Goal: Task Accomplishment & Management: Use online tool/utility

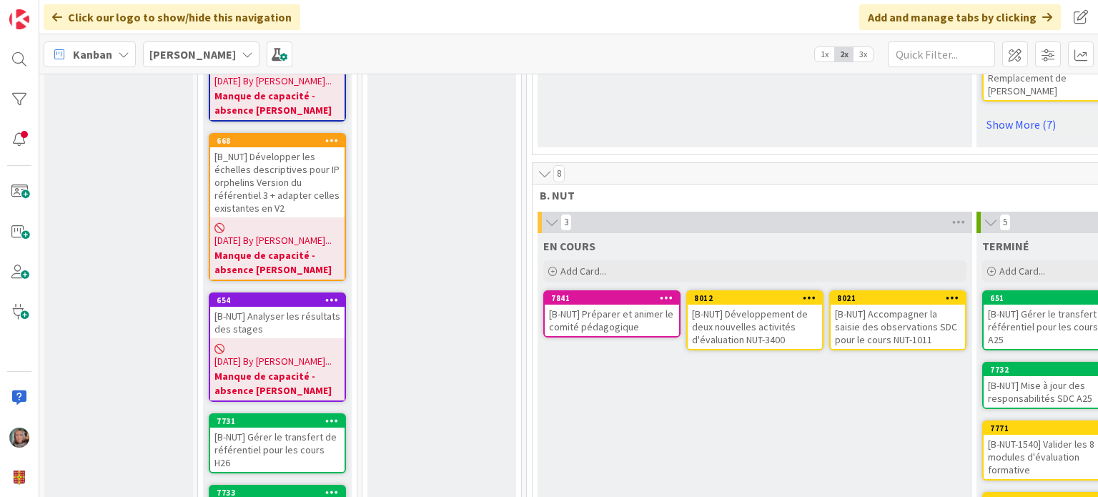
scroll to position [787, 0]
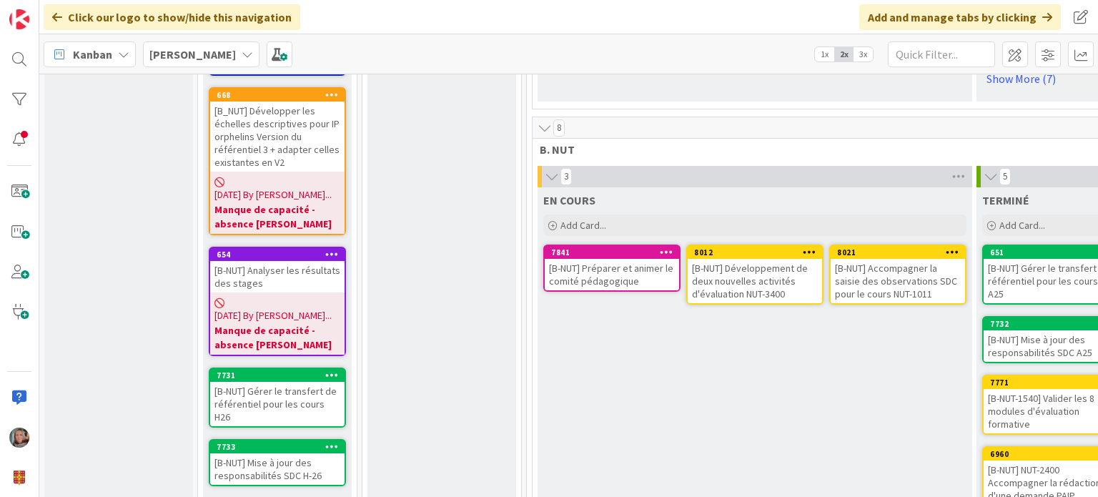
click at [639, 259] on div "[B-NUT] Préparer et animer le comité pédagogique" at bounding box center [612, 274] width 134 height 31
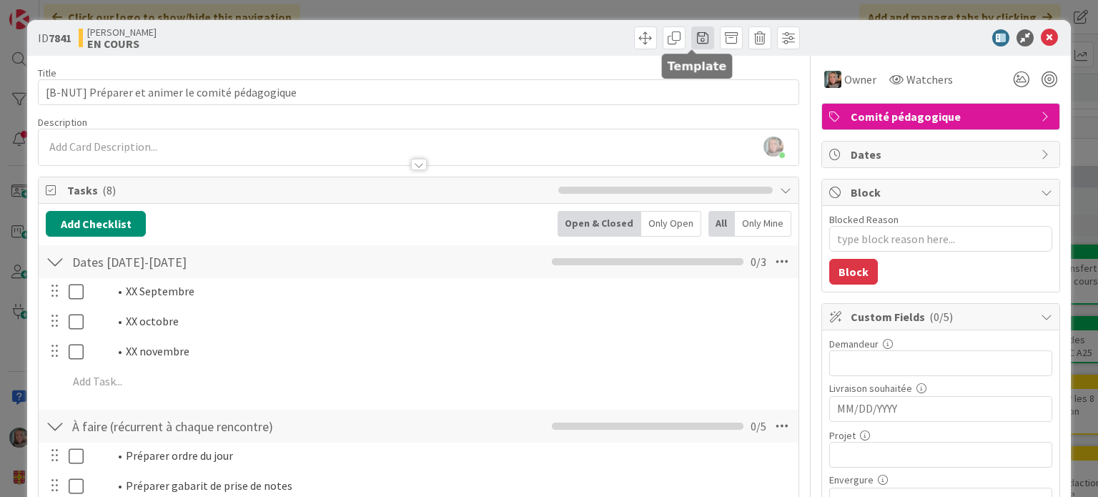
click at [691, 38] on span at bounding box center [702, 37] width 23 height 23
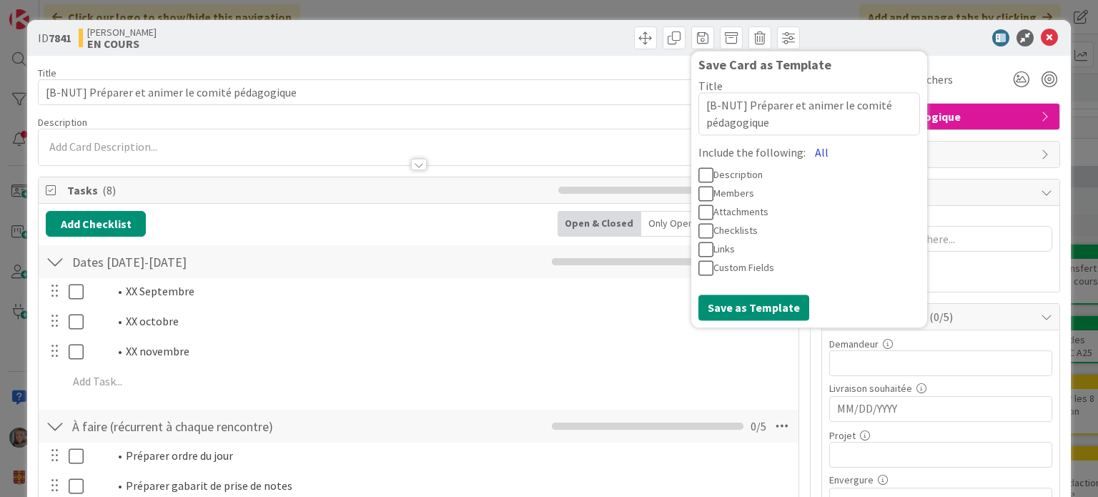
click at [806, 153] on button "All" at bounding box center [822, 152] width 32 height 26
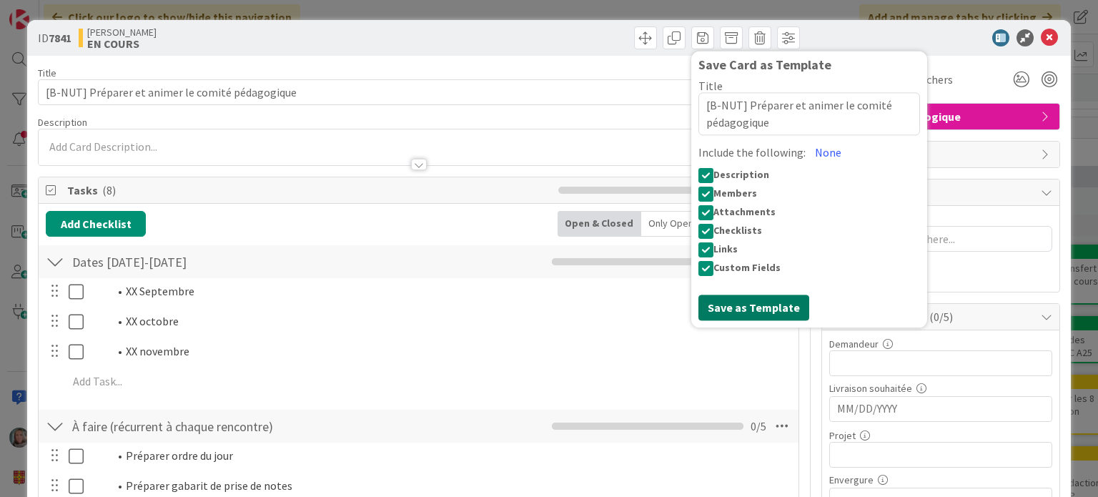
click at [757, 308] on button "Save as Template" at bounding box center [754, 308] width 111 height 26
type textarea "x"
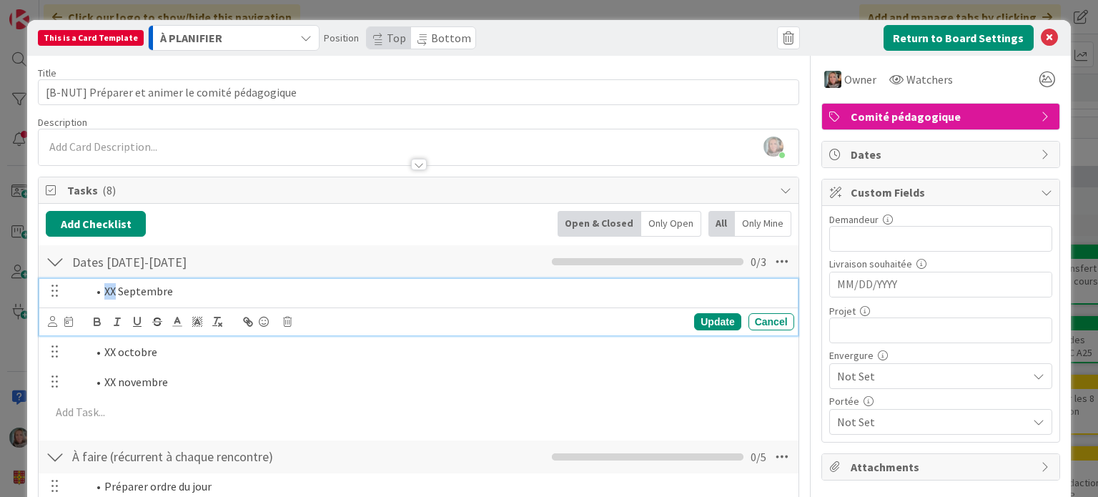
drag, startPoint x: 115, startPoint y: 290, endPoint x: 102, endPoint y: 288, distance: 13.0
click at [102, 288] on li "XX Septembre" at bounding box center [437, 291] width 701 height 16
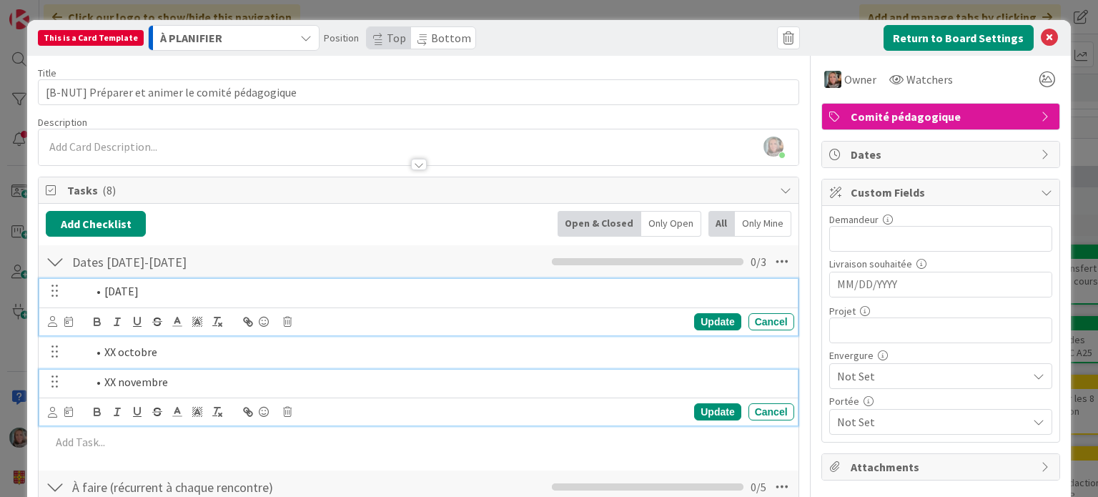
click at [170, 383] on li "XX novembre" at bounding box center [437, 382] width 701 height 16
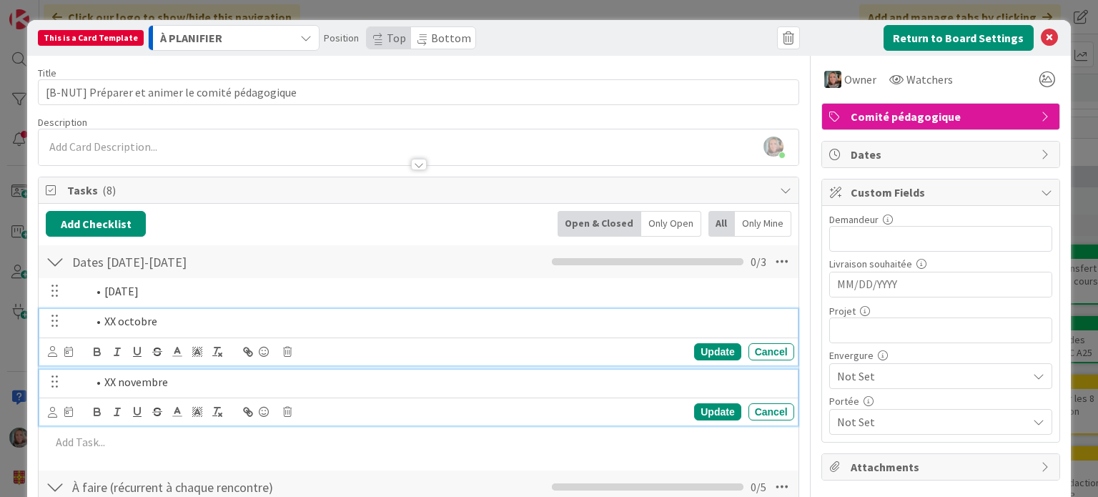
click at [352, 320] on li "XX octobre" at bounding box center [437, 321] width 701 height 16
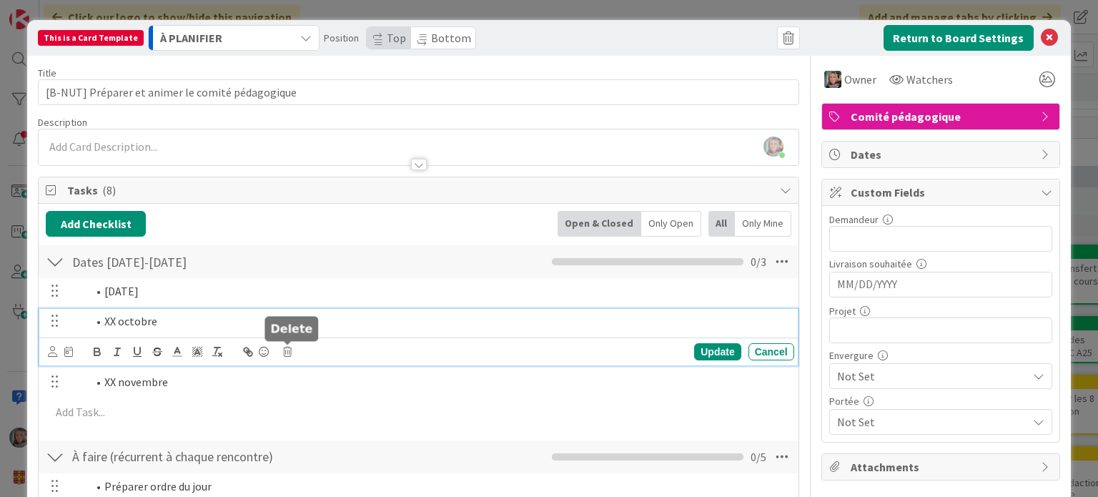
click at [284, 349] on icon at bounding box center [287, 352] width 9 height 10
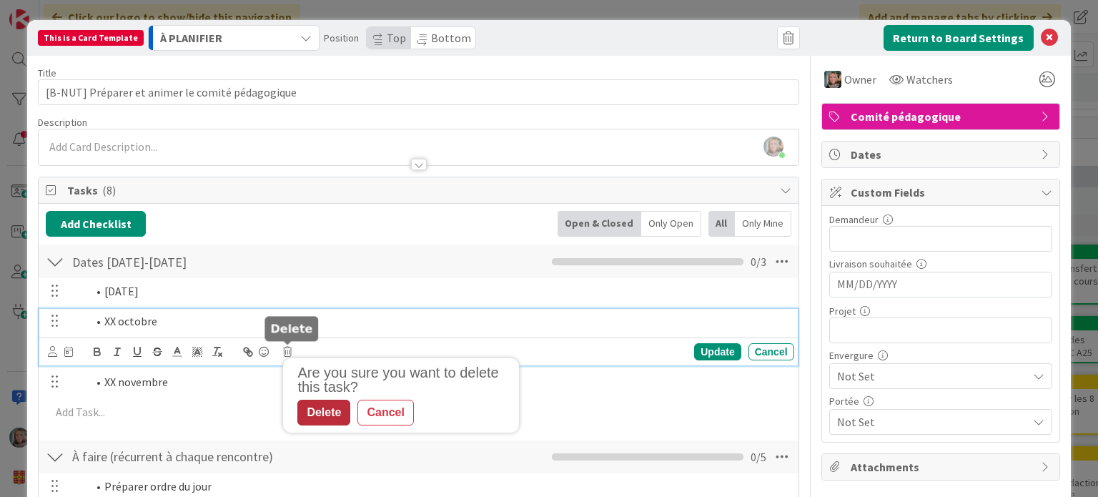
click at [328, 410] on div "Delete" at bounding box center [323, 413] width 53 height 26
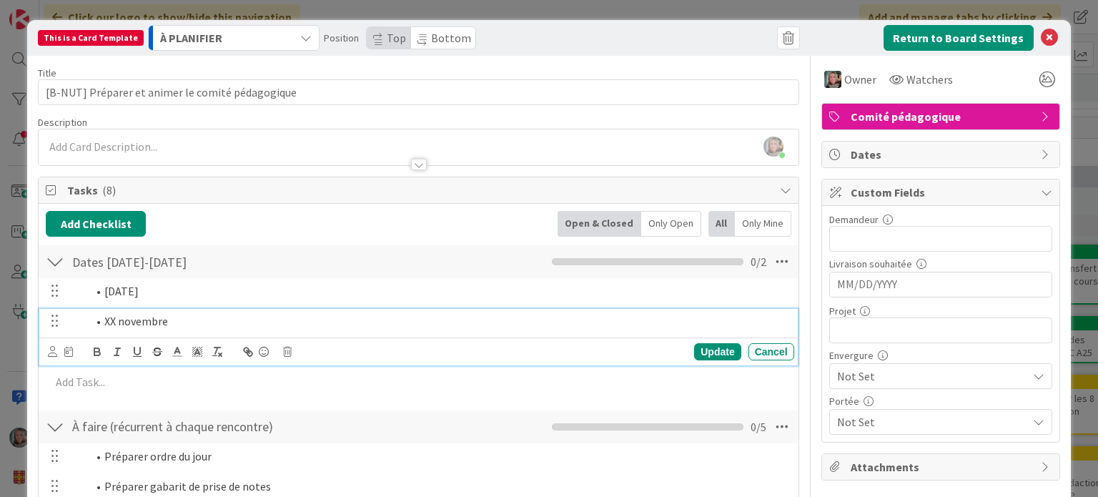
click at [162, 317] on li "XX novembre" at bounding box center [437, 321] width 701 height 16
click at [291, 349] on icon at bounding box center [287, 352] width 9 height 10
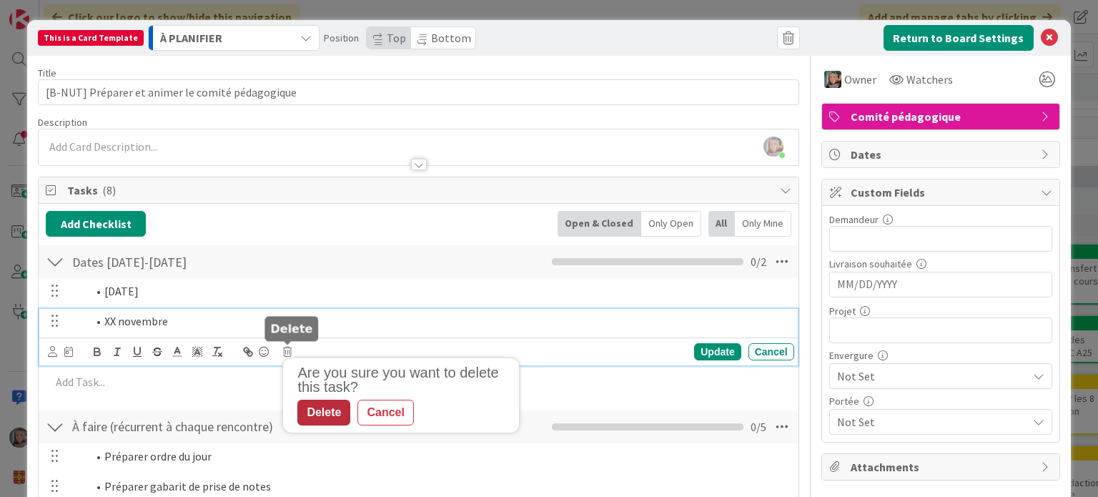
click at [323, 405] on div "Delete" at bounding box center [323, 413] width 53 height 26
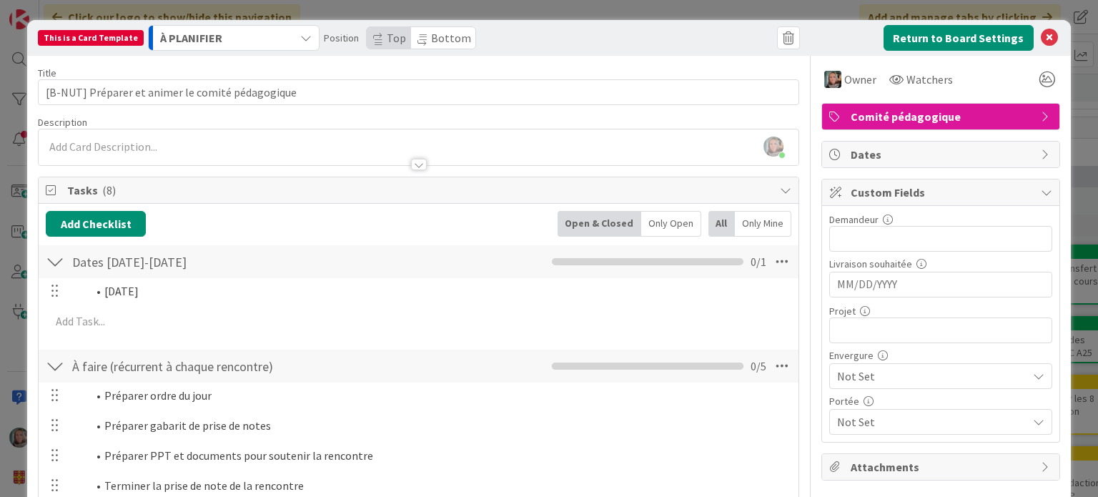
scroll to position [72, 0]
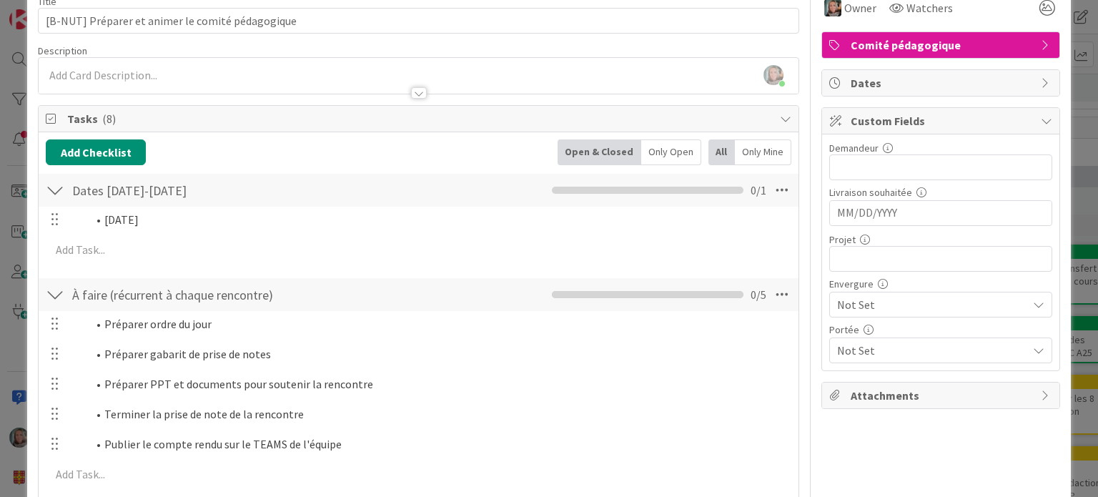
click at [109, 368] on div "Préparer ordre du jour Update Cancel Préparer gabarit de prise de notes Update …" at bounding box center [418, 402] width 745 height 182
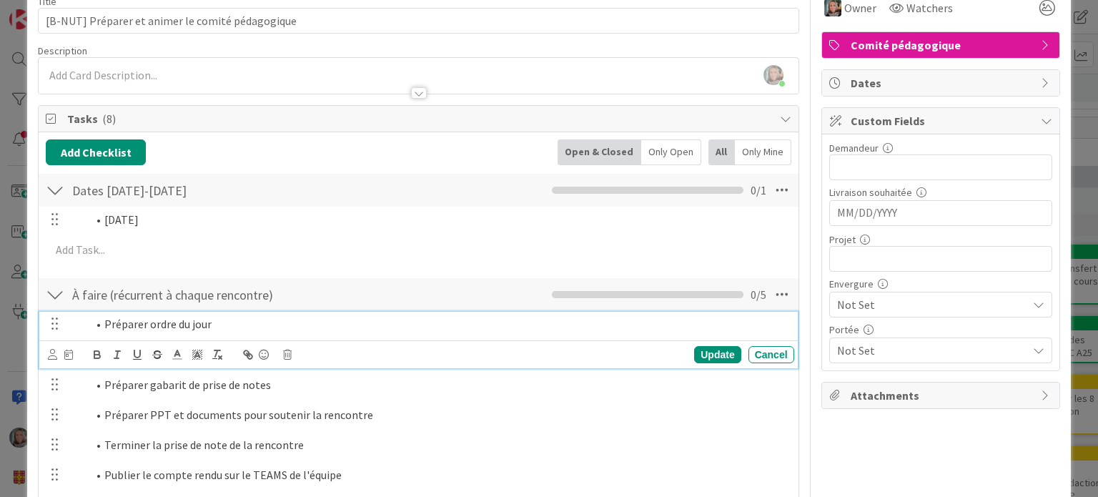
click at [104, 328] on span at bounding box center [104, 324] width 0 height 16
click at [104, 321] on span at bounding box center [104, 324] width 0 height 16
click at [238, 231] on div "[DATE] Update Cancel" at bounding box center [418, 220] width 758 height 26
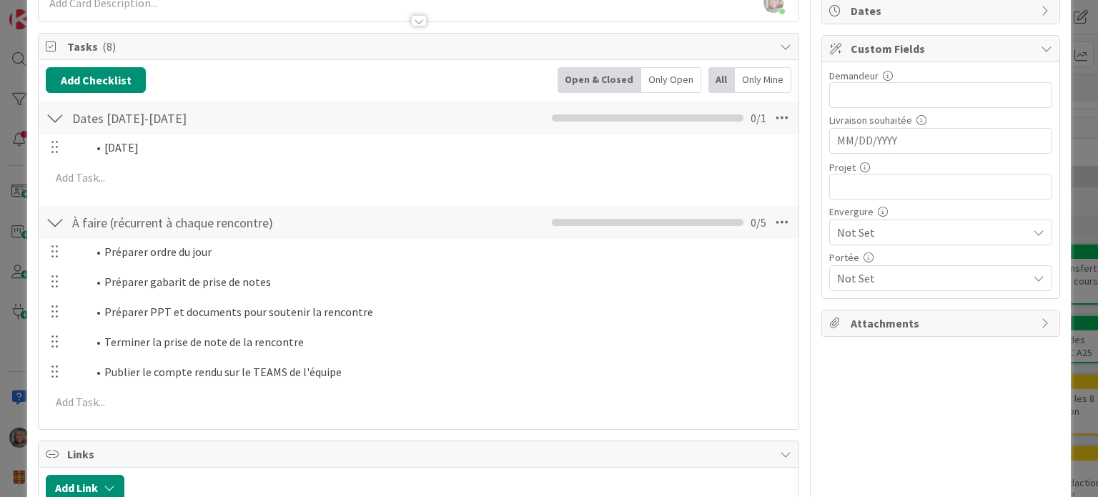
scroll to position [215, 0]
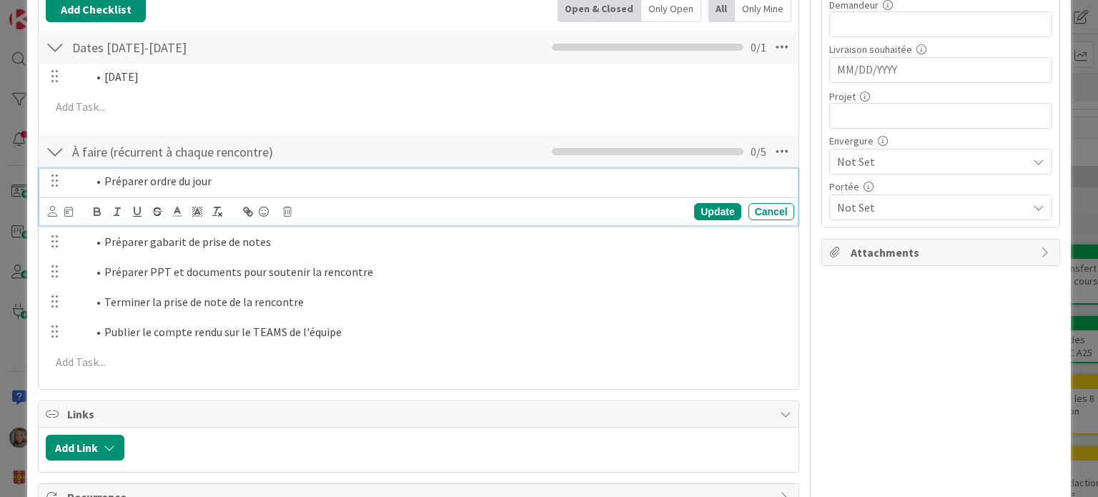
click at [220, 181] on li "Préparer ordre du jour" at bounding box center [437, 181] width 701 height 16
drag, startPoint x: 275, startPoint y: 180, endPoint x: 92, endPoint y: 176, distance: 183.1
click at [92, 176] on li "Préparer ordre du jour" at bounding box center [437, 181] width 701 height 16
click at [156, 207] on icon "button" at bounding box center [157, 209] width 7 height 4
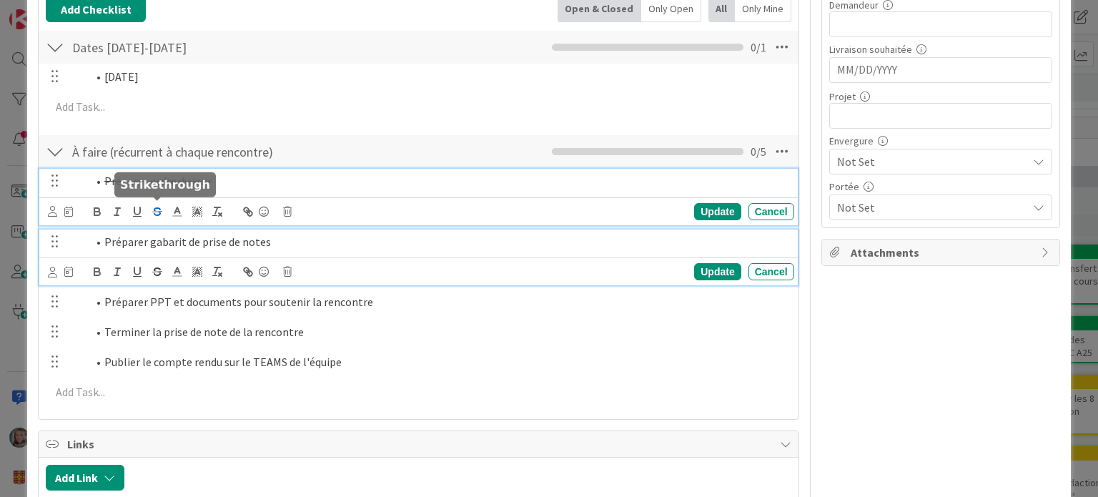
click at [187, 245] on li "Préparer gabarit de prise de notes" at bounding box center [437, 242] width 701 height 16
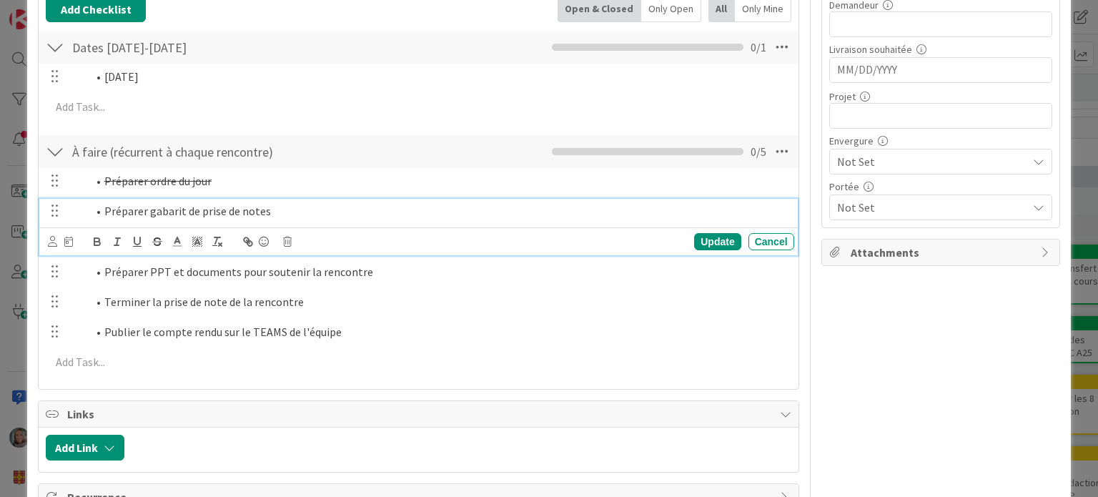
scroll to position [184, 0]
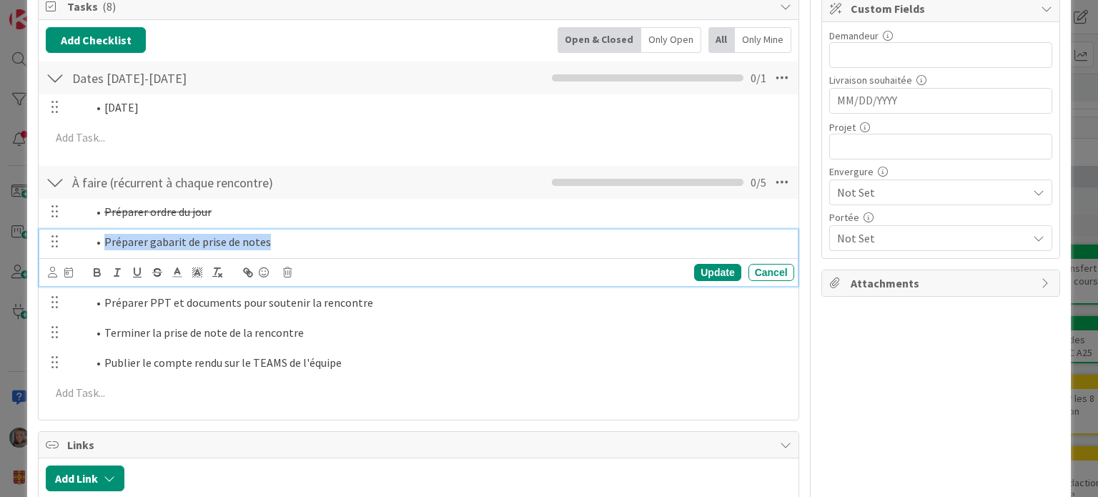
drag, startPoint x: 292, startPoint y: 243, endPoint x: 86, endPoint y: 242, distance: 205.9
click at [86, 242] on ol "Préparer gabarit de prise de notes" at bounding box center [429, 242] width 719 height 16
click at [157, 272] on icon "button" at bounding box center [157, 272] width 13 height 13
click at [167, 314] on div "Préparer ordre du jour Update Cancel Préparer gabarit de prise de notes Update …" at bounding box center [418, 305] width 745 height 212
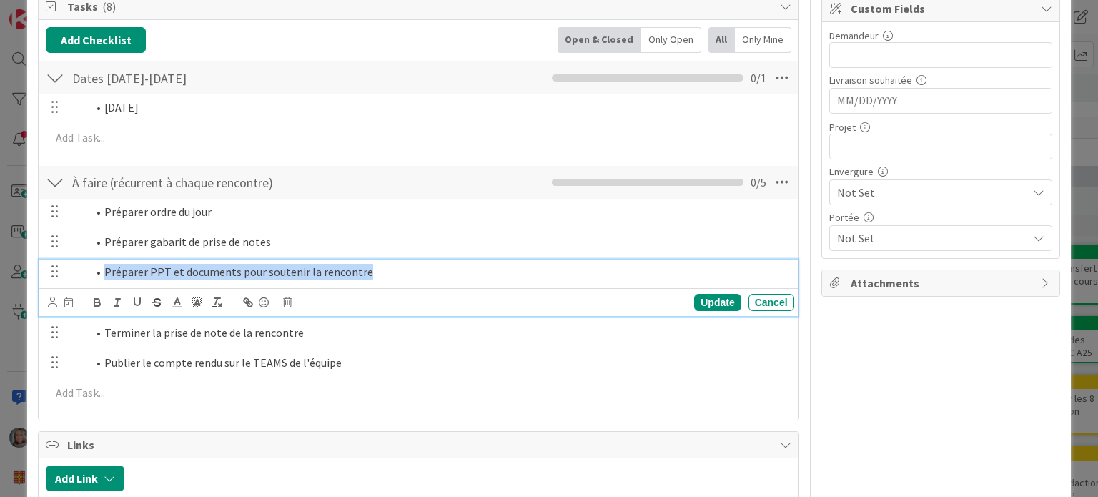
drag, startPoint x: 408, startPoint y: 272, endPoint x: 99, endPoint y: 272, distance: 308.2
click at [99, 272] on li "Préparer PPT et documents pour soutenir la rencontre" at bounding box center [437, 272] width 701 height 16
click at [163, 305] on icon "button" at bounding box center [157, 302] width 13 height 13
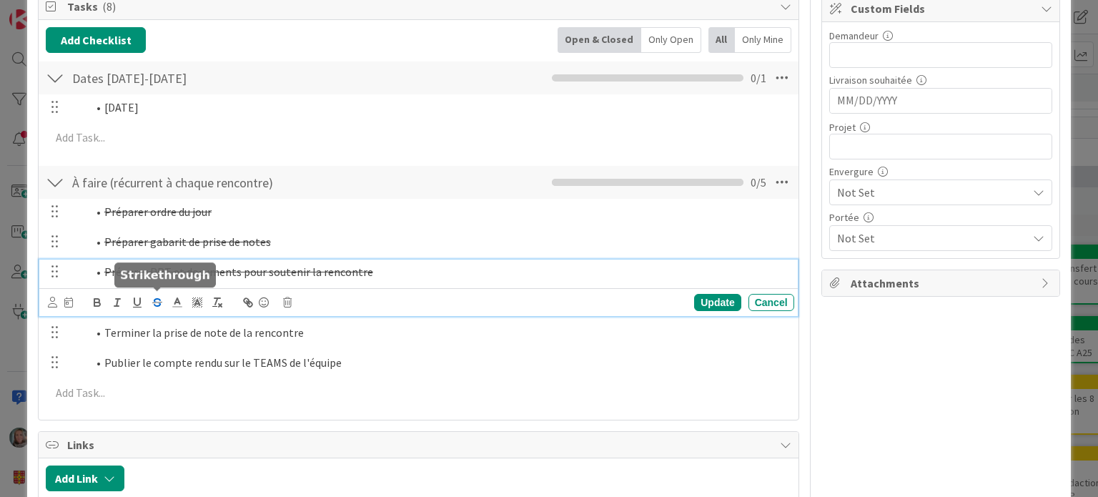
click at [157, 300] on icon "button" at bounding box center [157, 302] width 13 height 13
click at [163, 302] on icon "button" at bounding box center [157, 302] width 13 height 13
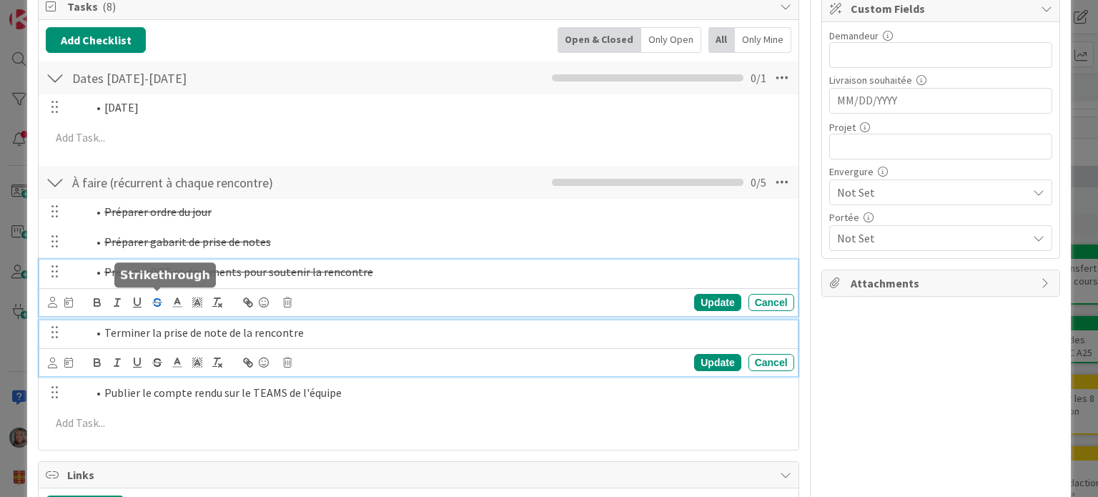
click at [177, 328] on li "Terminer la prise de note de la rencontre" at bounding box center [437, 333] width 701 height 16
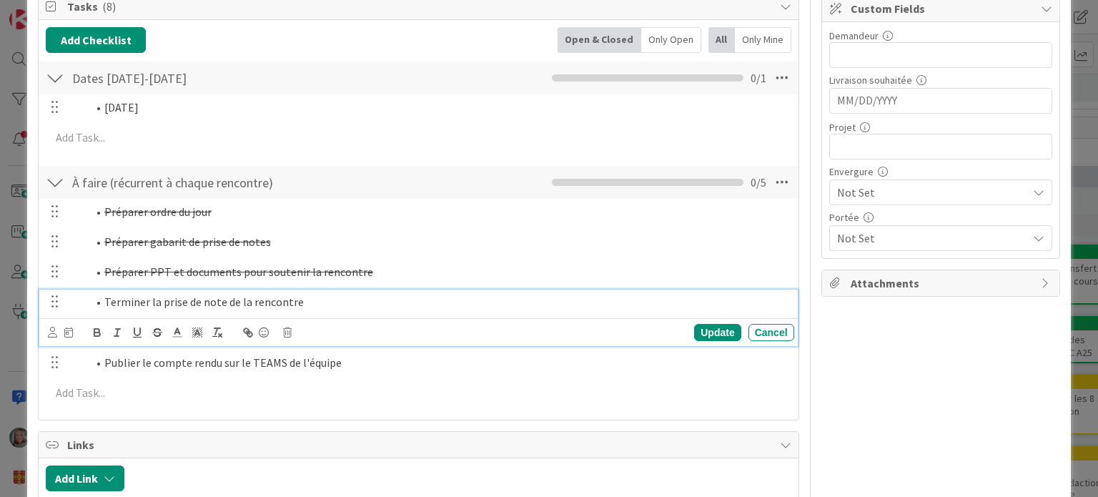
scroll to position [154, 0]
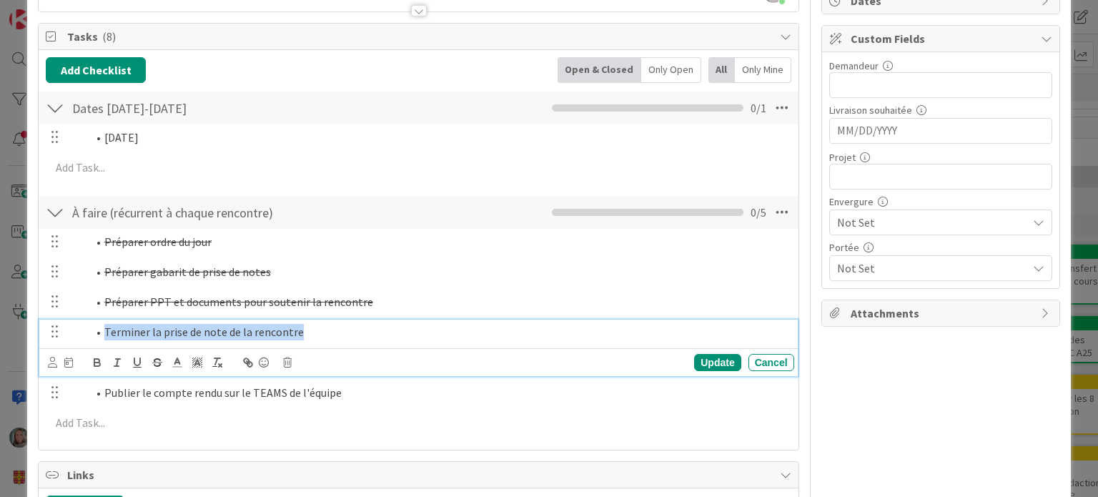
drag, startPoint x: 332, startPoint y: 331, endPoint x: 92, endPoint y: 330, distance: 239.5
click at [92, 330] on li "Terminer la prise de note de la rencontre" at bounding box center [437, 332] width 701 height 16
click at [152, 363] on icon "button" at bounding box center [157, 362] width 13 height 13
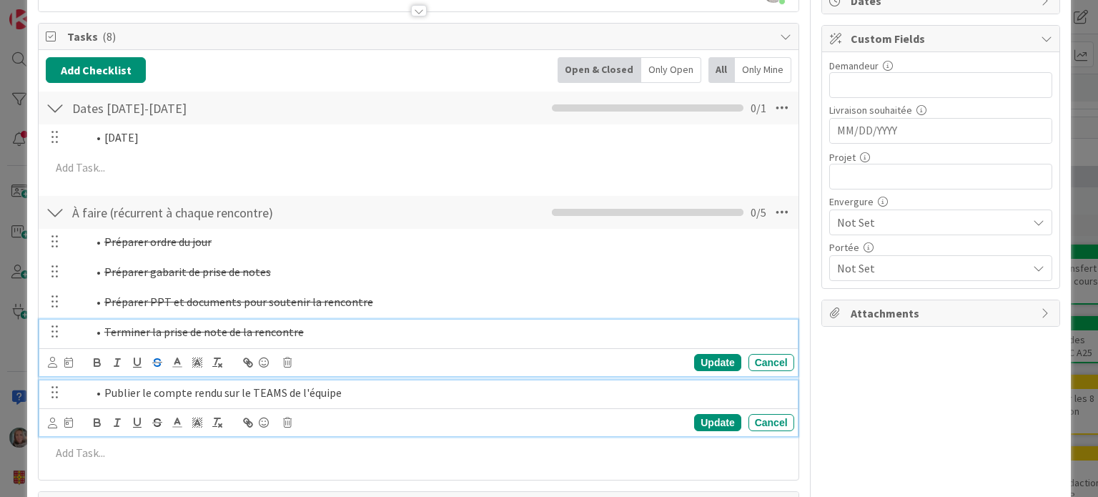
click at [171, 400] on div "Publier le compte rendu sur le TEAMS de l'équipe" at bounding box center [429, 392] width 730 height 25
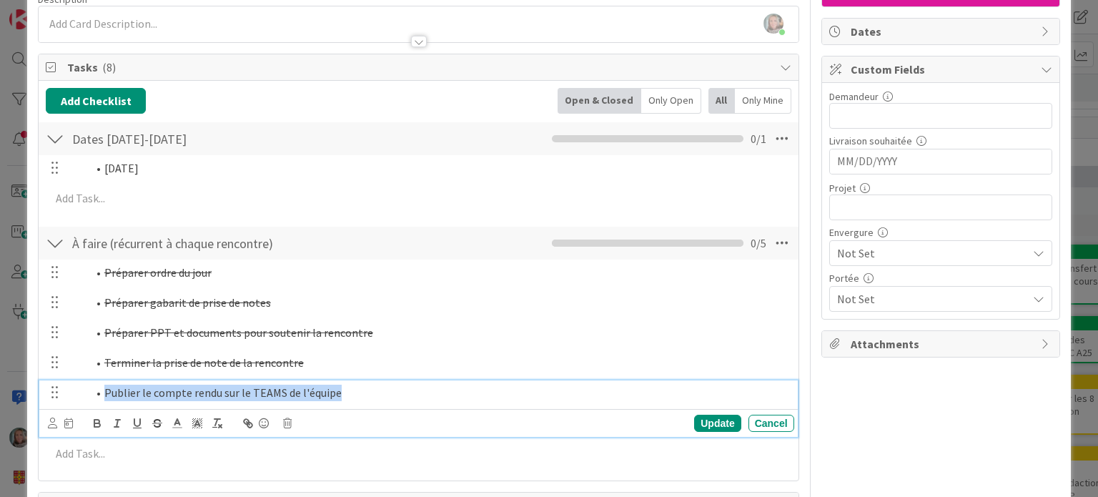
drag, startPoint x: 360, startPoint y: 395, endPoint x: 97, endPoint y: 391, distance: 263.2
click at [97, 391] on li "Publier le compte rendu sur le TEAMS de l'équipe" at bounding box center [437, 393] width 701 height 16
click at [157, 420] on icon "button" at bounding box center [157, 423] width 13 height 13
click at [712, 423] on div "Update" at bounding box center [717, 423] width 46 height 17
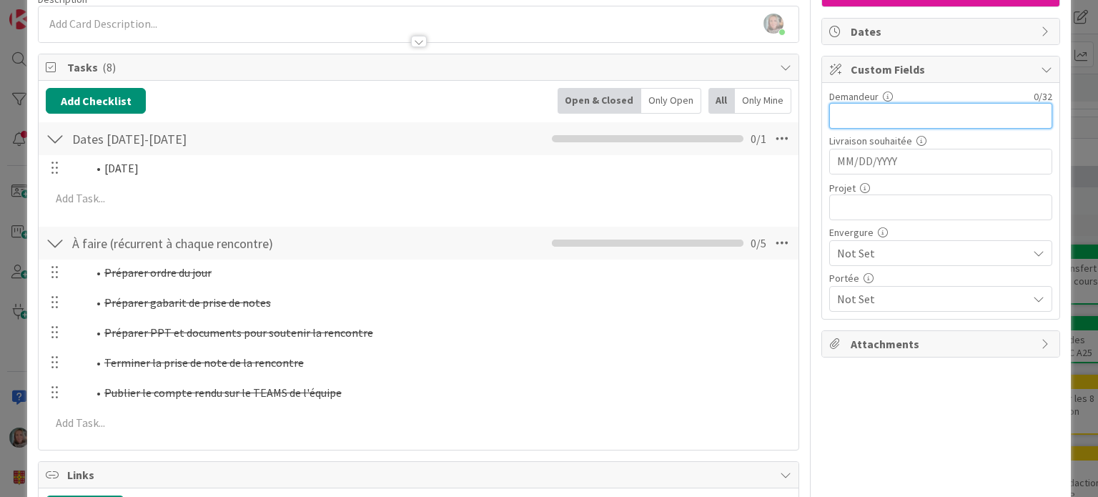
click at [862, 116] on input "text" at bounding box center [940, 116] width 223 height 26
type input "[PERSON_NAME]"
click at [837, 152] on input "MM/DD/YYYY" at bounding box center [940, 161] width 207 height 24
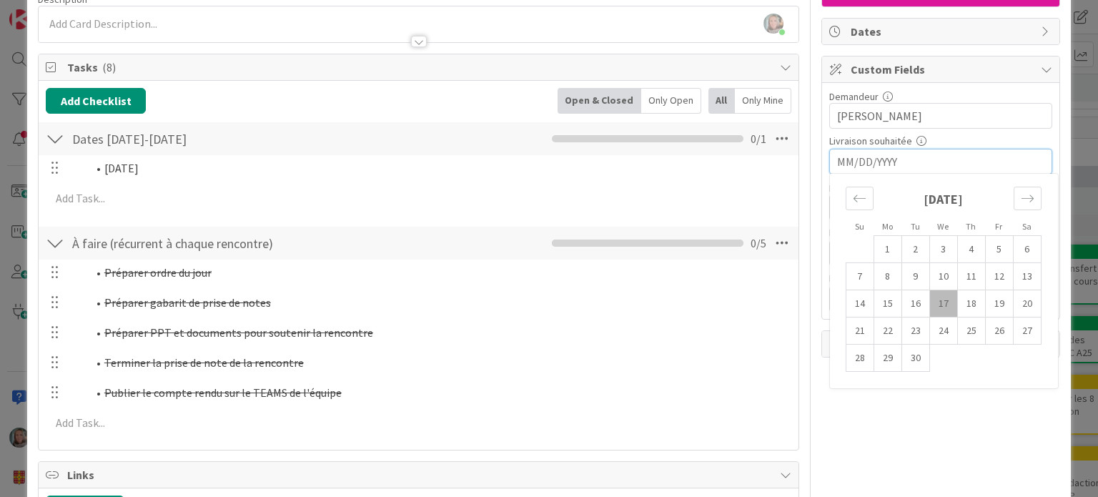
click at [930, 298] on td "17" at bounding box center [944, 303] width 28 height 27
type input "[DATE]"
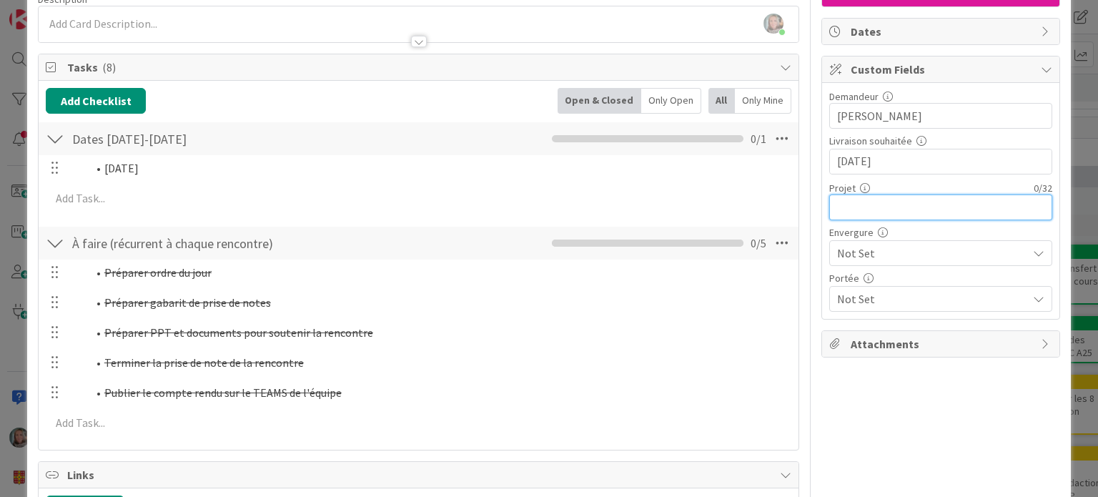
click at [845, 206] on input "text" at bounding box center [940, 207] width 223 height 26
type input "[B-NUT]"
click at [855, 243] on span "Not Set" at bounding box center [928, 253] width 183 height 20
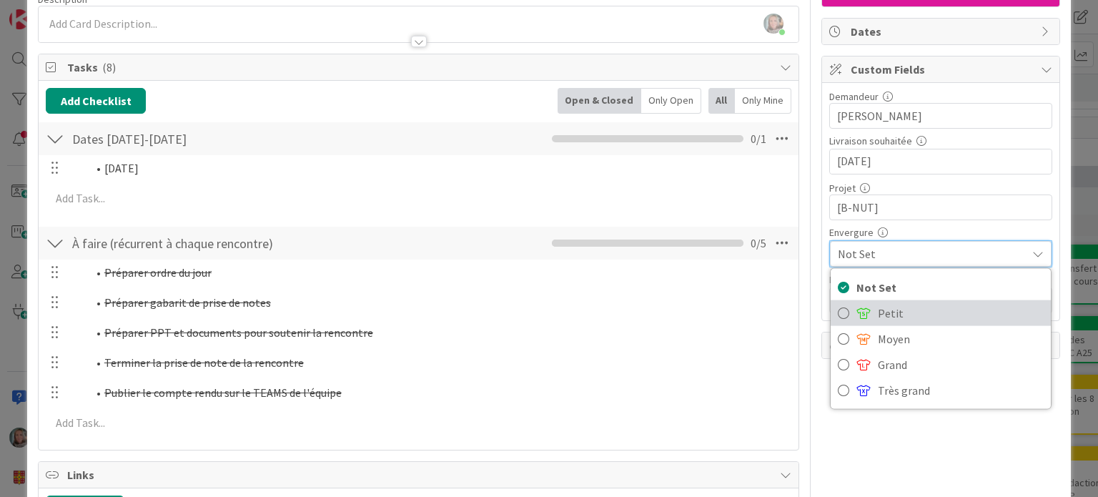
click at [865, 309] on link "Petit" at bounding box center [941, 313] width 220 height 26
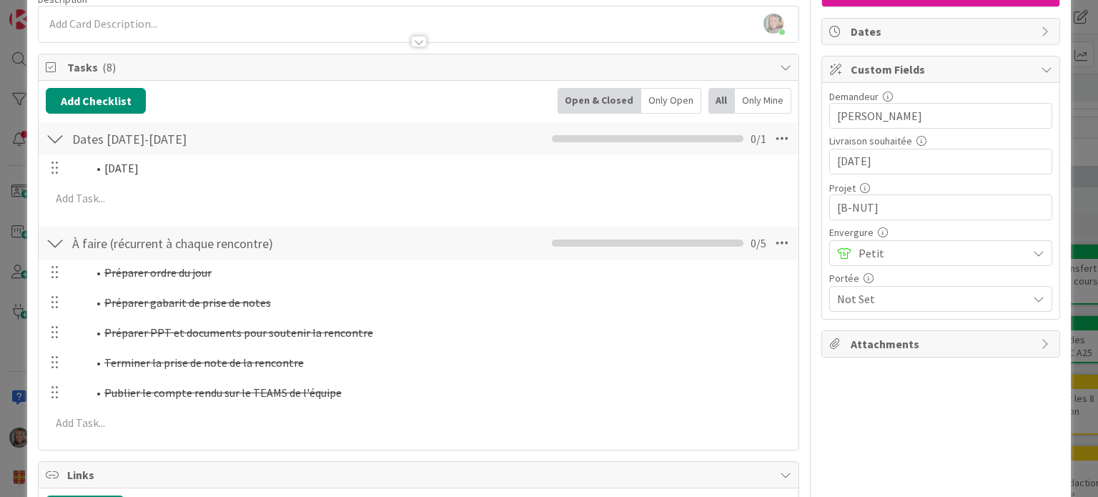
click at [865, 286] on div "Not Set" at bounding box center [940, 299] width 223 height 26
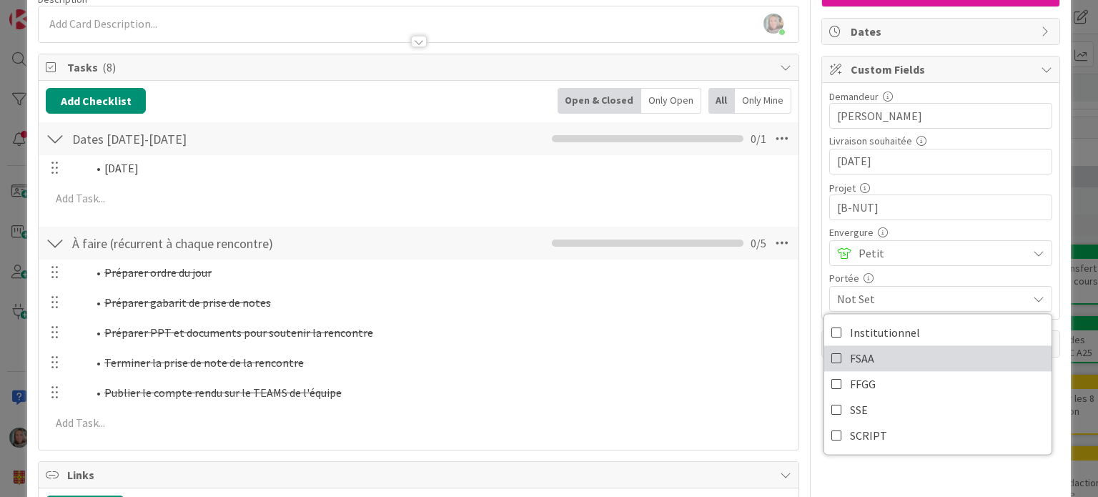
click at [870, 353] on link "FSAA" at bounding box center [937, 358] width 227 height 26
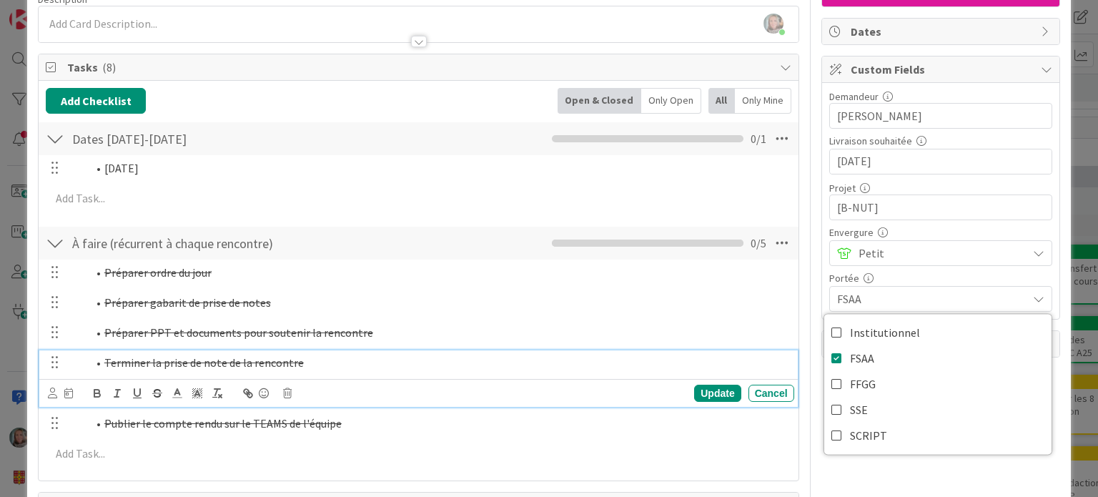
click at [732, 350] on div "Terminer la prise de note de la rencontre" at bounding box center [429, 362] width 730 height 25
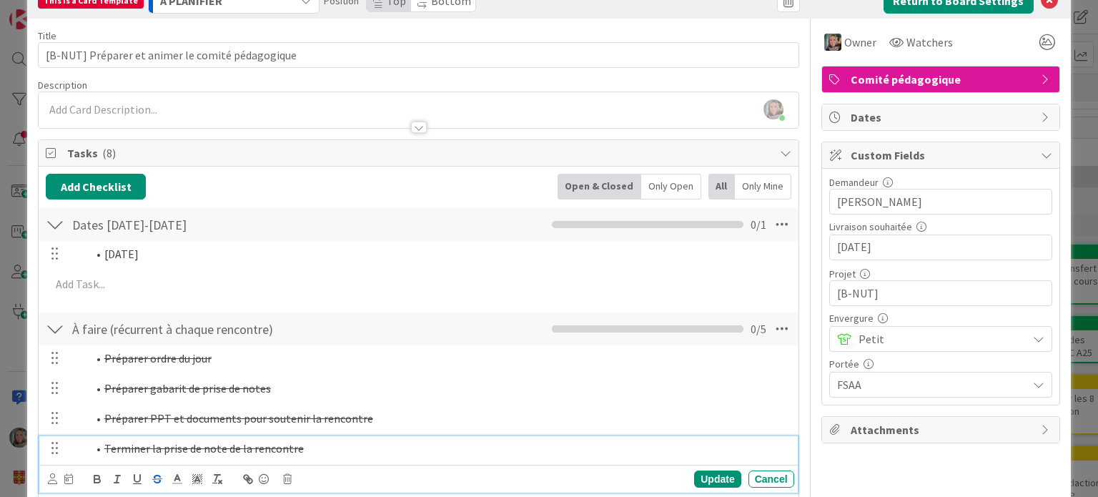
scroll to position [0, 0]
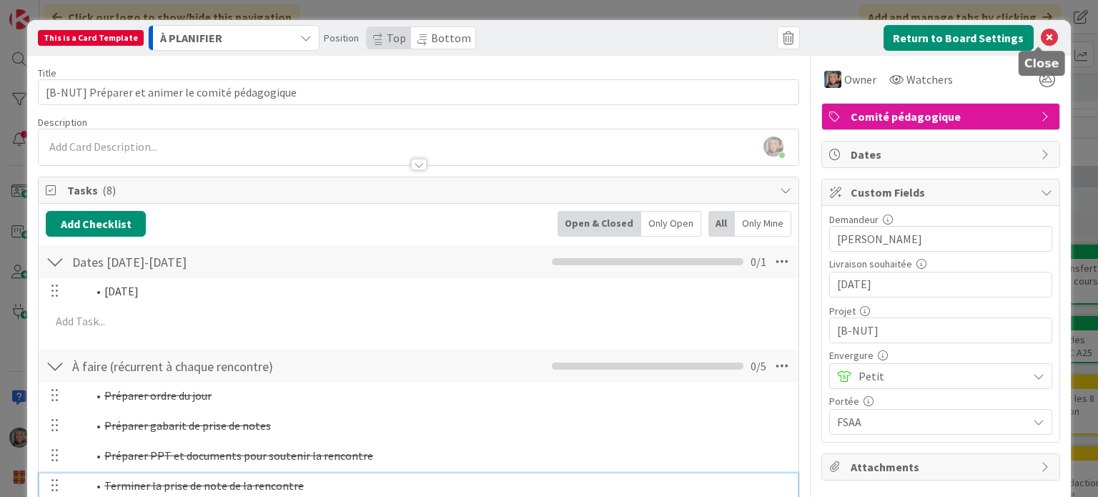
click at [1041, 34] on icon at bounding box center [1049, 37] width 17 height 17
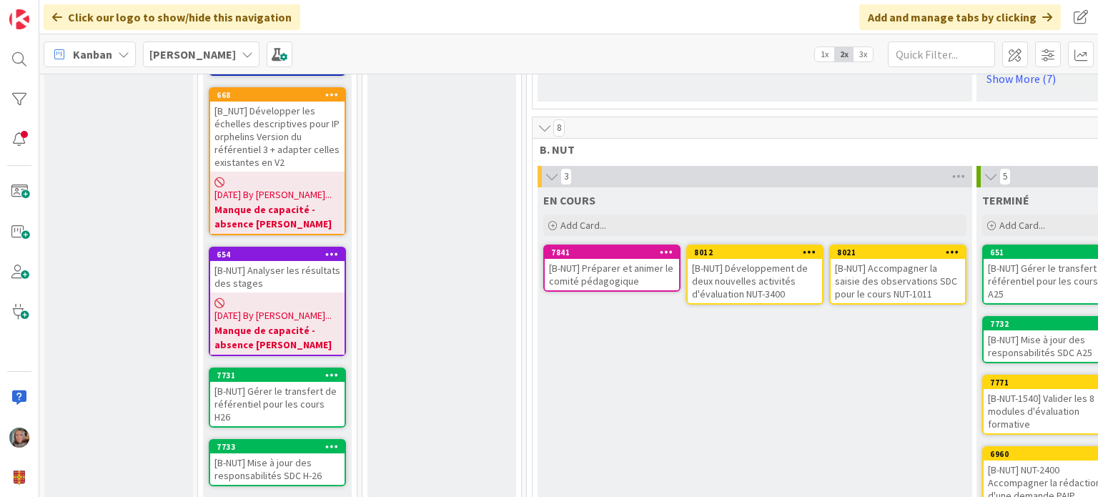
click at [690, 366] on div "EN COURS Add Card... 8021 [B-NUT] Accompagner la saisie des observations SDC po…" at bounding box center [755, 388] width 435 height 402
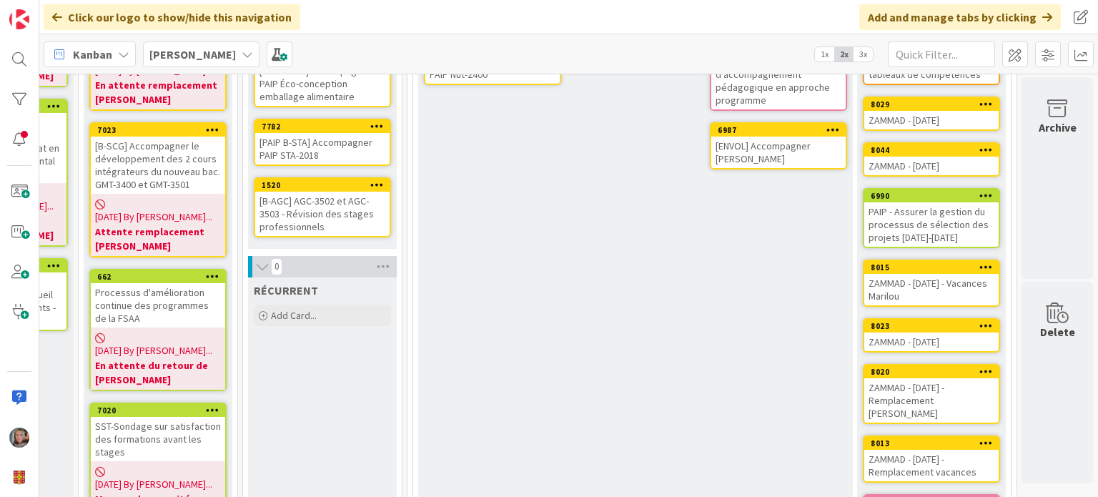
scroll to position [286, 129]
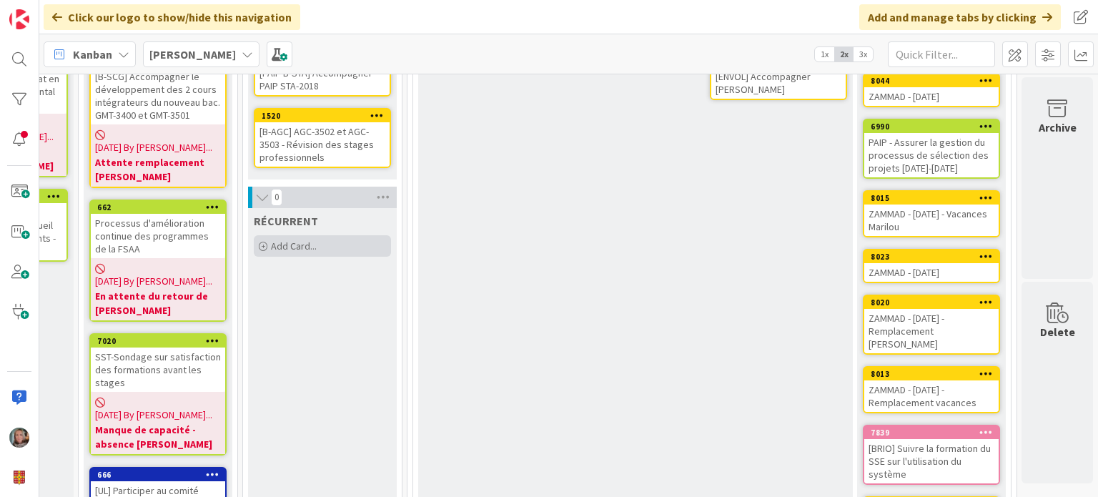
click at [300, 240] on span "Add Card..." at bounding box center [294, 246] width 46 height 13
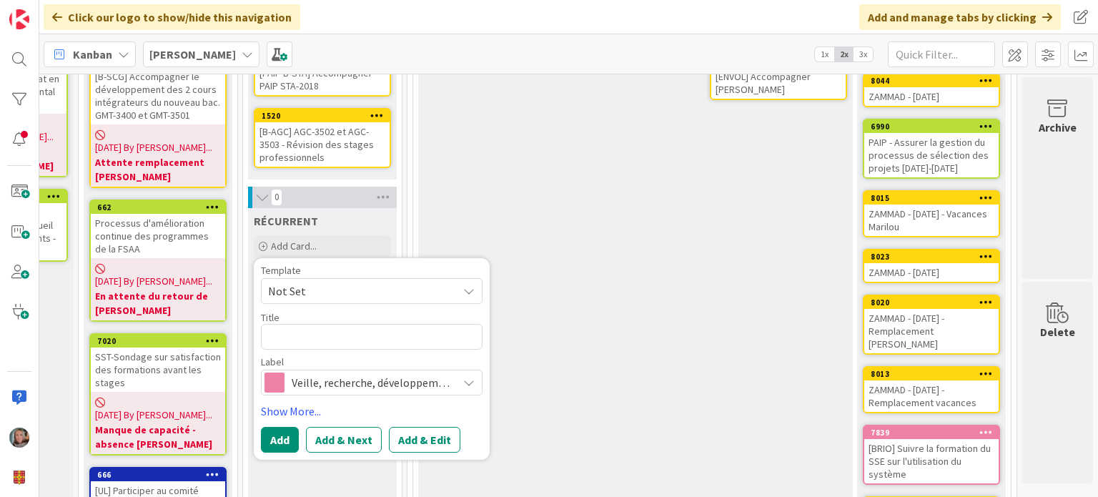
click at [344, 286] on span "Not Set" at bounding box center [357, 291] width 179 height 19
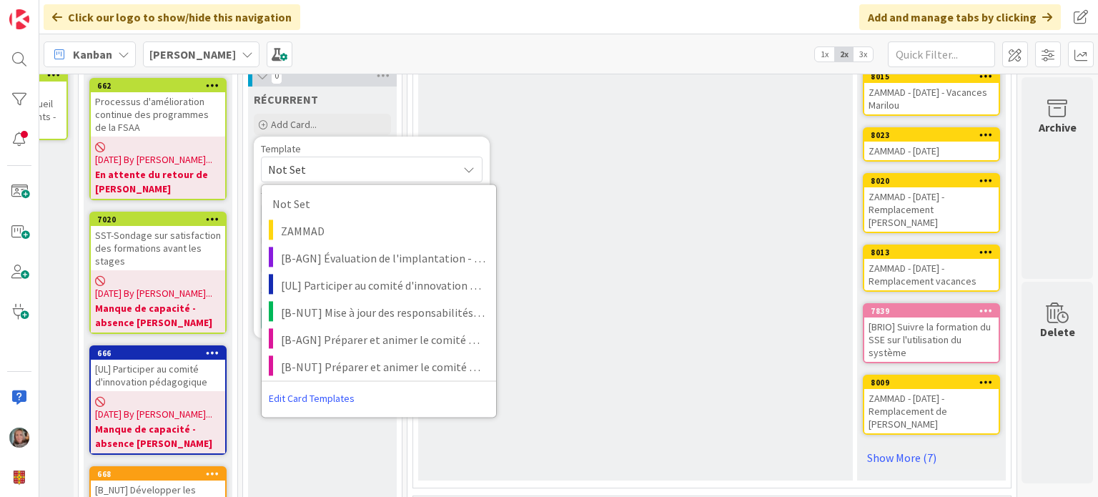
scroll to position [429, 129]
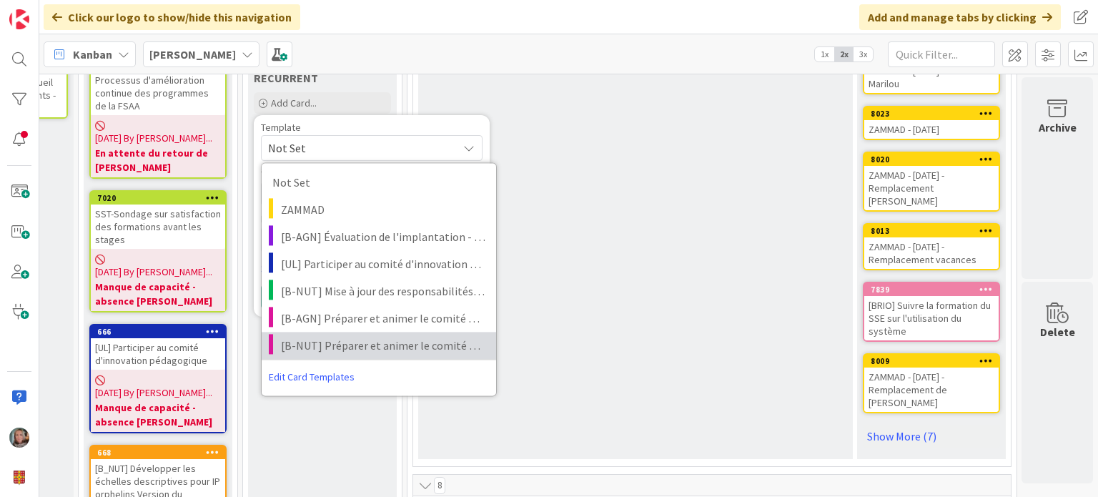
click at [329, 348] on span "[B-NUT] Préparer et animer le comité pédagogique" at bounding box center [383, 345] width 205 height 19
type textarea "x"
type textarea "[B-NUT] Préparer et animer le comité pédagogique"
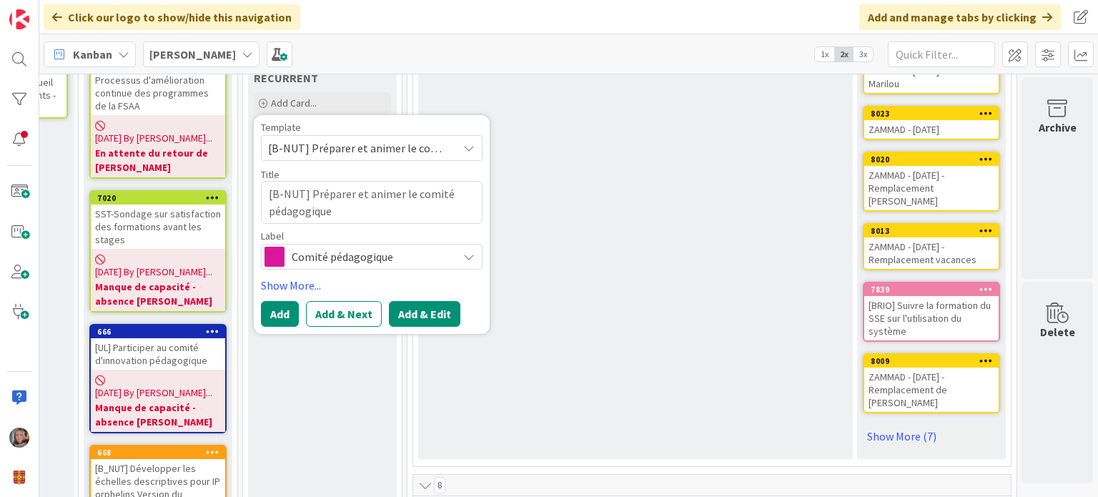
click at [395, 311] on button "Add & Edit" at bounding box center [425, 314] width 72 height 26
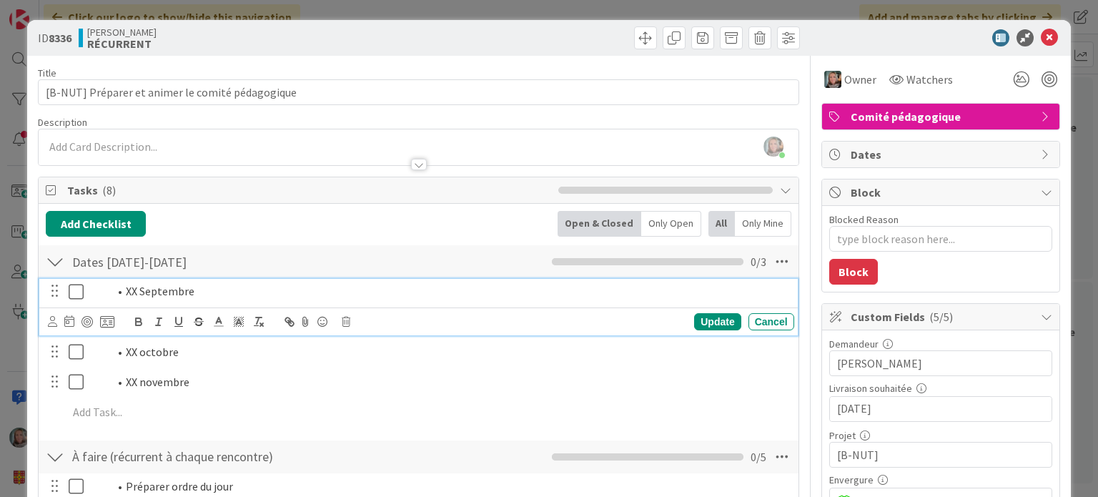
click at [503, 288] on li "XX Septembre" at bounding box center [449, 291] width 680 height 16
click at [345, 320] on icon at bounding box center [346, 322] width 9 height 10
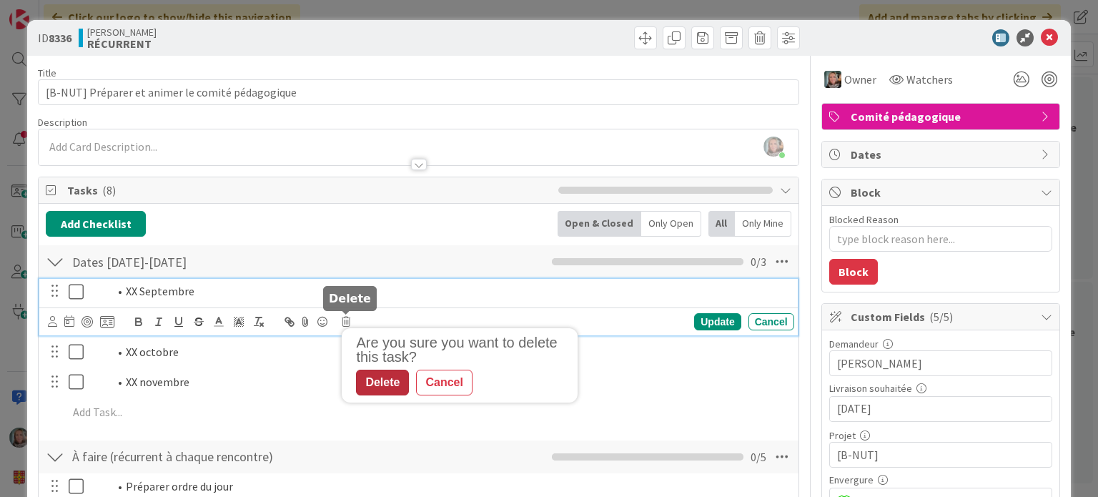
click at [378, 386] on div "Delete" at bounding box center [382, 383] width 53 height 26
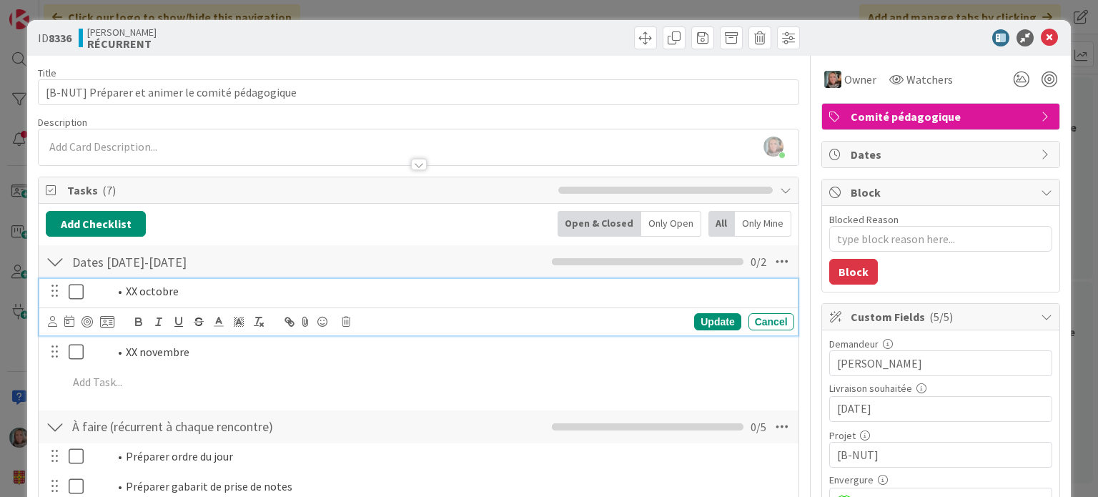
click at [156, 290] on li "XX octobre" at bounding box center [449, 291] width 680 height 16
click at [353, 320] on div "Update Cancel" at bounding box center [421, 322] width 746 height 20
click at [342, 320] on icon at bounding box center [346, 322] width 9 height 10
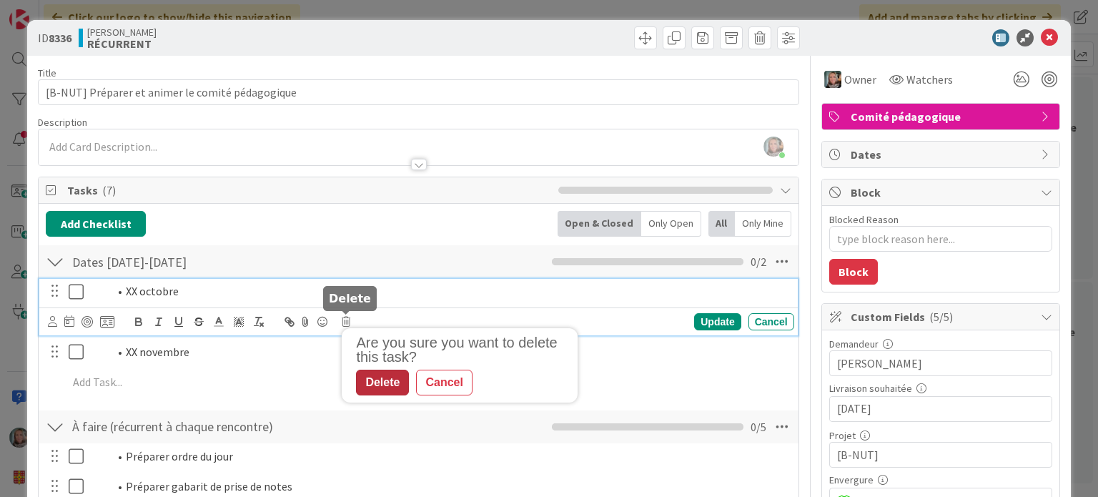
click at [370, 373] on div "Delete" at bounding box center [382, 383] width 53 height 26
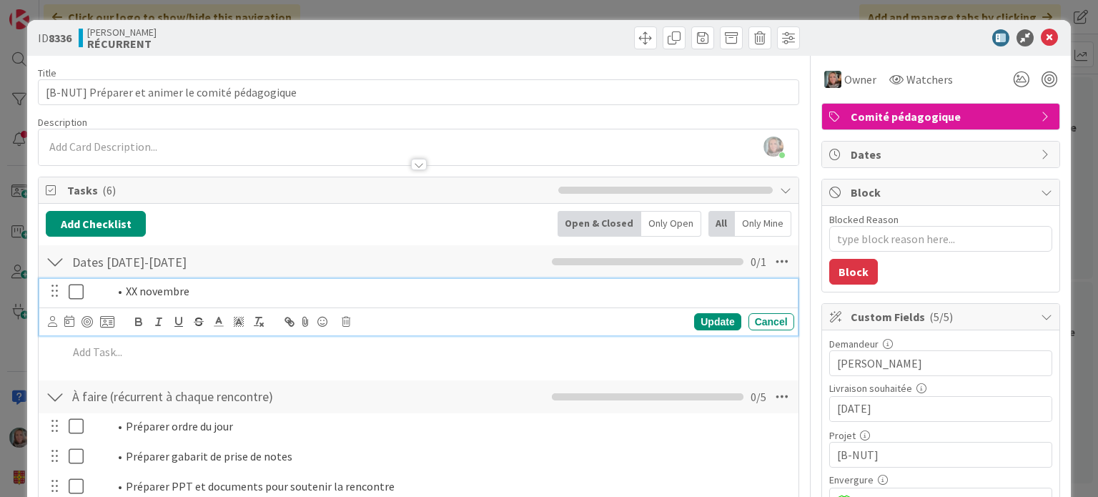
click at [157, 294] on li "XX novembre" at bounding box center [449, 291] width 680 height 16
drag, startPoint x: 217, startPoint y: 291, endPoint x: 85, endPoint y: 291, distance: 132.3
click at [86, 291] on div "XX novembre" at bounding box center [440, 291] width 709 height 25
click at [769, 255] on icon at bounding box center [782, 262] width 26 height 26
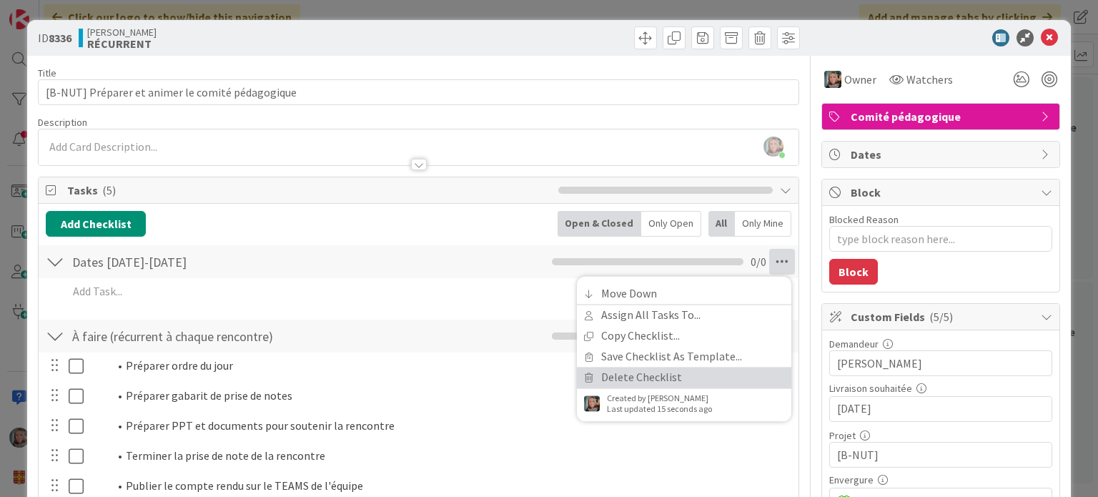
click at [615, 375] on link "Delete Checklist" at bounding box center [684, 377] width 215 height 21
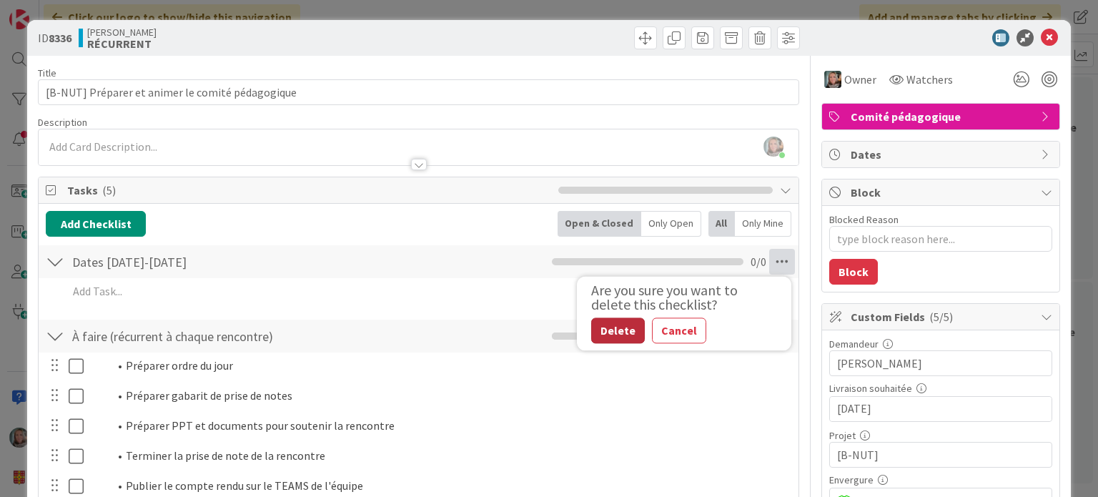
click at [616, 340] on button "Delete" at bounding box center [618, 330] width 54 height 26
type textarea "x"
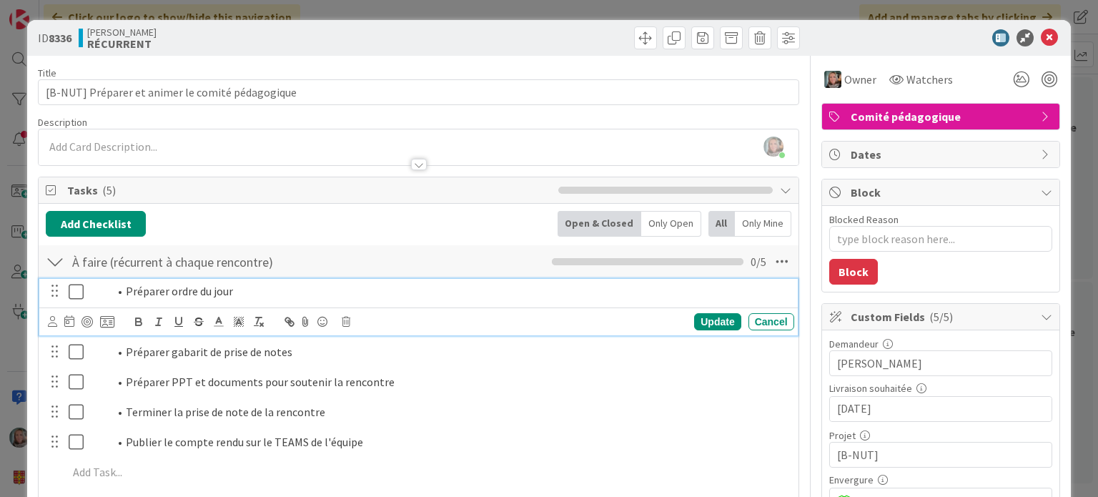
click at [145, 284] on li "Préparer ordre du jour" at bounding box center [449, 291] width 680 height 16
click at [127, 223] on button "Add Checklist" at bounding box center [96, 224] width 100 height 26
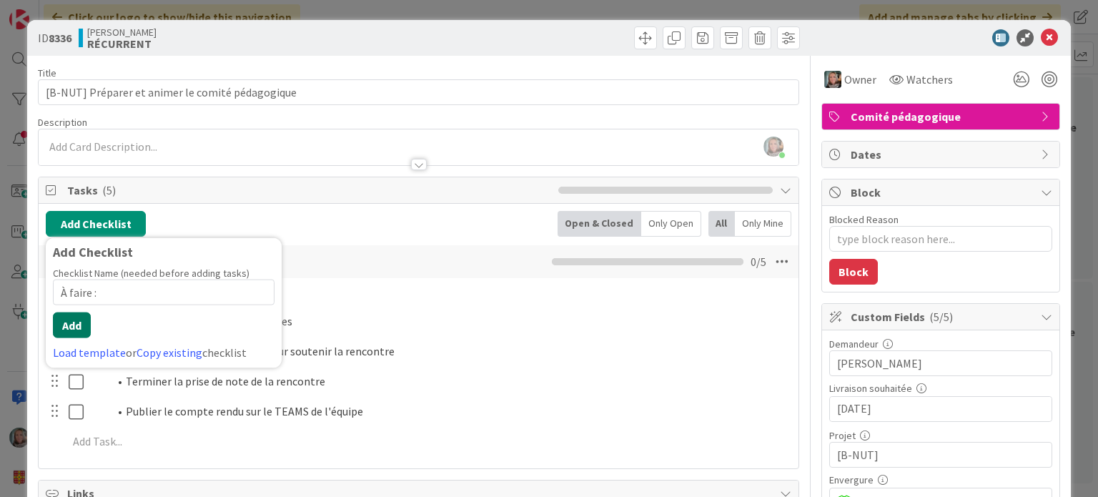
type input "À faire :"
click at [64, 320] on button "Add" at bounding box center [72, 325] width 38 height 26
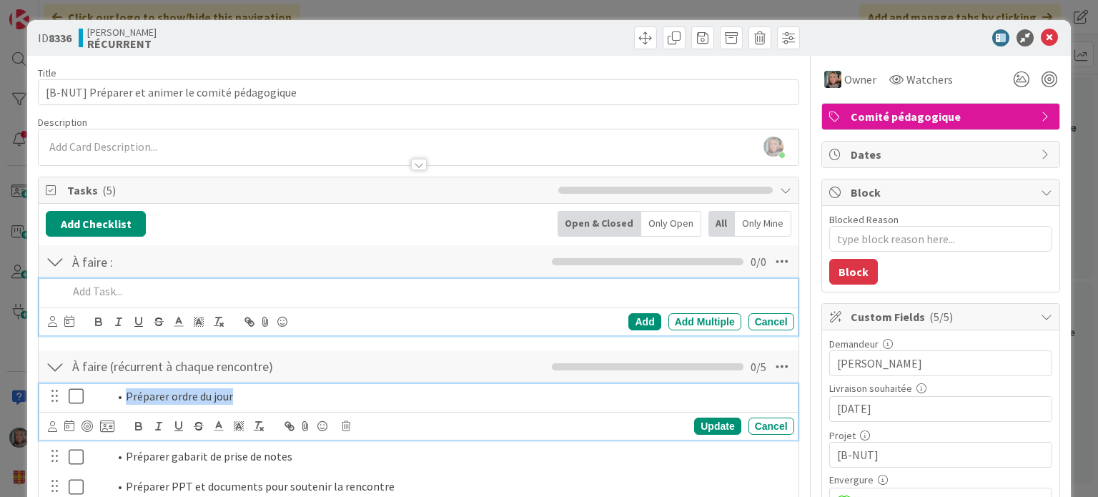
drag, startPoint x: 250, startPoint y: 389, endPoint x: 117, endPoint y: 394, distance: 133.1
click at [117, 394] on li "Préparer ordre du jour" at bounding box center [449, 396] width 680 height 16
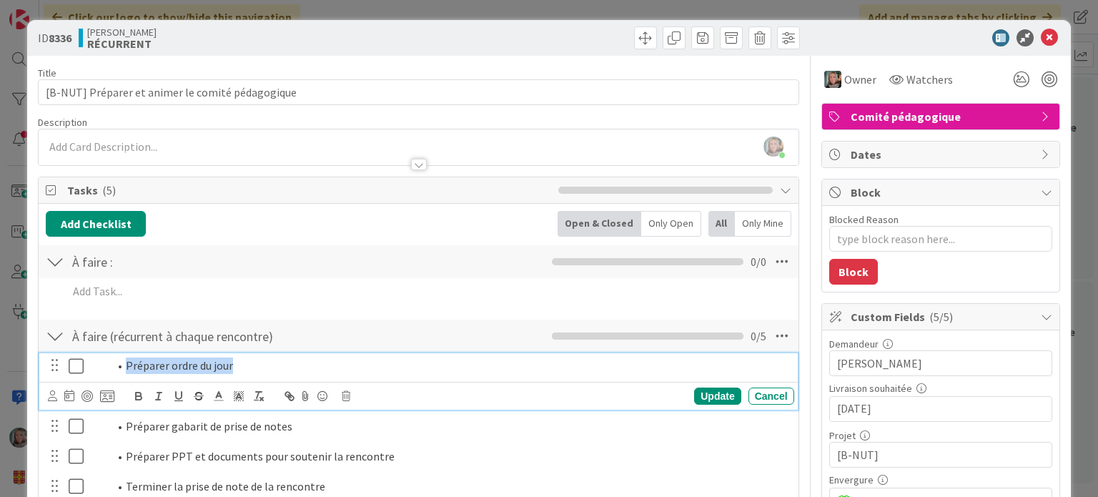
copy li "Préparer ordre du jour"
click at [102, 305] on div "Add Add Multiple Cancel" at bounding box center [418, 293] width 745 height 31
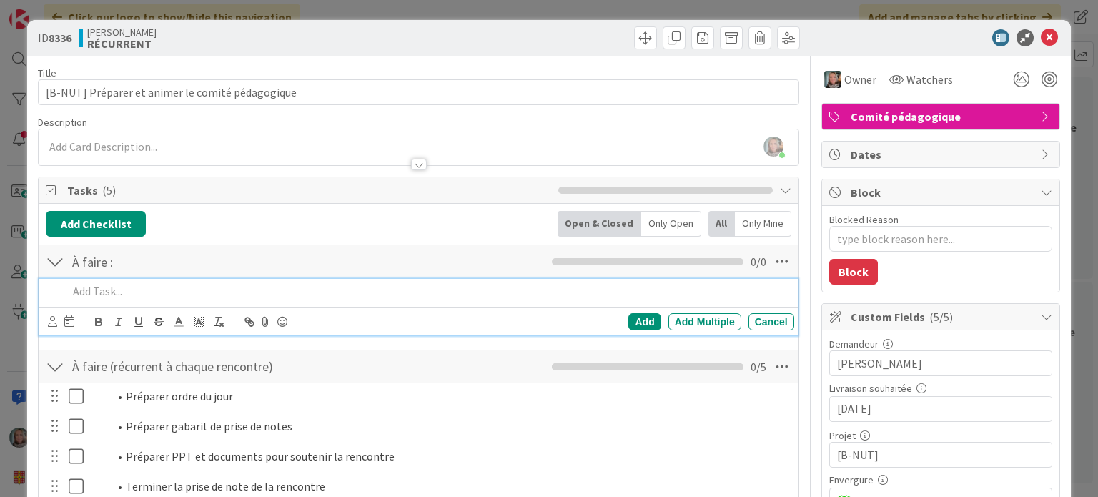
click at [102, 297] on p at bounding box center [428, 291] width 720 height 16
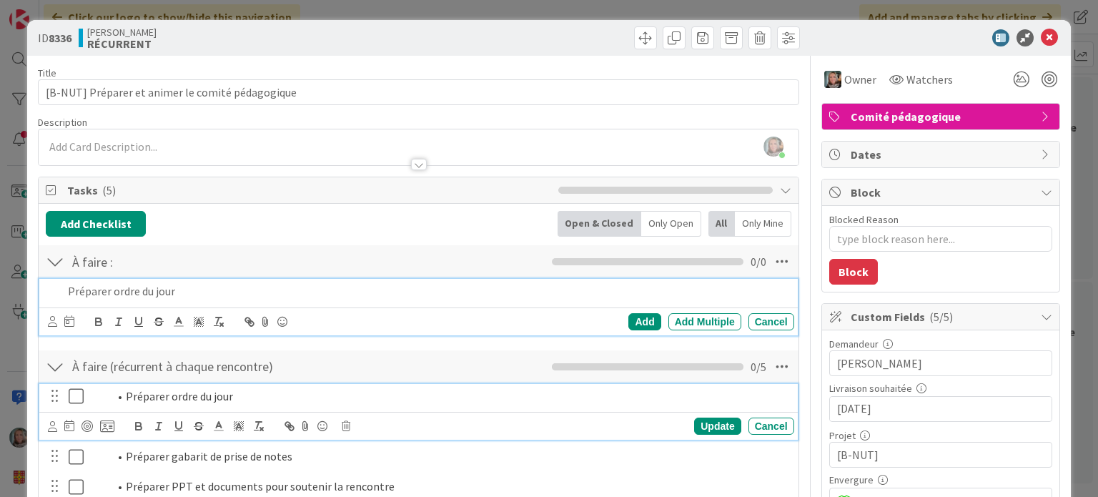
click at [142, 391] on li "Préparer ordre du jour" at bounding box center [449, 396] width 680 height 16
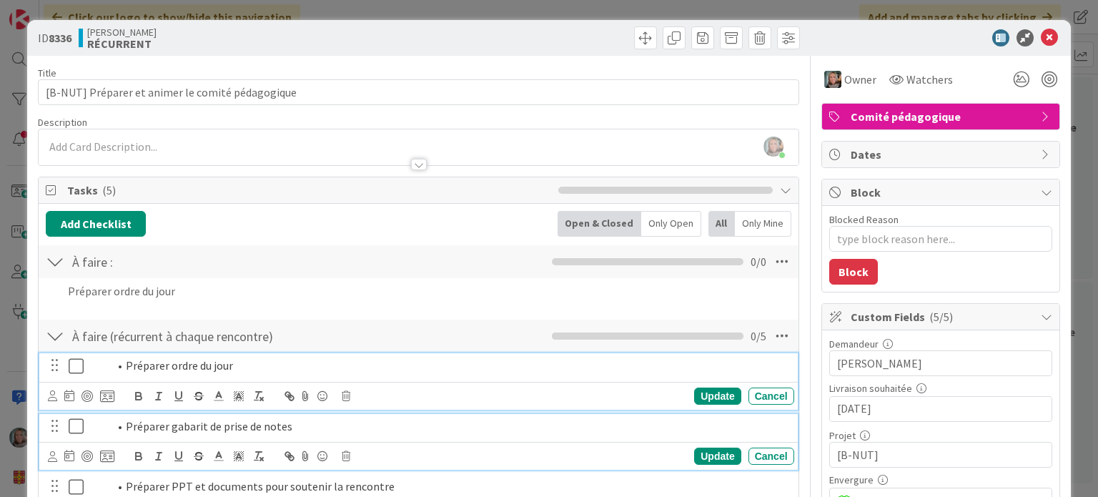
click at [165, 425] on li "Préparer gabarit de prise de notes" at bounding box center [449, 426] width 680 height 16
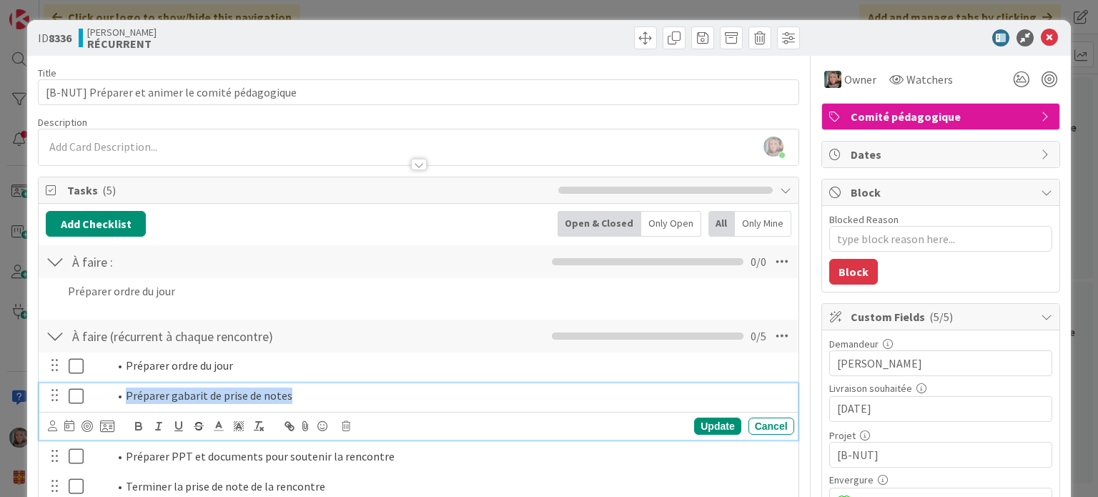
drag, startPoint x: 311, startPoint y: 395, endPoint x: 125, endPoint y: 395, distance: 185.9
click at [125, 395] on li "Préparer gabarit de prise de notes" at bounding box center [449, 396] width 680 height 16
copy li "Préparer gabarit de prise de notes"
click at [146, 307] on div "Préparer ordre du jour Add Add Multiple Cancel" at bounding box center [418, 293] width 745 height 31
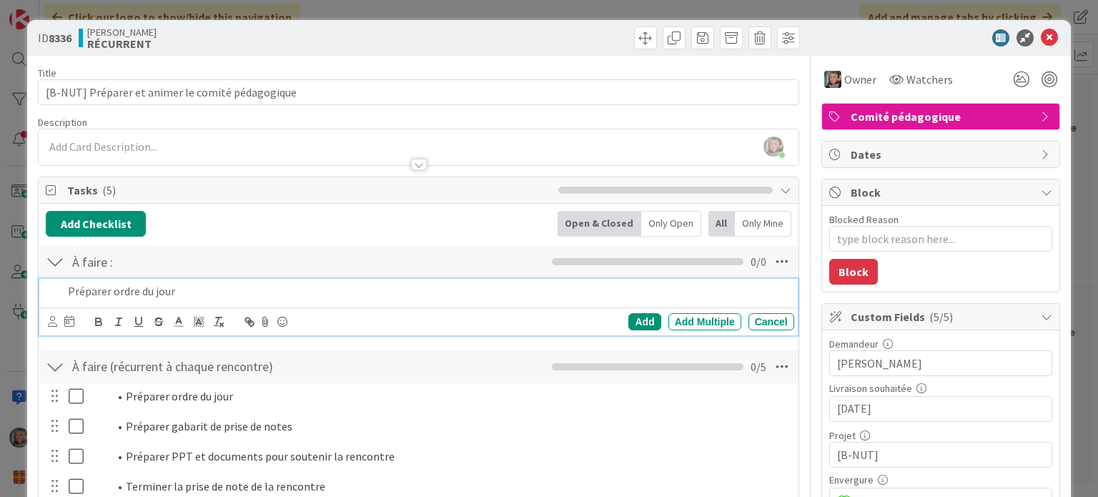
click at [624, 292] on p "Préparer ordre du jour" at bounding box center [428, 291] width 720 height 16
click at [631, 321] on div "Add" at bounding box center [645, 321] width 32 height 17
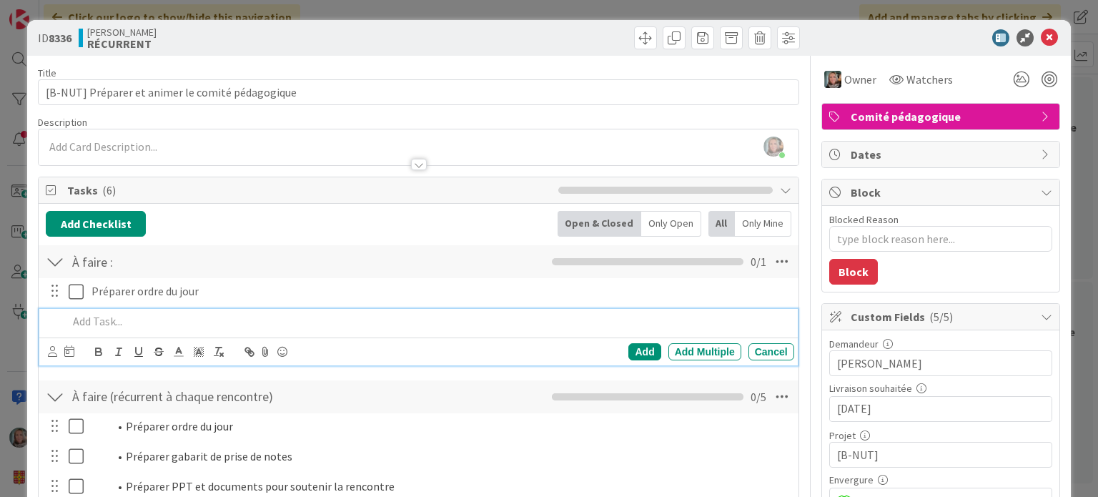
click at [118, 315] on p at bounding box center [428, 321] width 720 height 16
click at [639, 348] on div "Add" at bounding box center [645, 351] width 32 height 17
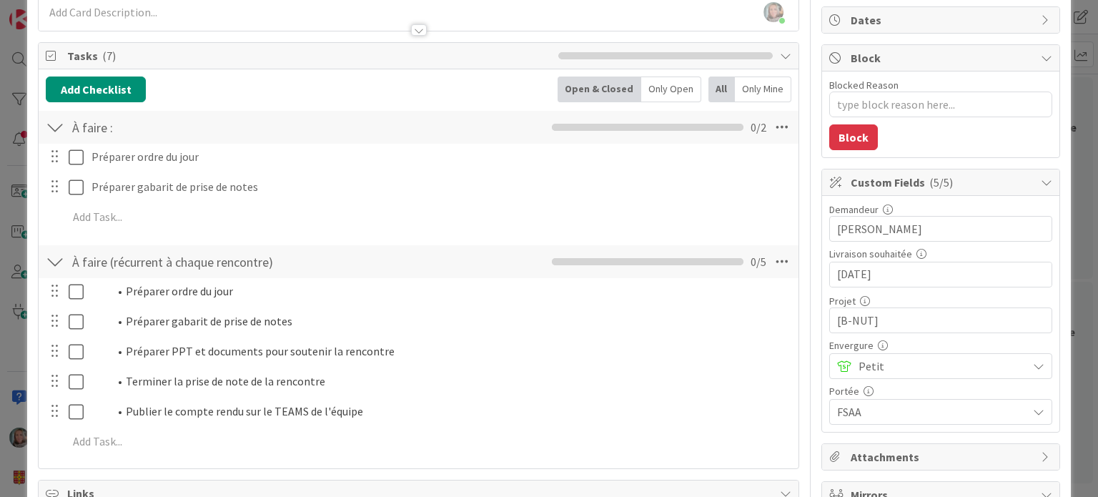
scroll to position [143, 0]
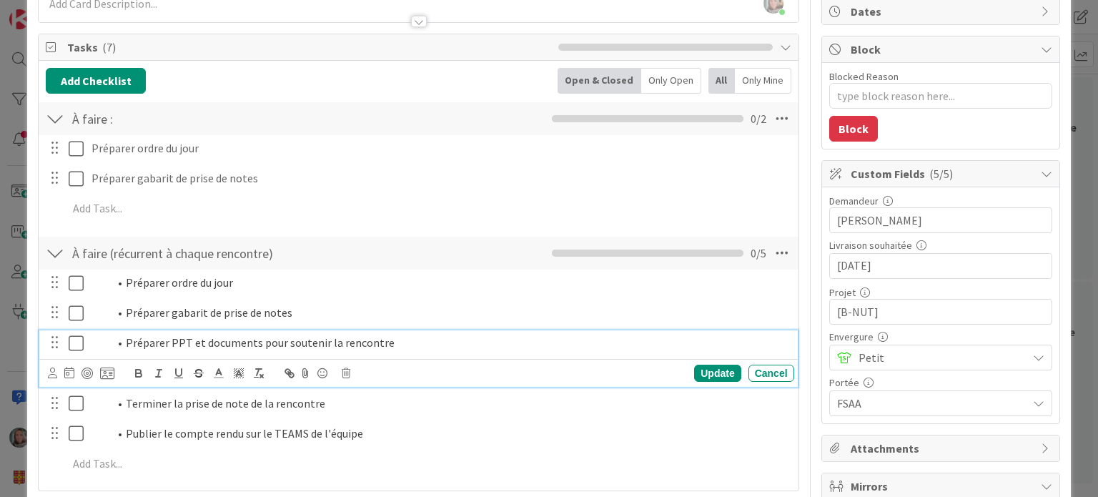
click at [246, 342] on li "Préparer PPT et documents pour soutenir la rencontre" at bounding box center [449, 343] width 680 height 16
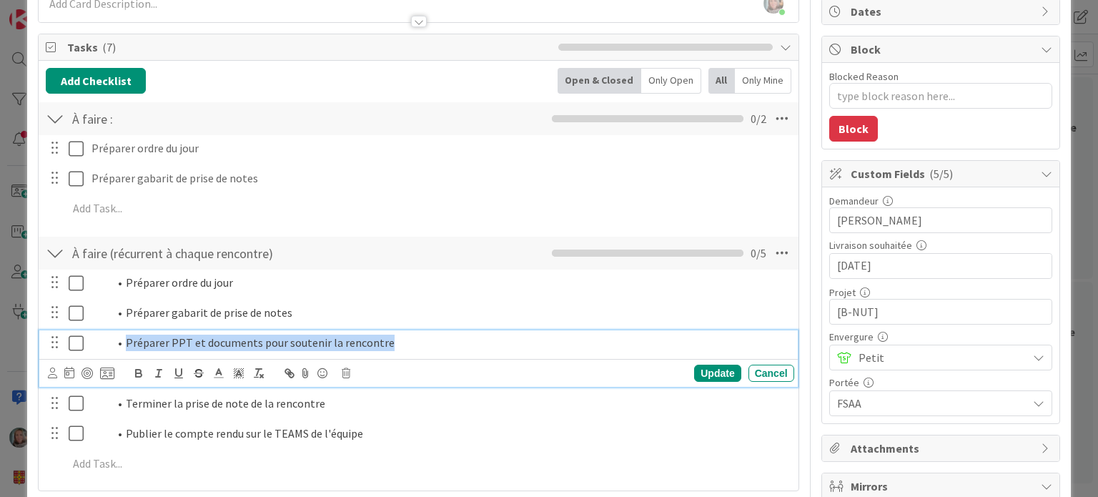
drag, startPoint x: 412, startPoint y: 344, endPoint x: 119, endPoint y: 343, distance: 292.5
click at [119, 343] on li "Préparer PPT et documents pour soutenir la rencontre" at bounding box center [449, 343] width 680 height 16
copy li "Préparer PPT et documents pour soutenir la rencontre"
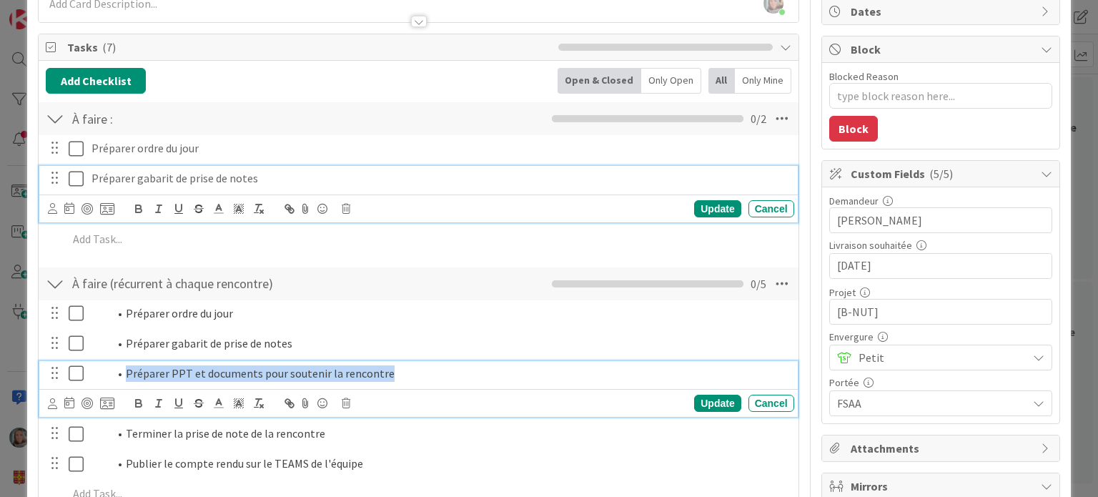
click at [82, 184] on icon at bounding box center [76, 178] width 15 height 17
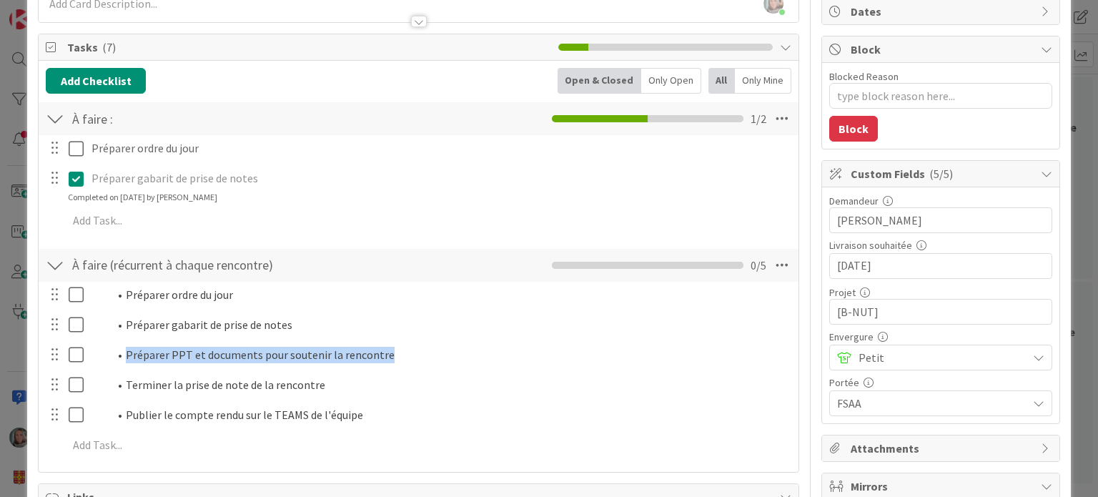
click at [74, 175] on icon at bounding box center [76, 178] width 15 height 17
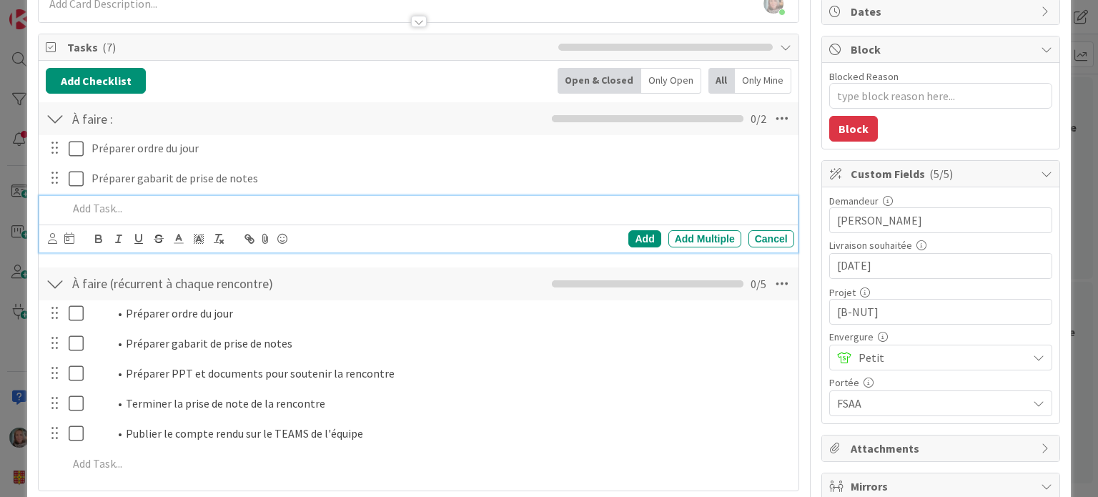
click at [82, 234] on div "Add Add Multiple Cancel" at bounding box center [418, 224] width 758 height 56
click at [629, 236] on div "Add" at bounding box center [645, 238] width 32 height 17
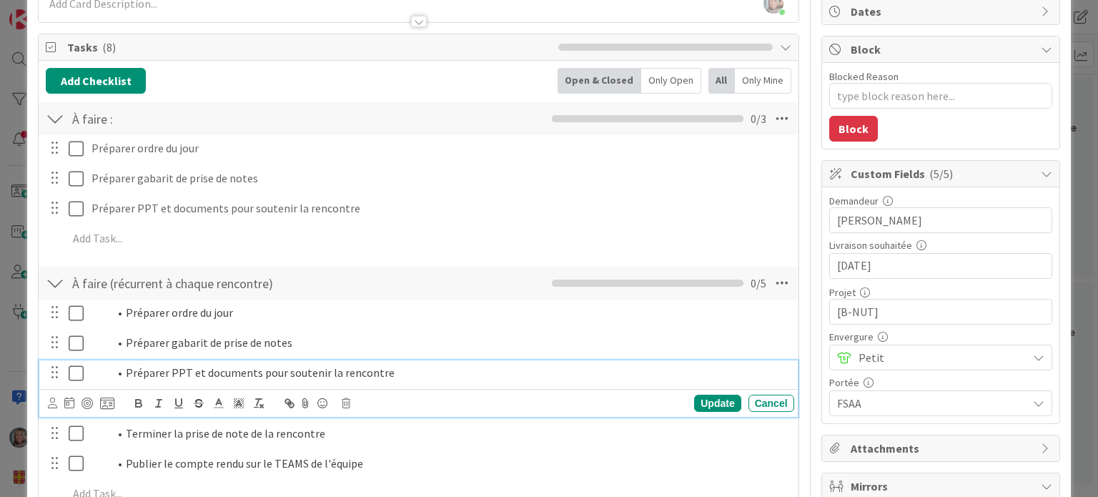
click at [319, 371] on li "Préparer PPT et documents pour soutenir la rencontre" at bounding box center [449, 373] width 680 height 16
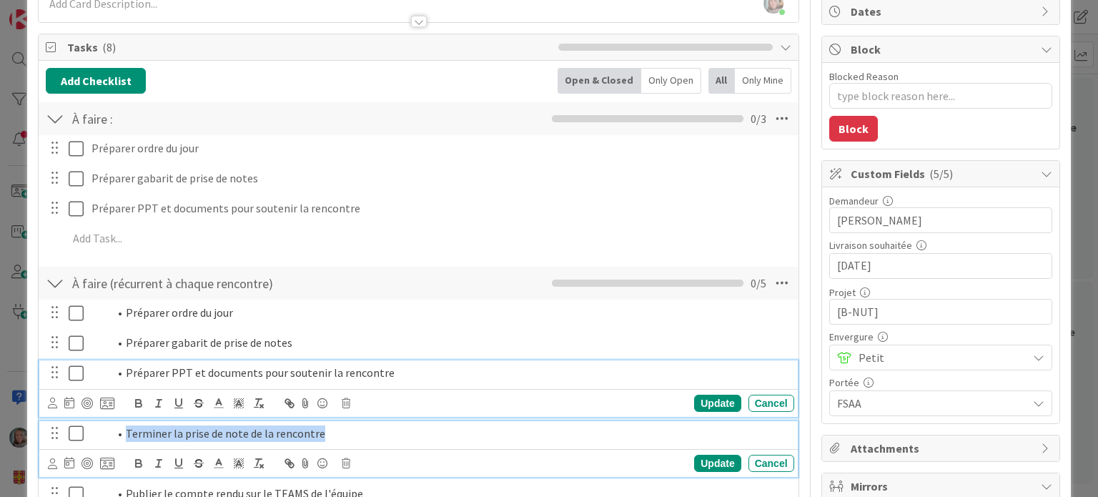
drag, startPoint x: 326, startPoint y: 425, endPoint x: 102, endPoint y: 435, distance: 224.7
click at [102, 435] on ol "Terminer la prise de note de la rencontre" at bounding box center [440, 433] width 697 height 16
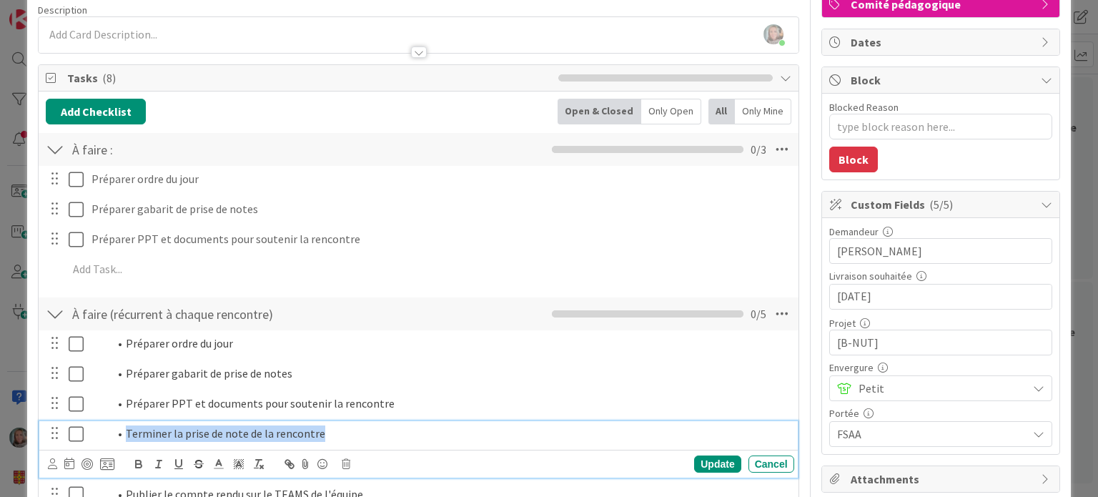
copy li "Terminer la prise de note de la rencontre"
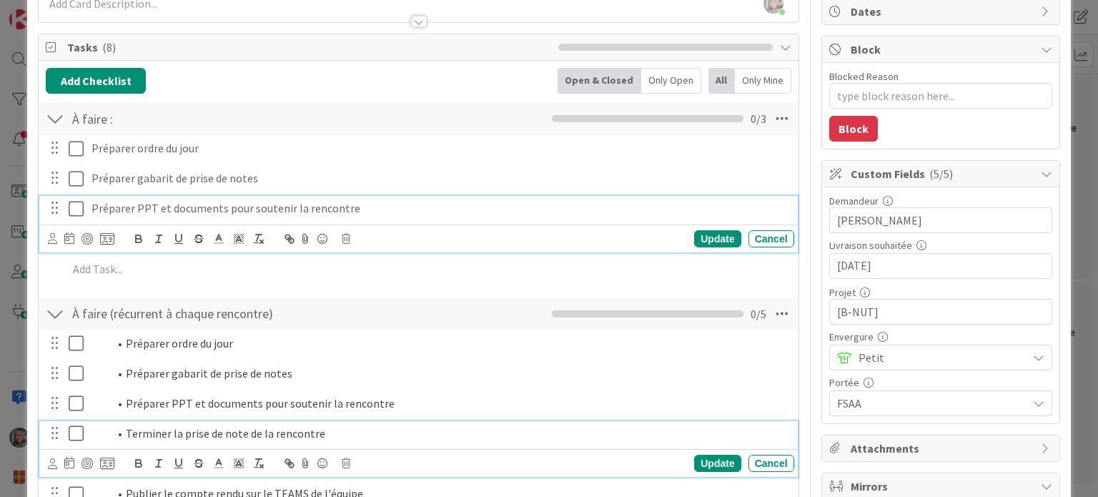
click at [210, 237] on div "Préparer PPT et documents pour soutenir la rencontre Update Cancel" at bounding box center [418, 224] width 758 height 56
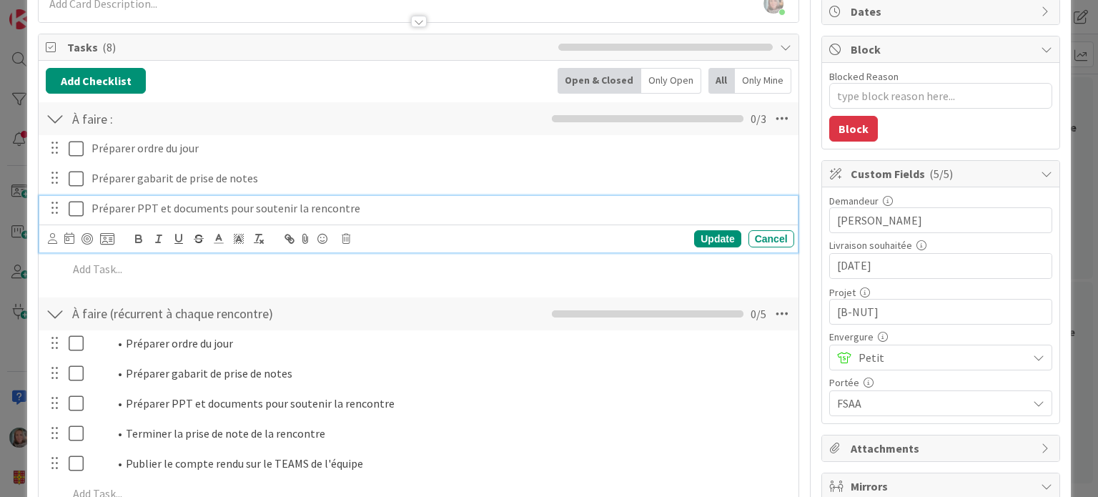
click at [386, 291] on div "Add Checklist Back Open & Closed Only Open All Only Mine À faire : Checklist Na…" at bounding box center [418, 290] width 745 height 445
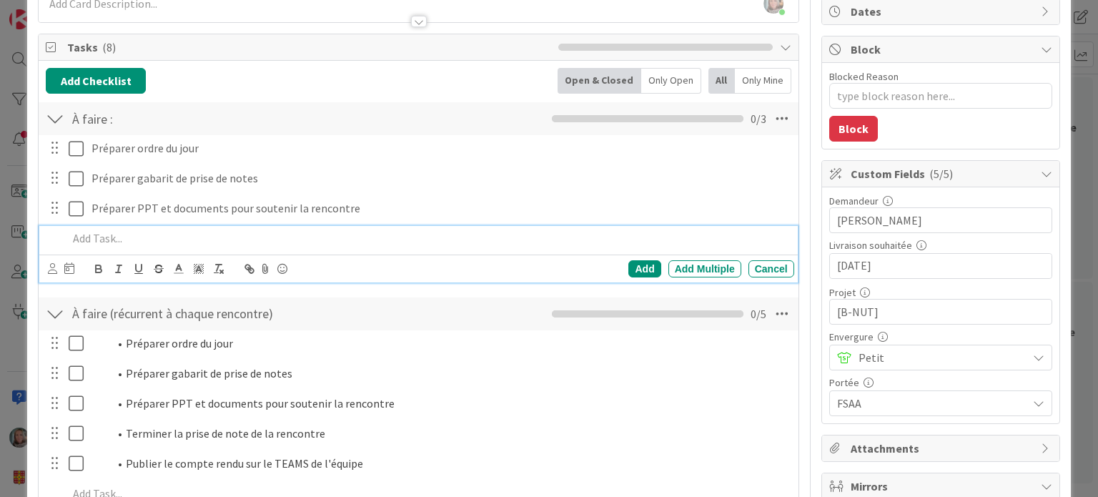
click at [114, 235] on p at bounding box center [428, 238] width 720 height 16
click at [636, 262] on div "Add" at bounding box center [645, 268] width 32 height 17
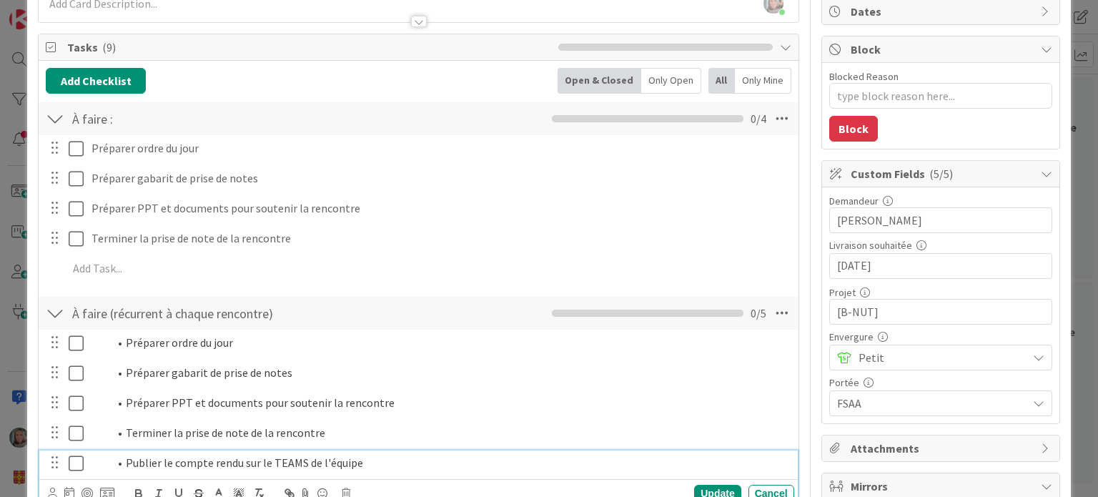
click at [187, 465] on li "Publier le compte rendu sur le TEAMS de l'équipe" at bounding box center [449, 463] width 680 height 16
drag, startPoint x: 389, startPoint y: 458, endPoint x: 101, endPoint y: 458, distance: 288.2
click at [101, 458] on ol "Publier le compte rendu sur le TEAMS de l'équipe" at bounding box center [440, 463] width 697 height 16
copy li "Publier le compte rendu sur le TEAMS de l'équipe"
click at [706, 488] on div "Update" at bounding box center [717, 493] width 46 height 17
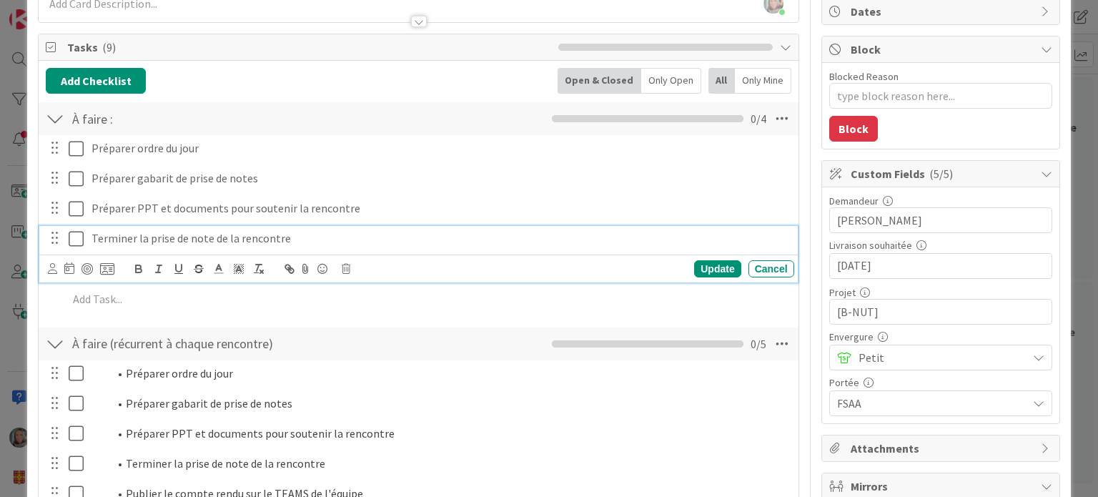
click at [217, 248] on div "Terminer la prise de note de la rencontre" at bounding box center [440, 238] width 709 height 25
click at [704, 265] on div "Update" at bounding box center [717, 268] width 46 height 17
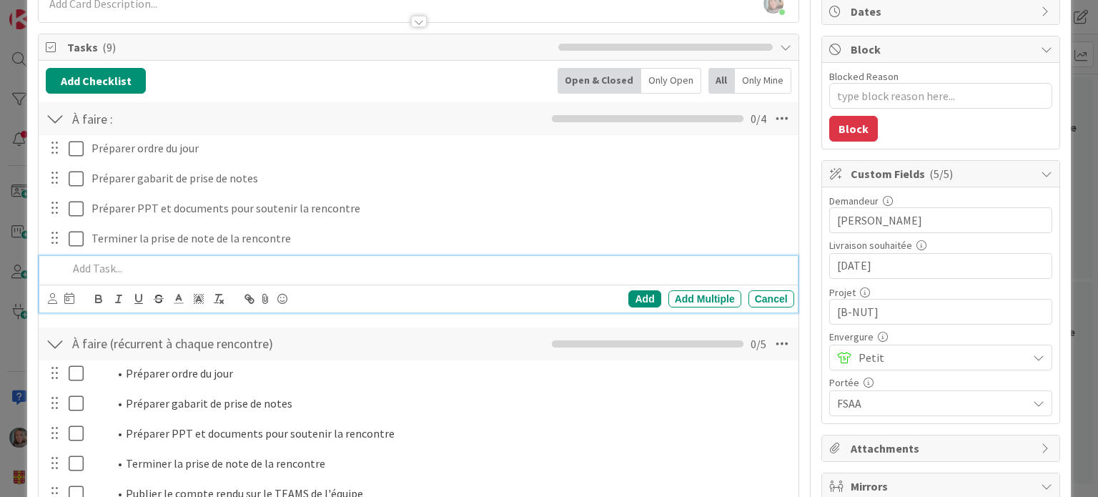
click at [178, 272] on p at bounding box center [428, 268] width 720 height 16
click at [631, 295] on div "Add" at bounding box center [645, 298] width 32 height 17
type textarea "x"
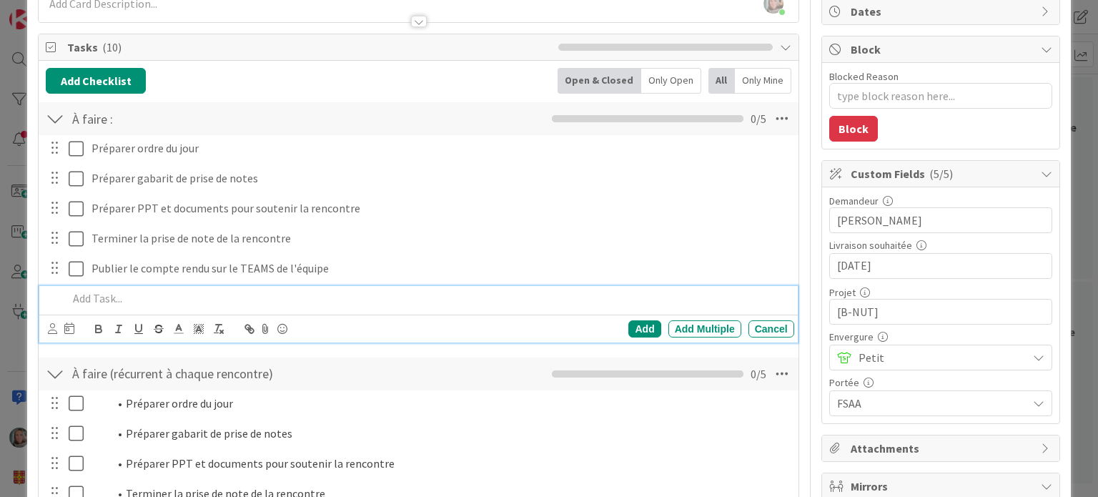
click at [118, 294] on p at bounding box center [428, 298] width 720 height 16
click at [639, 327] on div "Add" at bounding box center [645, 328] width 32 height 17
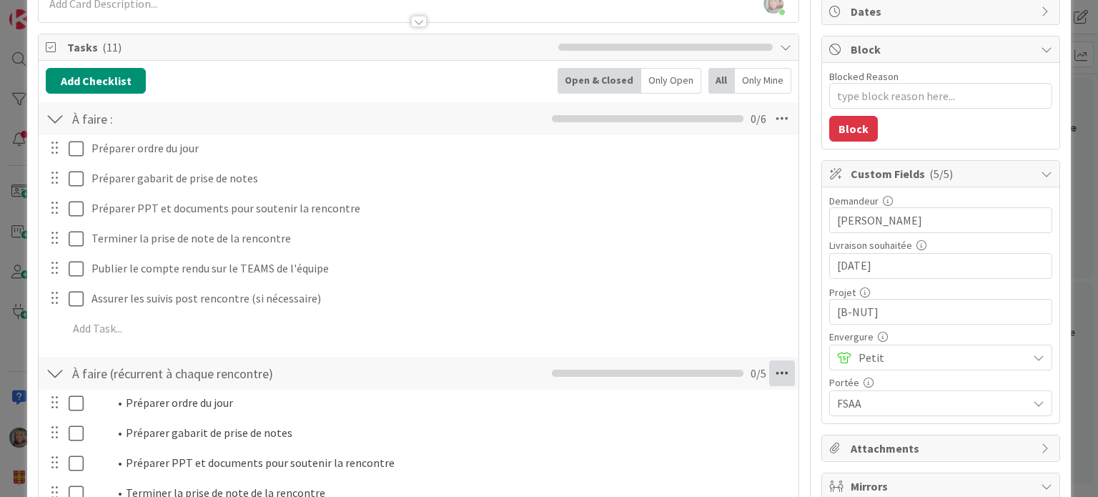
click at [774, 370] on icon at bounding box center [782, 373] width 26 height 26
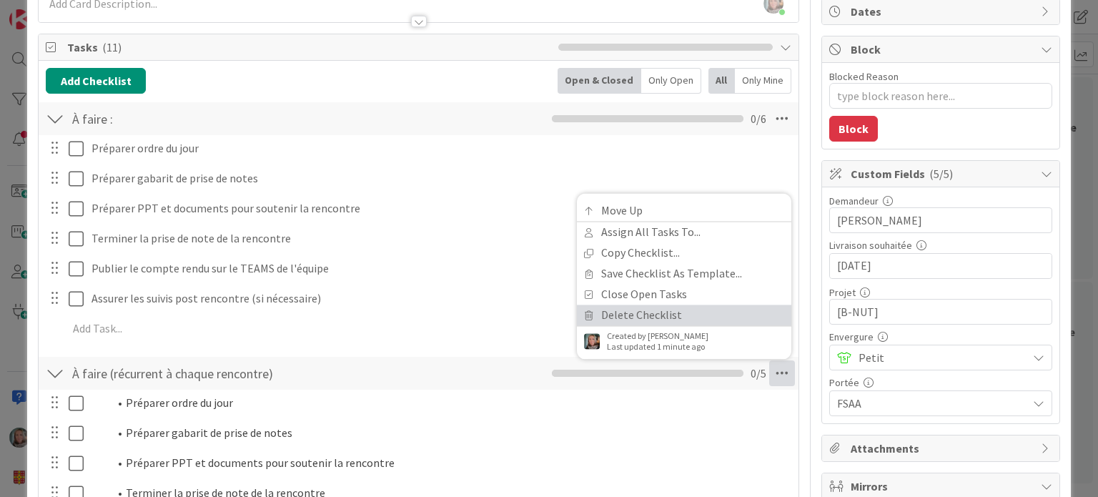
click at [614, 310] on link "Delete Checklist" at bounding box center [684, 315] width 215 height 21
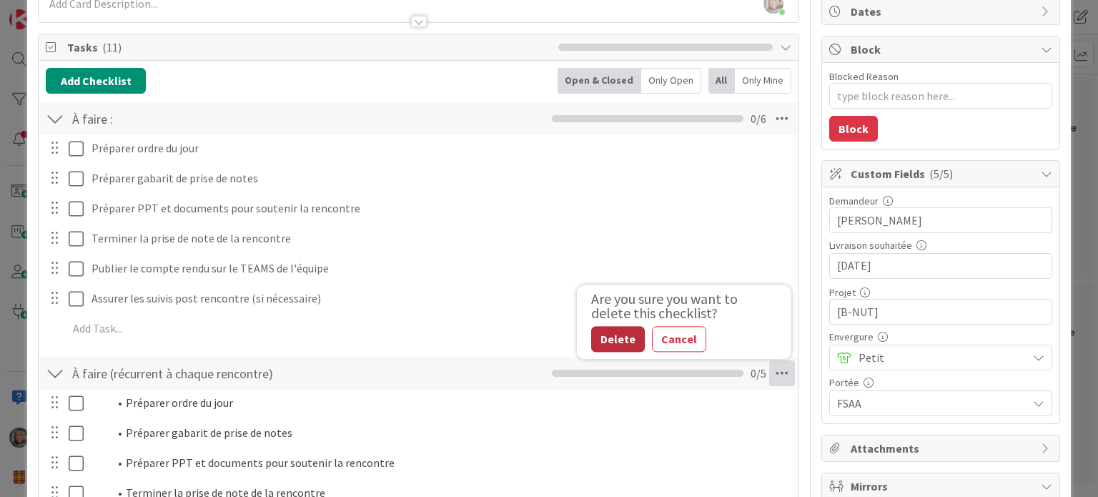
click at [609, 337] on button "Delete" at bounding box center [618, 339] width 54 height 26
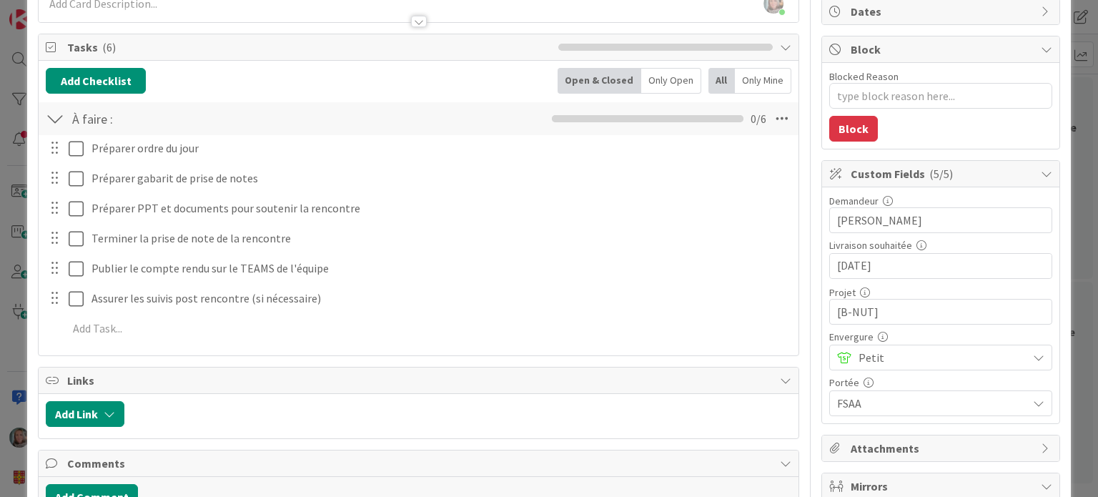
click at [961, 263] on input "[DATE]" at bounding box center [940, 266] width 207 height 24
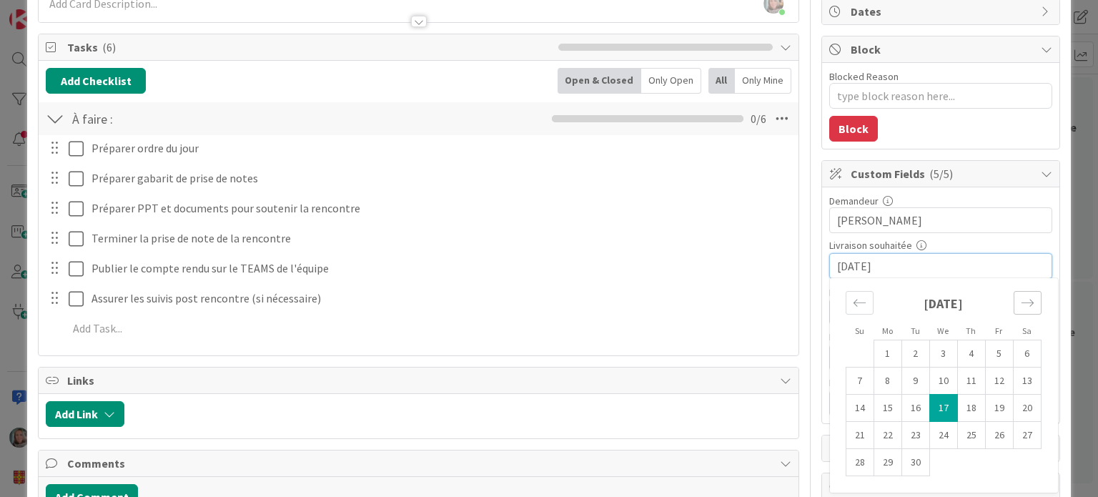
click at [1026, 298] on div "Move forward to switch to the next month." at bounding box center [1028, 303] width 28 height 24
click at [1027, 298] on div "Move forward to switch to the next month." at bounding box center [1028, 303] width 28 height 24
click at [937, 383] on td "5" at bounding box center [944, 381] width 28 height 27
type textarea "x"
type input "[DATE]"
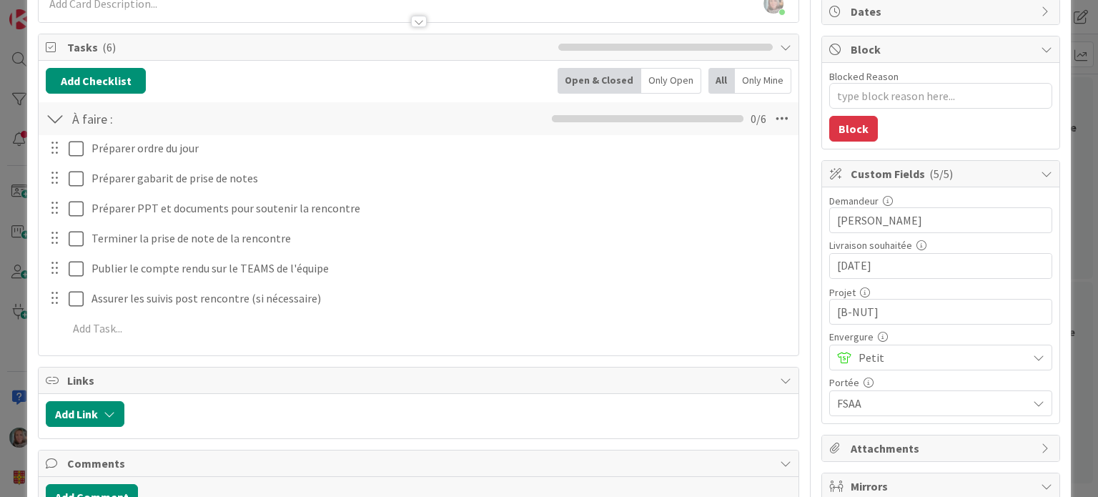
click at [703, 282] on div "Préparer ordre du jour Update Cancel Préparer gabarit de prise de notes Update …" at bounding box center [418, 241] width 745 height 212
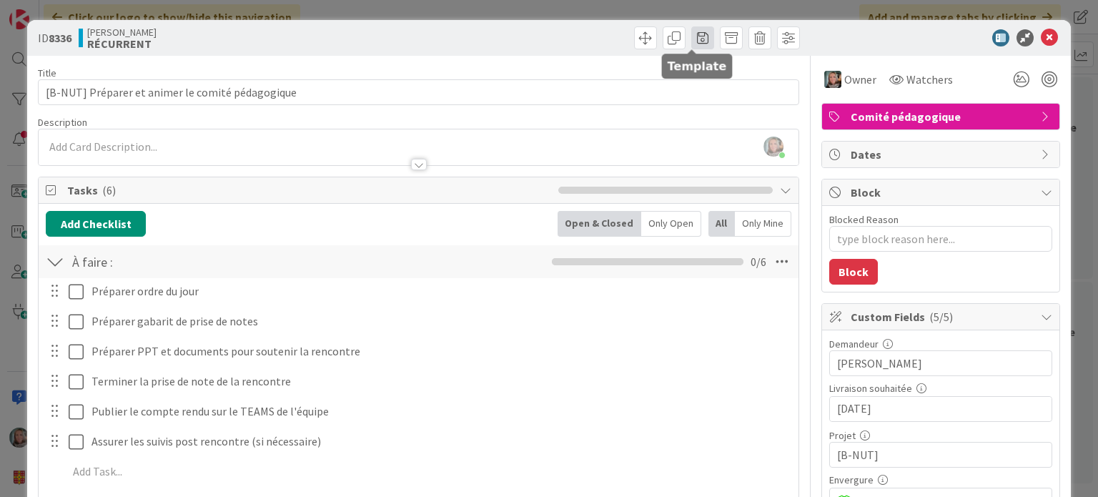
click at [691, 34] on span at bounding box center [702, 37] width 23 height 23
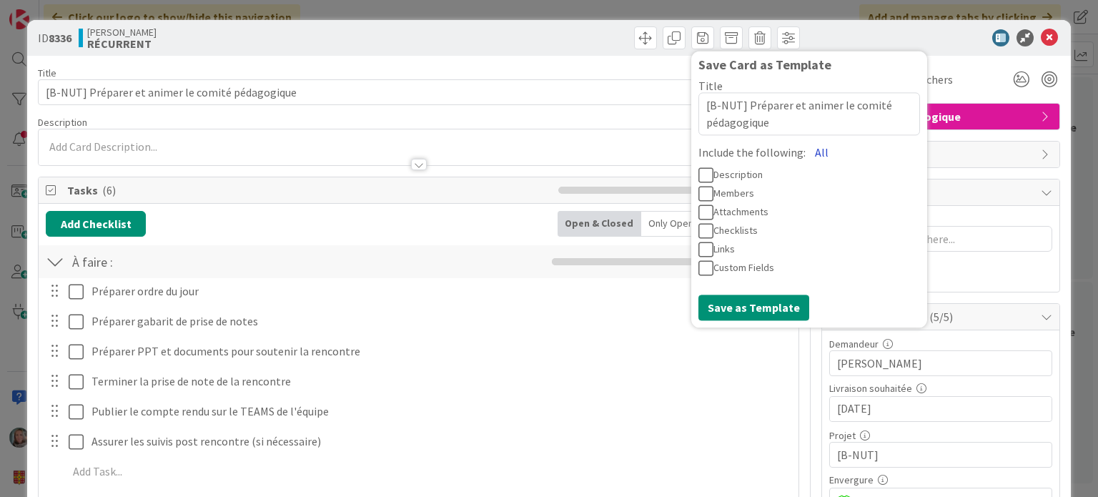
click at [807, 152] on button "All" at bounding box center [822, 152] width 32 height 26
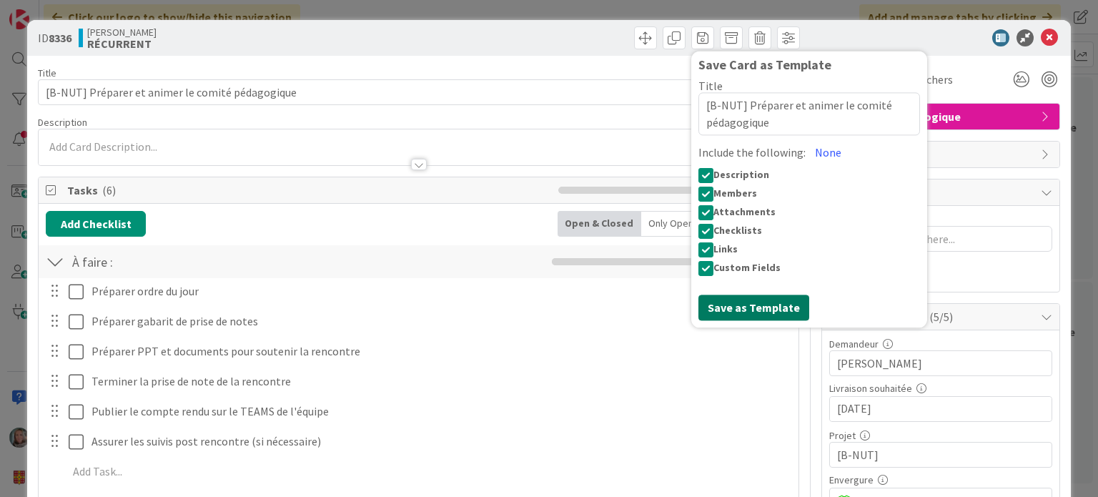
click at [735, 309] on button "Save as Template" at bounding box center [754, 308] width 111 height 26
type textarea "x"
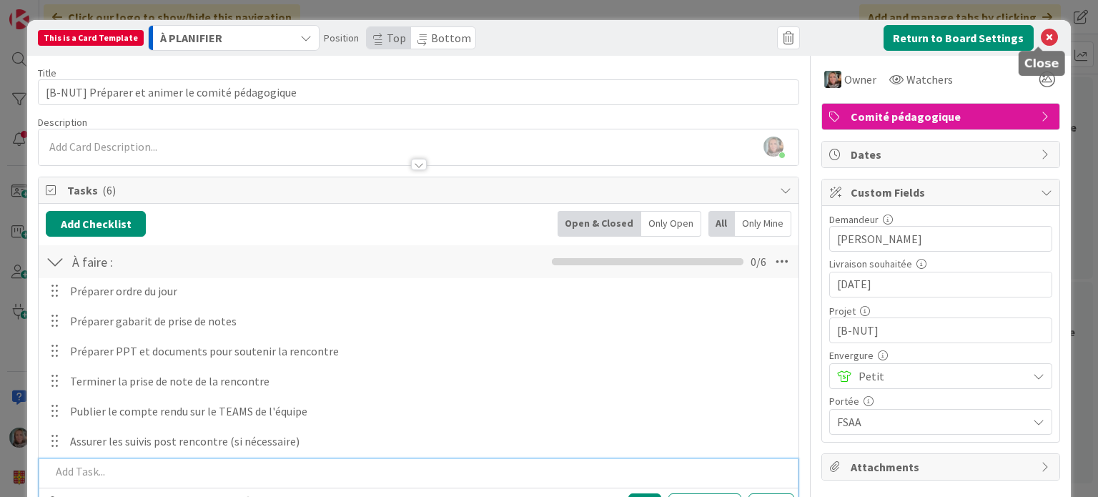
click at [1041, 36] on icon at bounding box center [1049, 37] width 17 height 17
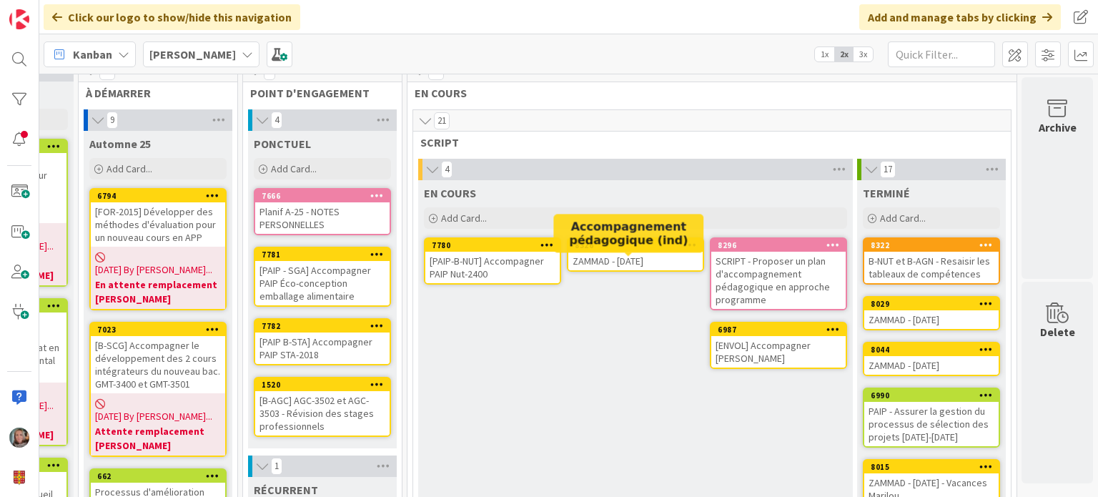
scroll to position [0, 129]
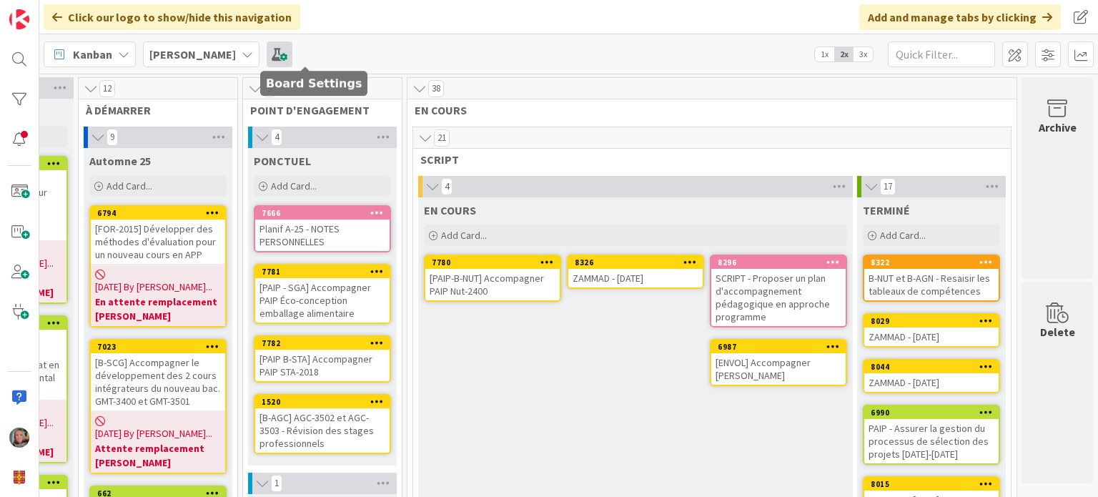
click at [292, 56] on span at bounding box center [280, 54] width 26 height 26
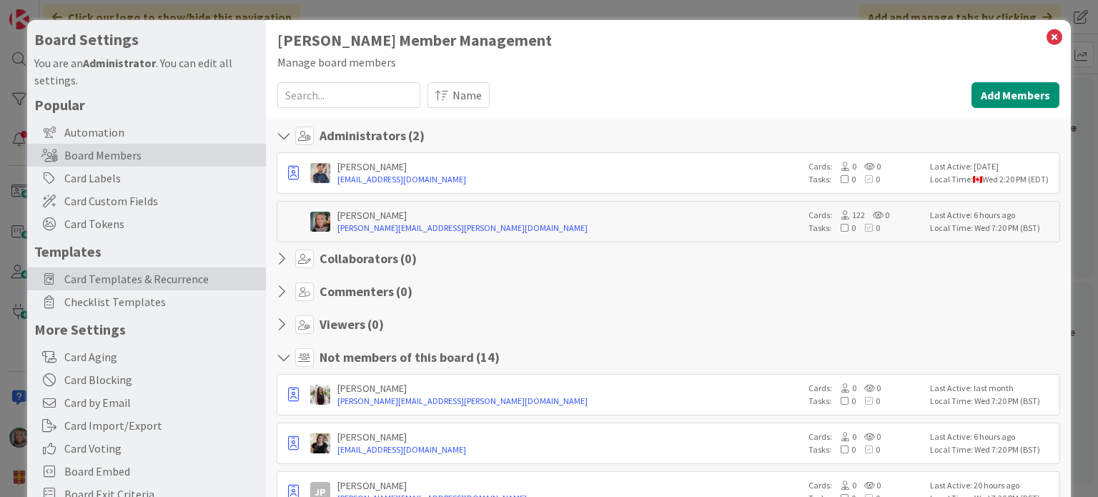
click at [94, 280] on span "Card Templates & Recurrence" at bounding box center [161, 278] width 194 height 17
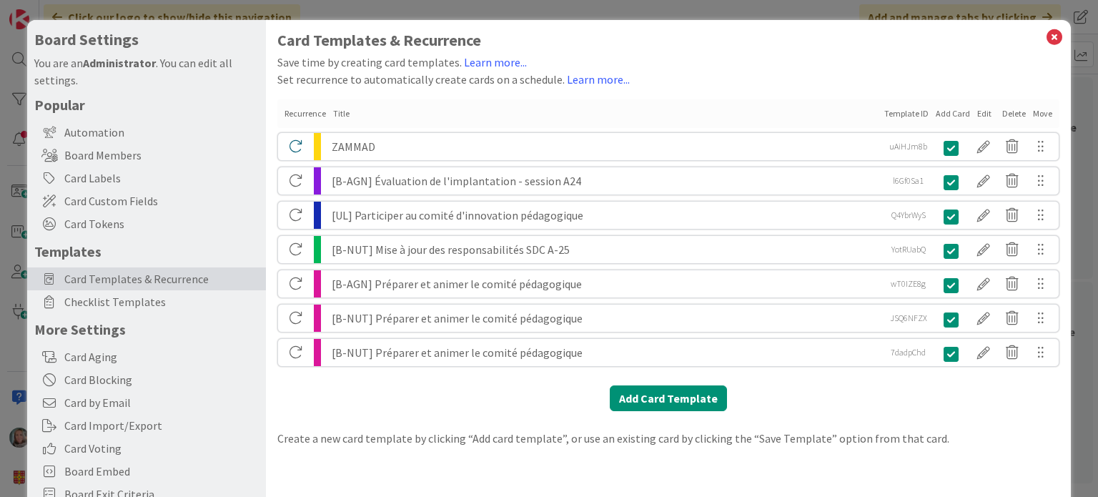
click at [371, 315] on div "[B-NUT] Préparer et animer le comité pédagogique" at bounding box center [605, 318] width 547 height 27
click at [1028, 316] on div at bounding box center [1041, 318] width 29 height 24
click at [973, 280] on div at bounding box center [984, 284] width 29 height 24
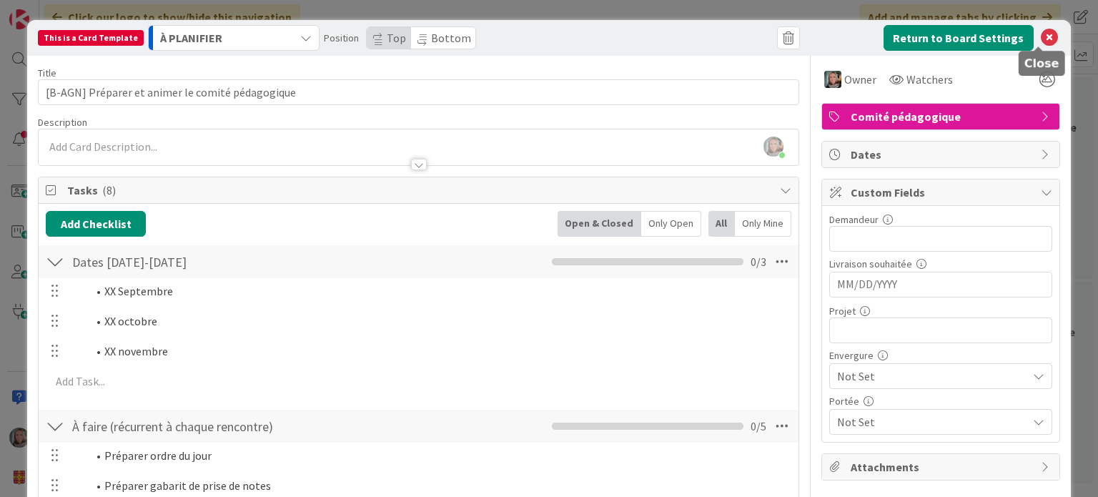
click at [1041, 36] on icon at bounding box center [1049, 37] width 17 height 17
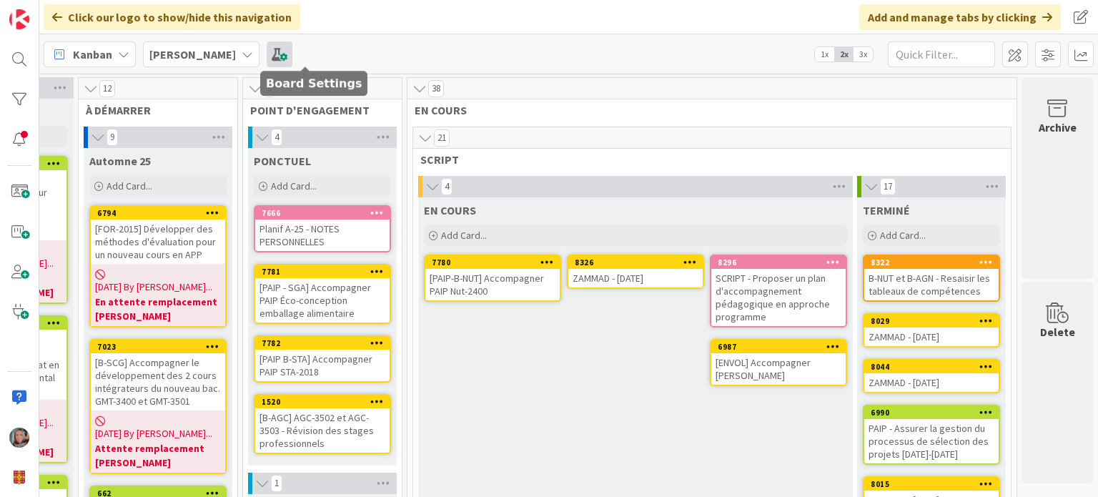
click at [292, 53] on span at bounding box center [280, 54] width 26 height 26
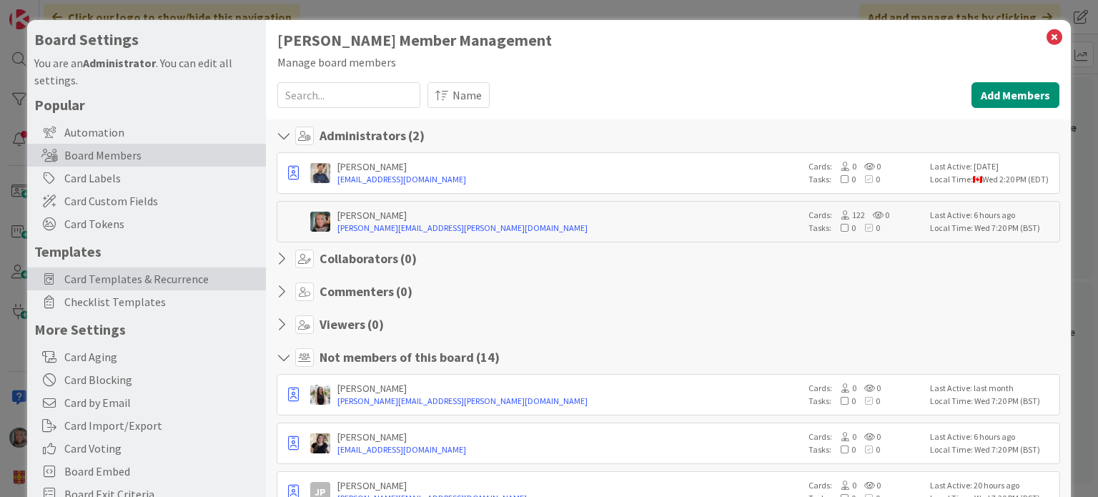
click at [99, 278] on span "Card Templates & Recurrence" at bounding box center [161, 278] width 194 height 17
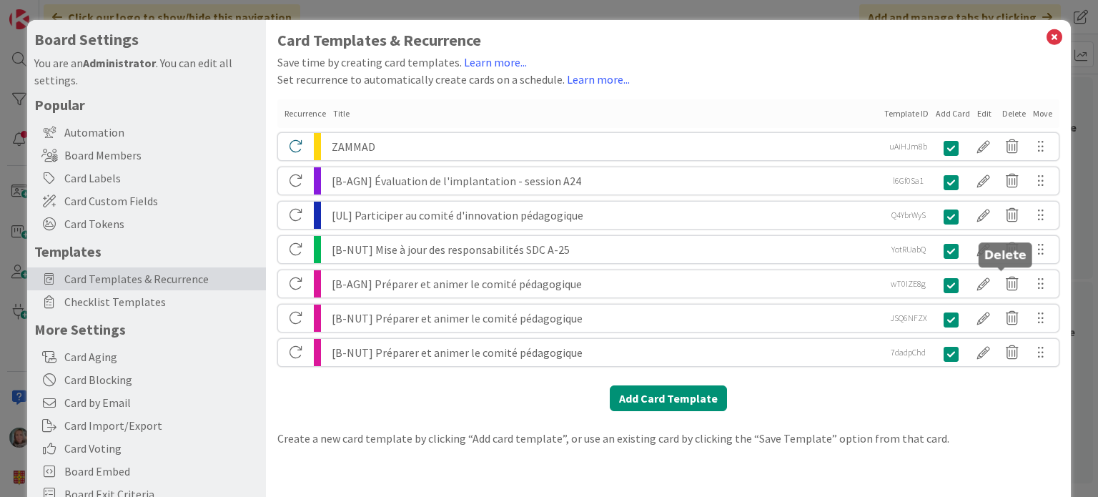
click at [998, 278] on icon at bounding box center [1012, 284] width 29 height 24
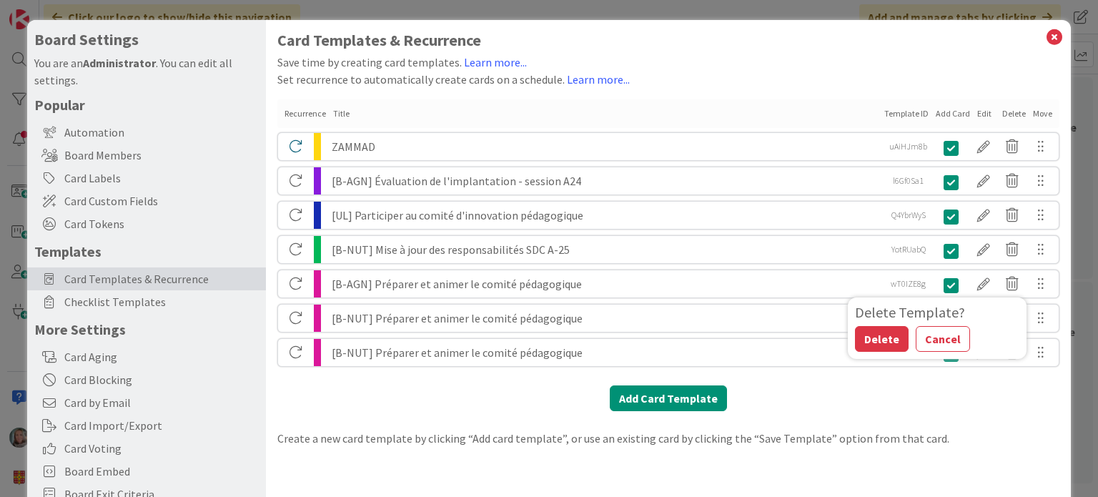
click at [859, 340] on button "Delete" at bounding box center [882, 339] width 54 height 26
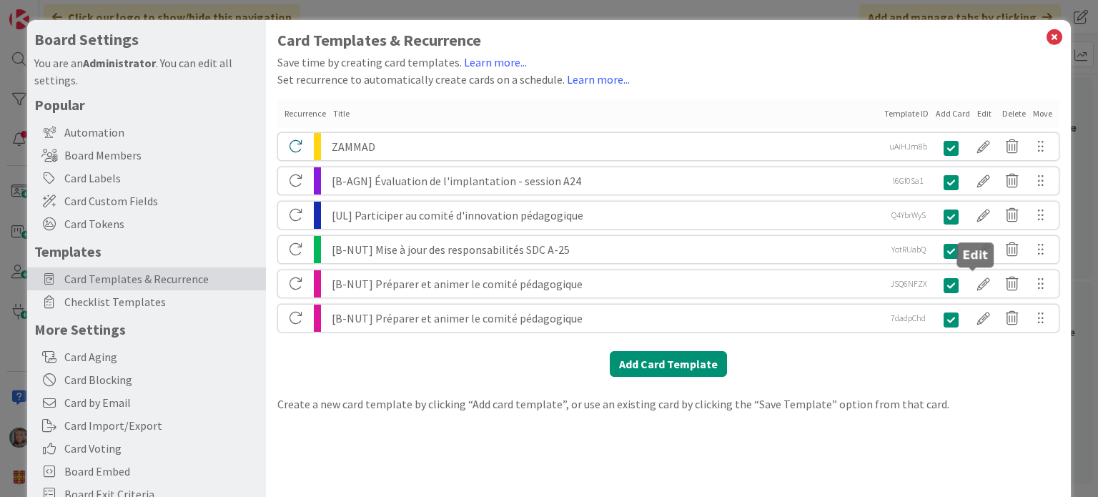
click at [970, 281] on div at bounding box center [984, 284] width 29 height 24
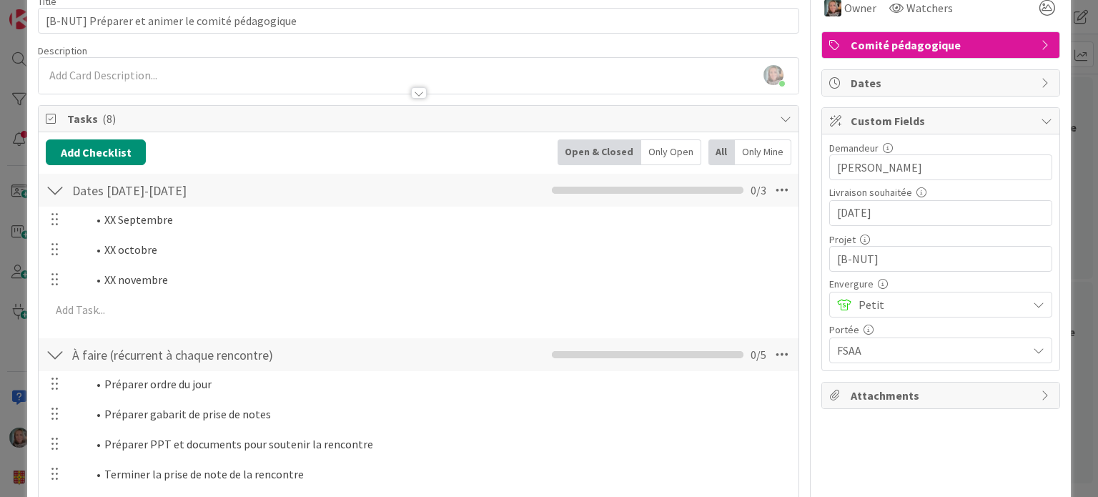
scroll to position [0, 0]
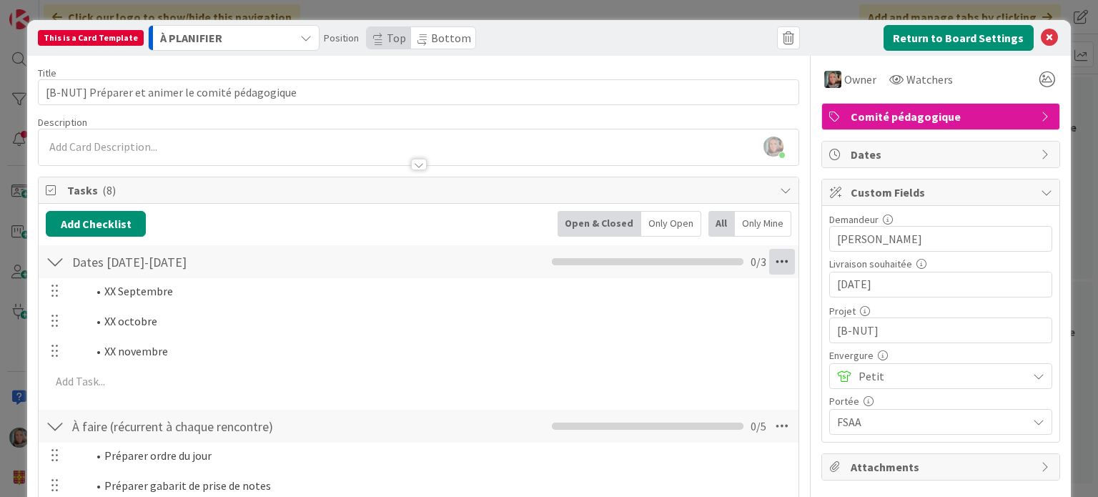
click at [775, 259] on icon at bounding box center [782, 262] width 26 height 26
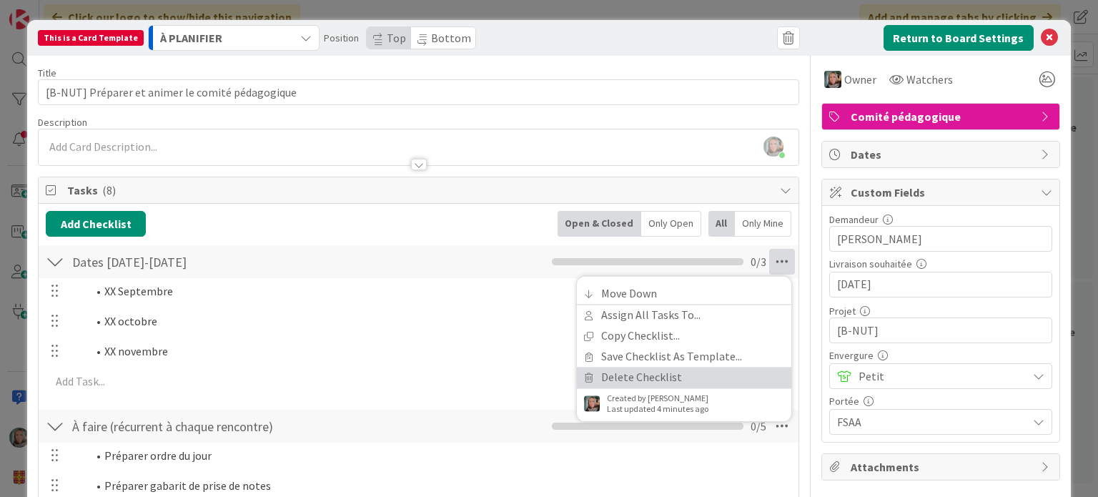
click at [622, 373] on link "Delete Checklist" at bounding box center [684, 377] width 215 height 21
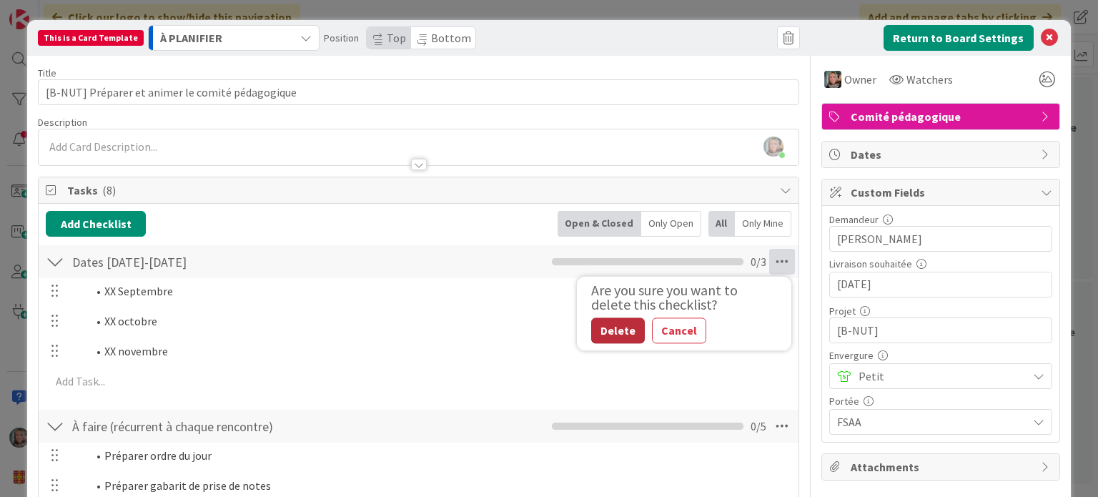
click at [609, 333] on button "Delete" at bounding box center [618, 330] width 54 height 26
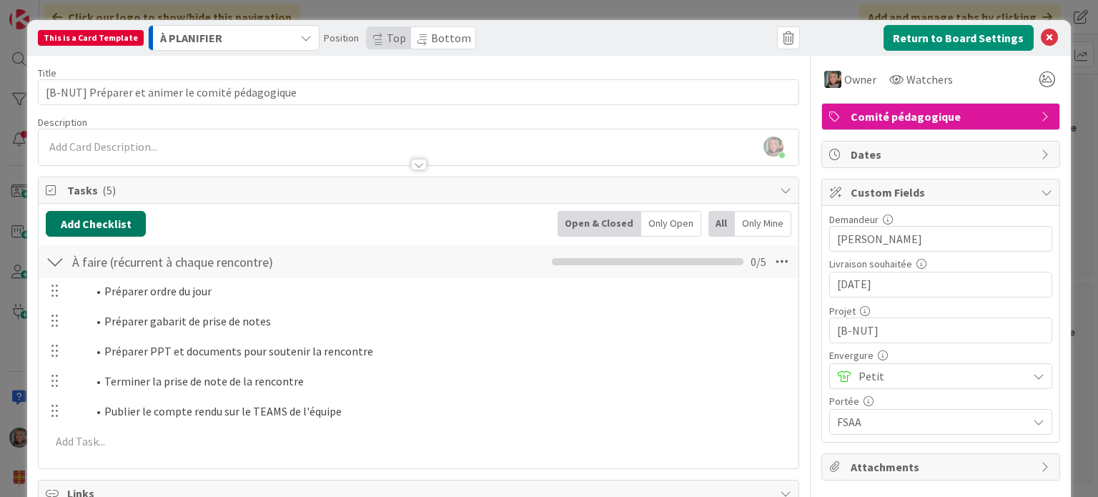
click at [96, 220] on button "Add Checklist" at bounding box center [96, 224] width 100 height 26
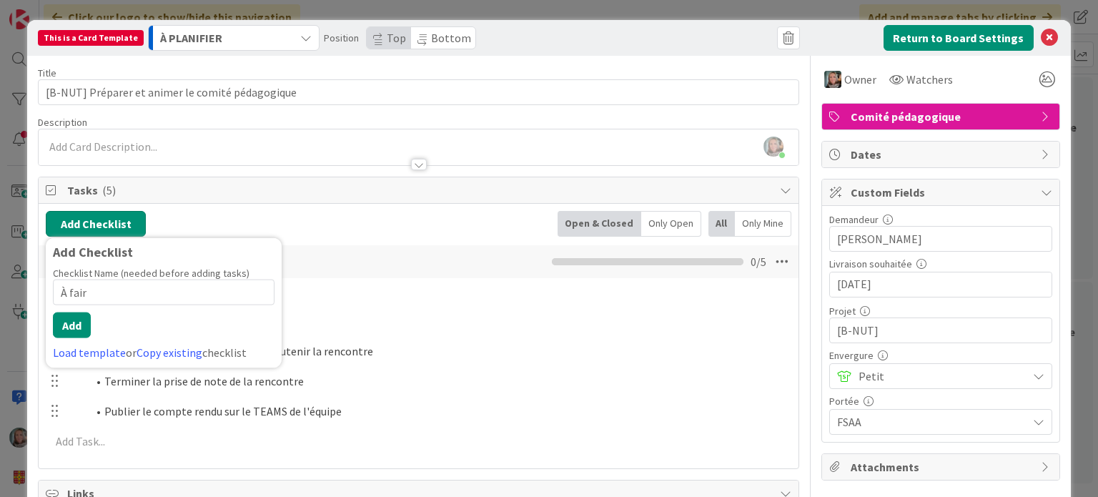
type input "À faire"
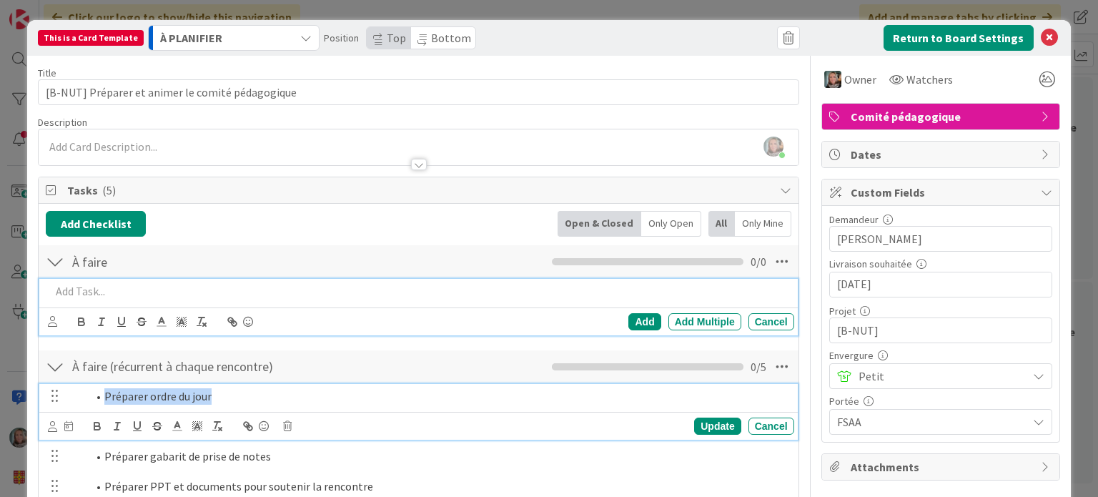
drag, startPoint x: 220, startPoint y: 397, endPoint x: 62, endPoint y: 397, distance: 157.3
click at [62, 398] on div "Préparer ordre du jour" at bounding box center [419, 396] width 749 height 25
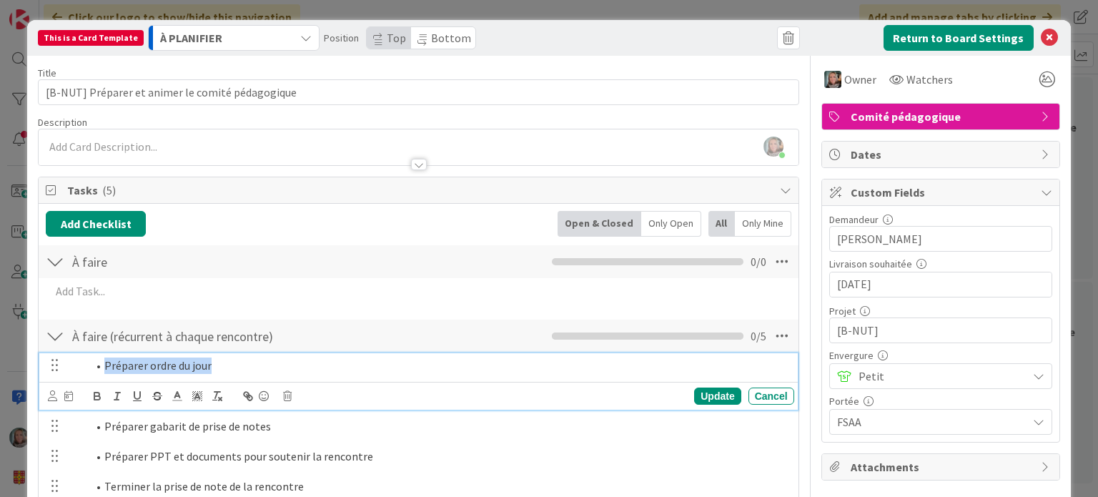
copy li "Préparer ordre du jour"
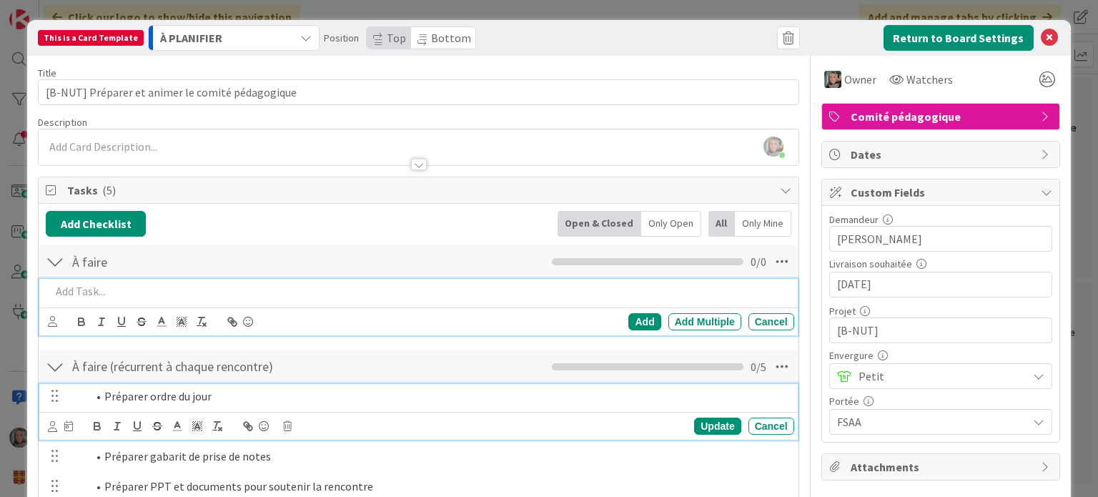
click at [69, 294] on p at bounding box center [419, 291] width 737 height 16
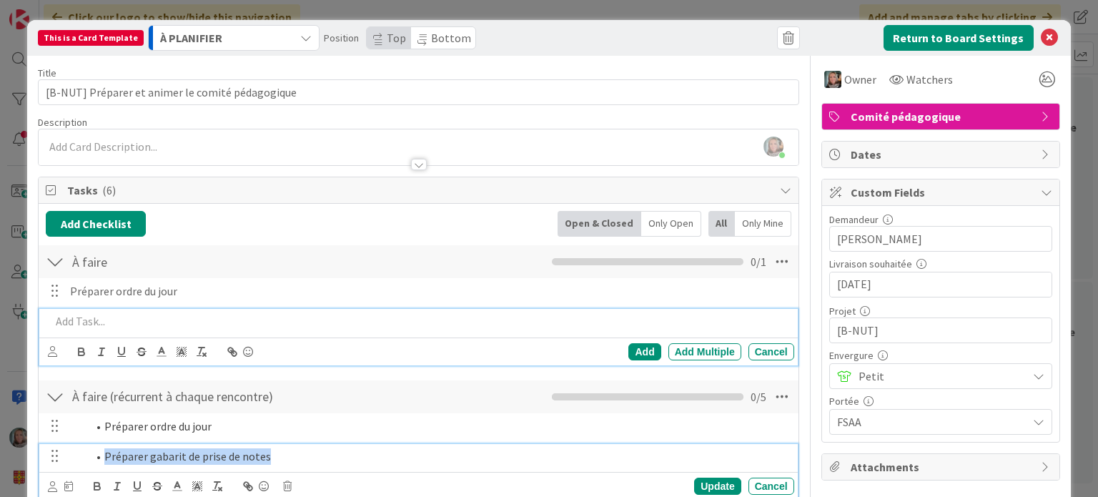
drag, startPoint x: 280, startPoint y: 455, endPoint x: 99, endPoint y: 451, distance: 181.7
click at [99, 451] on li "Préparer gabarit de prise de notes" at bounding box center [437, 456] width 701 height 16
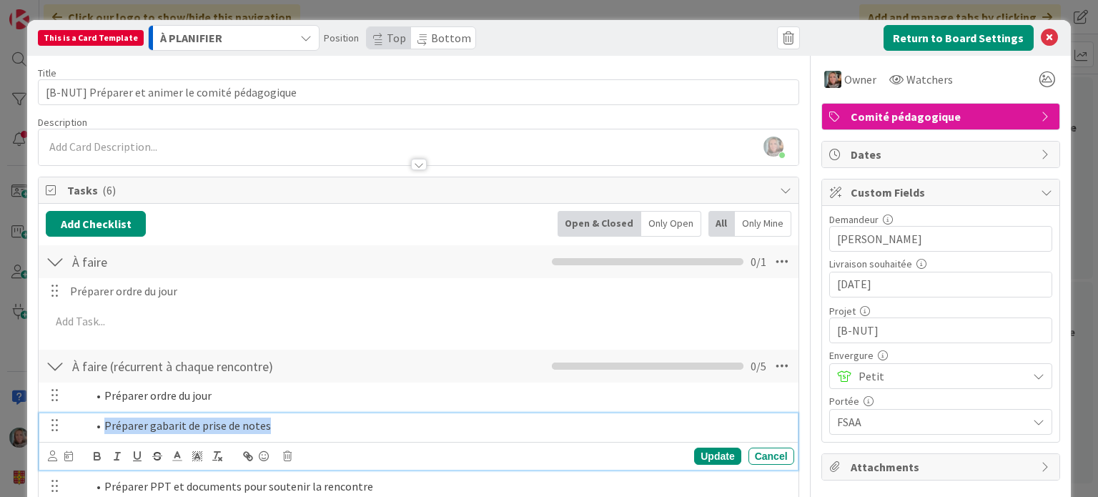
copy li "Préparer gabarit de prise de notes"
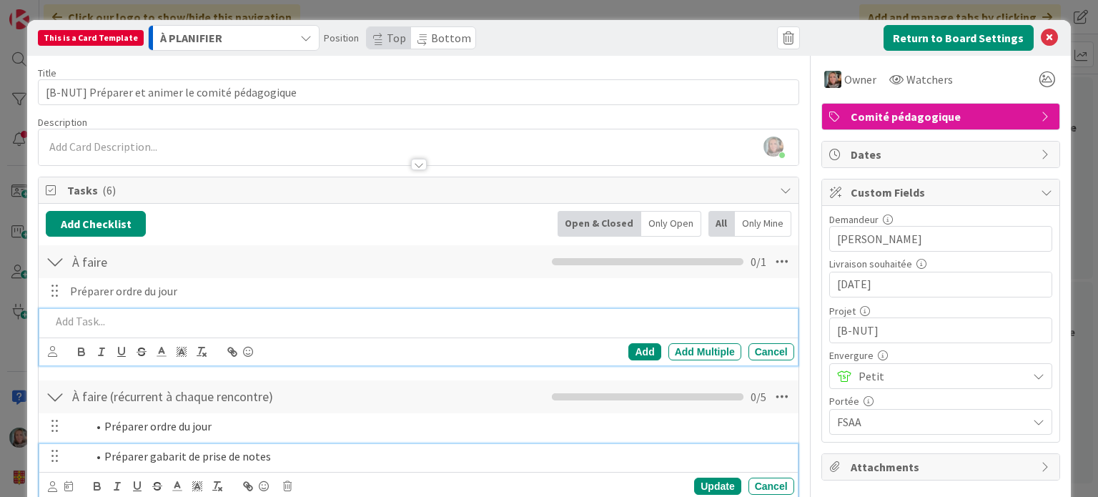
click at [93, 317] on p at bounding box center [419, 321] width 737 height 16
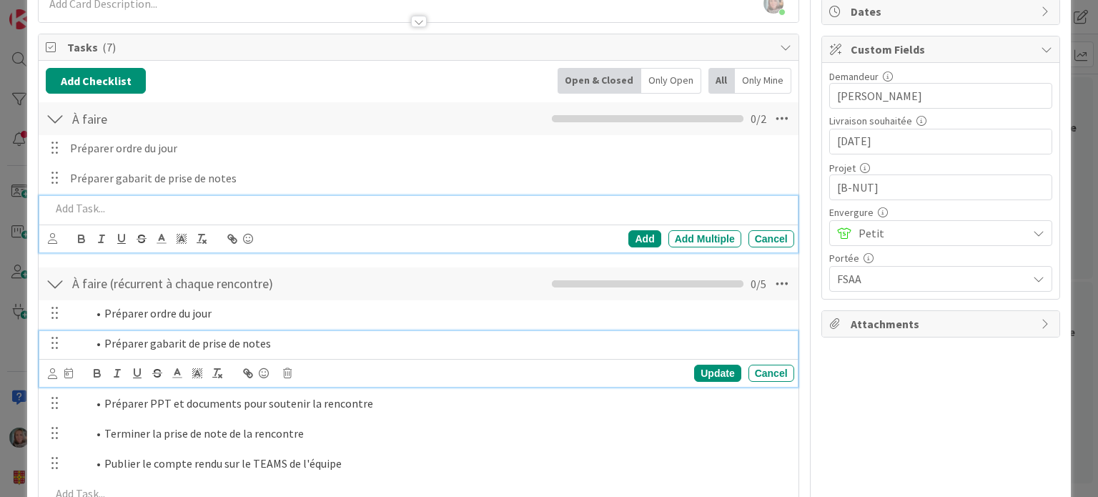
click at [123, 345] on li "Préparer gabarit de prise de notes" at bounding box center [437, 343] width 701 height 16
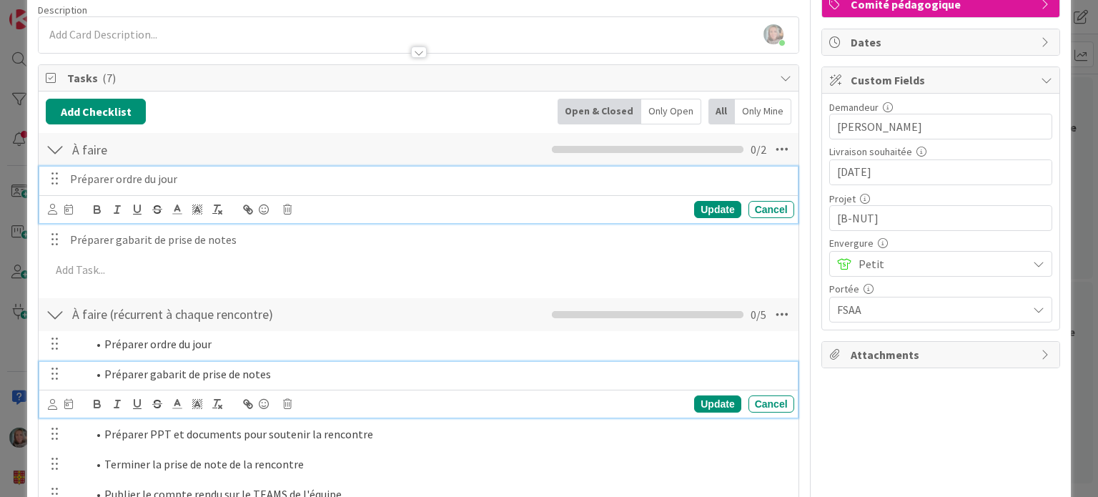
click at [80, 179] on div "Préparer ordre du jour Update Cancel" at bounding box center [418, 195] width 758 height 56
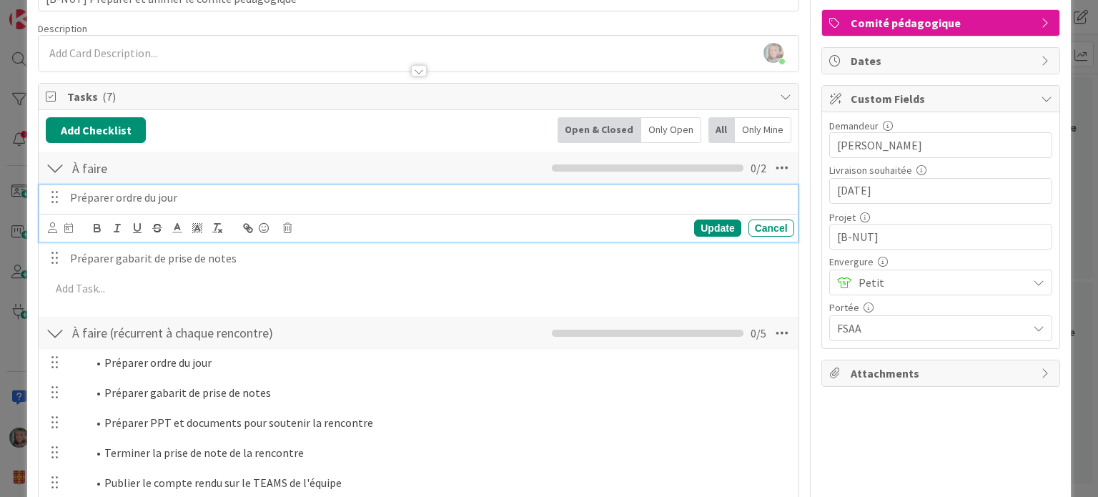
scroll to position [72, 0]
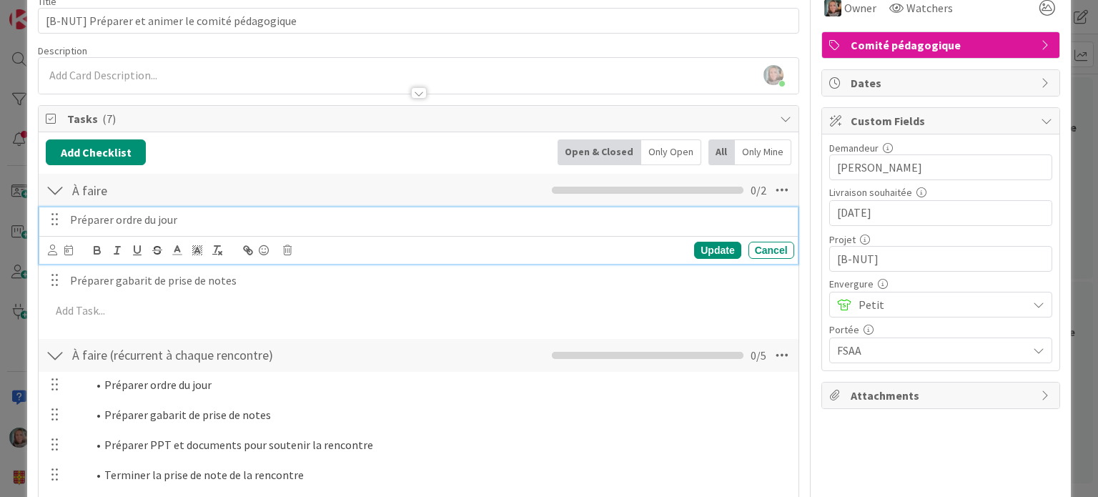
click at [144, 368] on div "À faire (récurrent à chaque rencontre) Checklist Name 38 / 64 À faire (récurren…" at bounding box center [418, 355] width 759 height 33
click at [117, 217] on p "Préparer ordre du jour" at bounding box center [429, 220] width 719 height 16
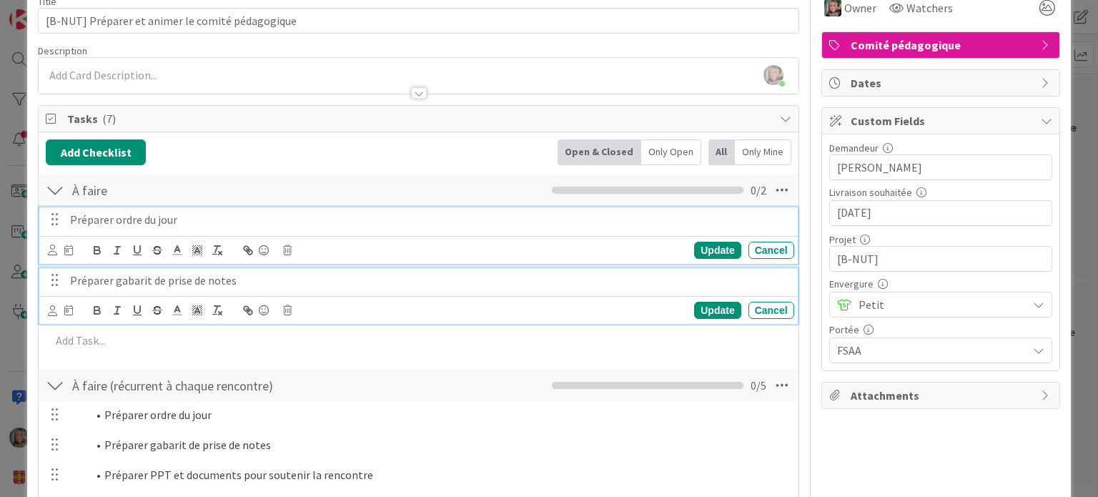
click at [134, 282] on p "Préparer gabarit de prise de notes" at bounding box center [429, 280] width 719 height 16
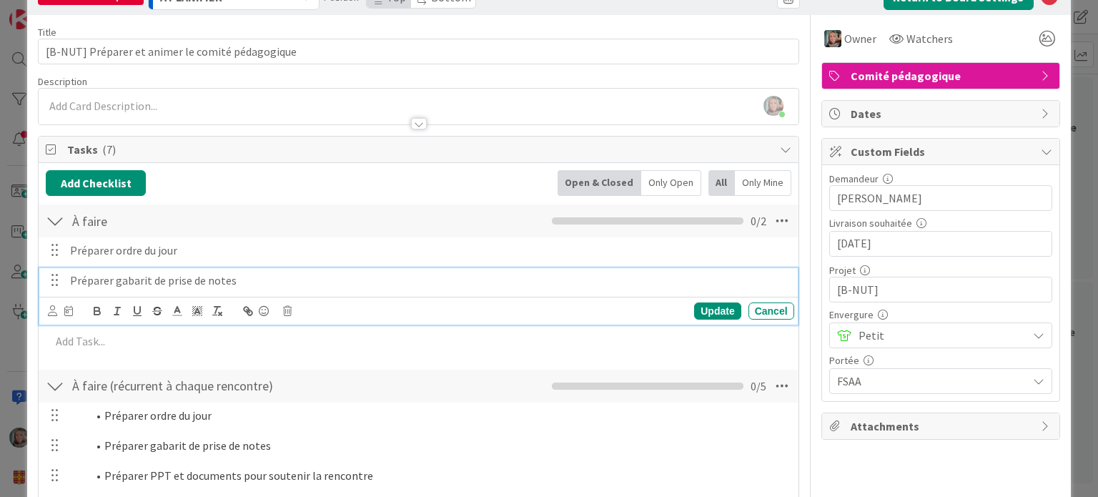
click at [147, 354] on div "Préparer ordre du jour Update Cancel Préparer gabarit de prise de notes Update …" at bounding box center [418, 298] width 745 height 122
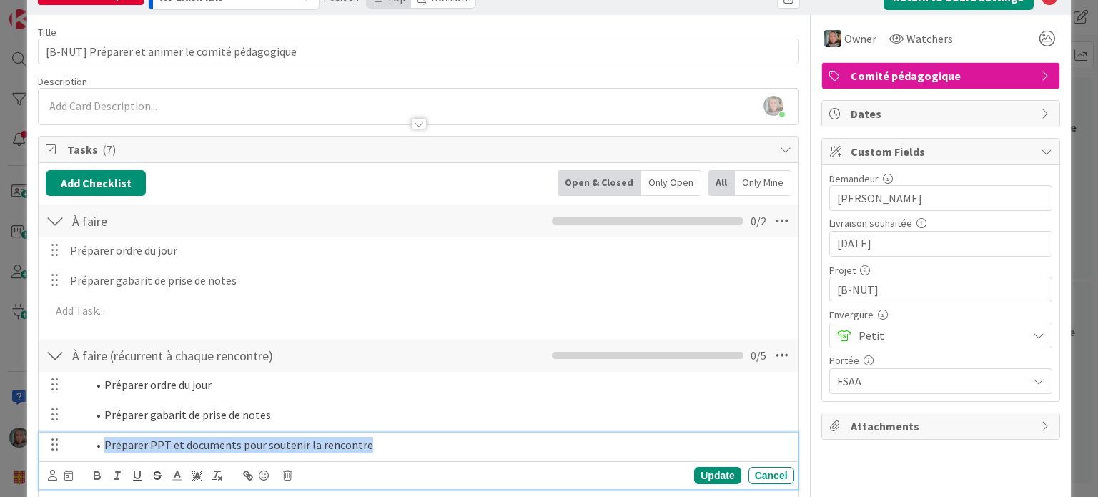
drag, startPoint x: 393, startPoint y: 440, endPoint x: 102, endPoint y: 435, distance: 291.8
click at [102, 437] on li "Préparer PPT et documents pour soutenir la rencontre" at bounding box center [437, 445] width 701 height 16
copy li "Préparer PPT et documents pour soutenir la rencontre"
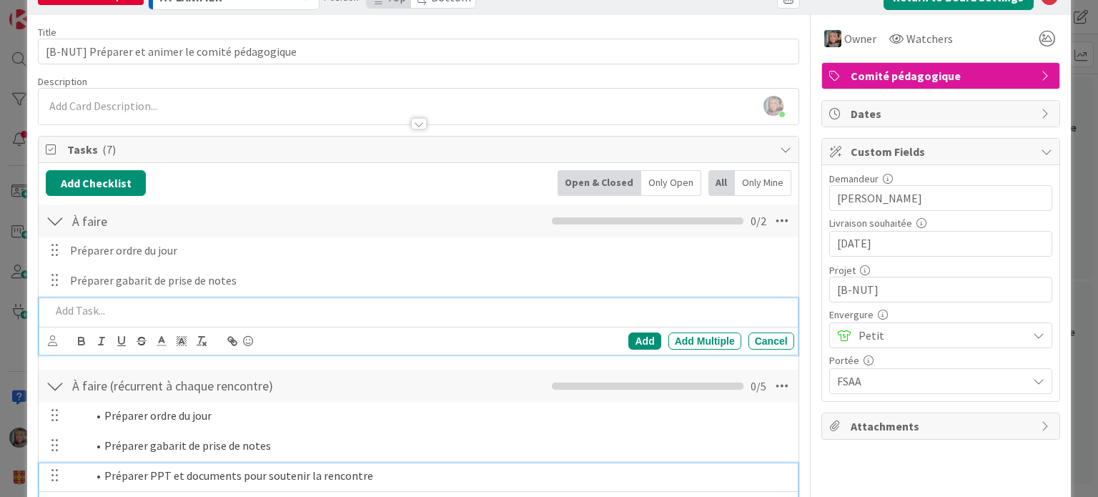
click at [81, 307] on p at bounding box center [419, 310] width 737 height 16
click at [636, 334] on div "Add" at bounding box center [645, 341] width 32 height 17
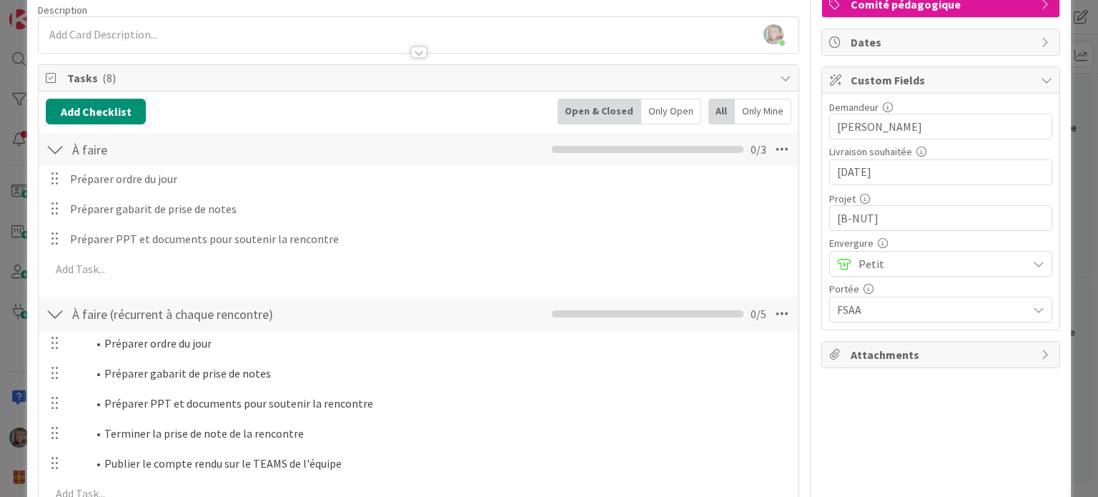
scroll to position [184, 0]
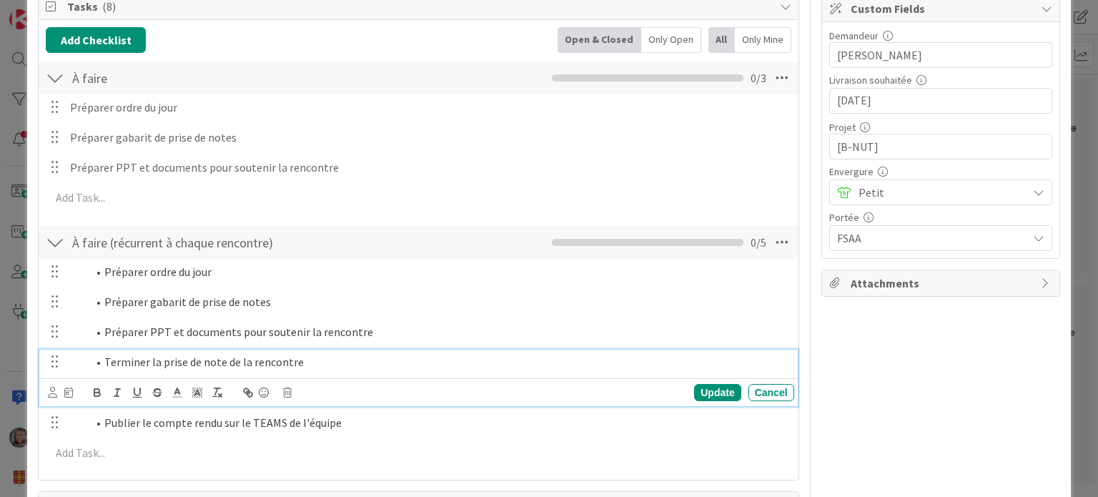
click at [230, 368] on div "Terminer la prise de note de la rencontre" at bounding box center [429, 362] width 730 height 25
drag, startPoint x: 330, startPoint y: 363, endPoint x: 94, endPoint y: 363, distance: 235.3
click at [94, 363] on li "Terminer la prise de note de la rencontre" at bounding box center [437, 362] width 701 height 16
copy li "Terminer la prise de note de la rencontre"
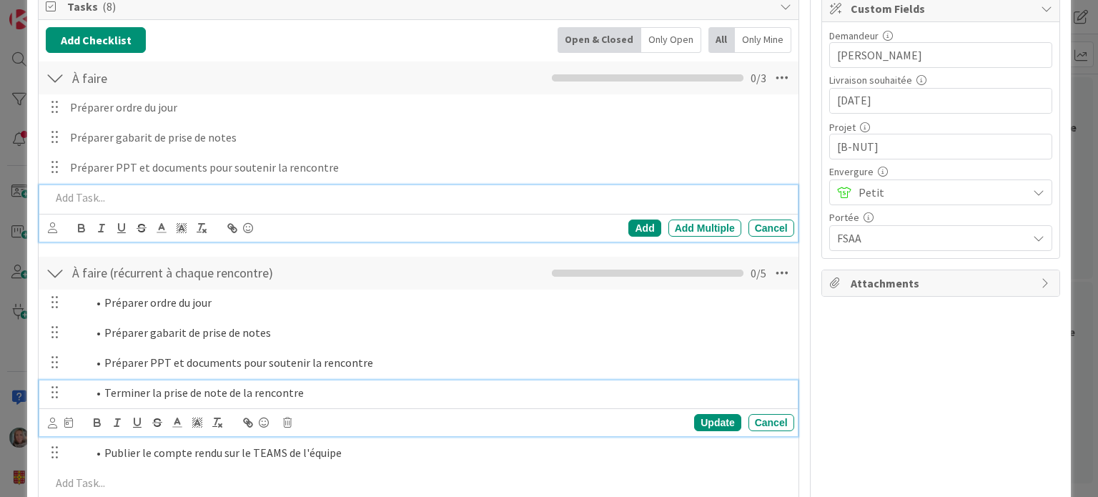
click at [85, 189] on p at bounding box center [419, 197] width 737 height 16
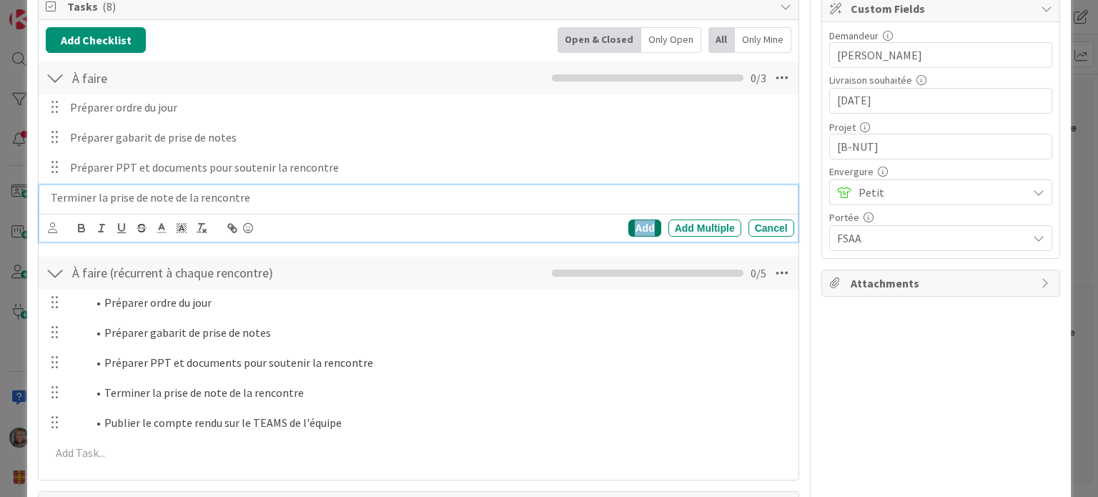
click at [635, 228] on div "Add" at bounding box center [645, 228] width 32 height 17
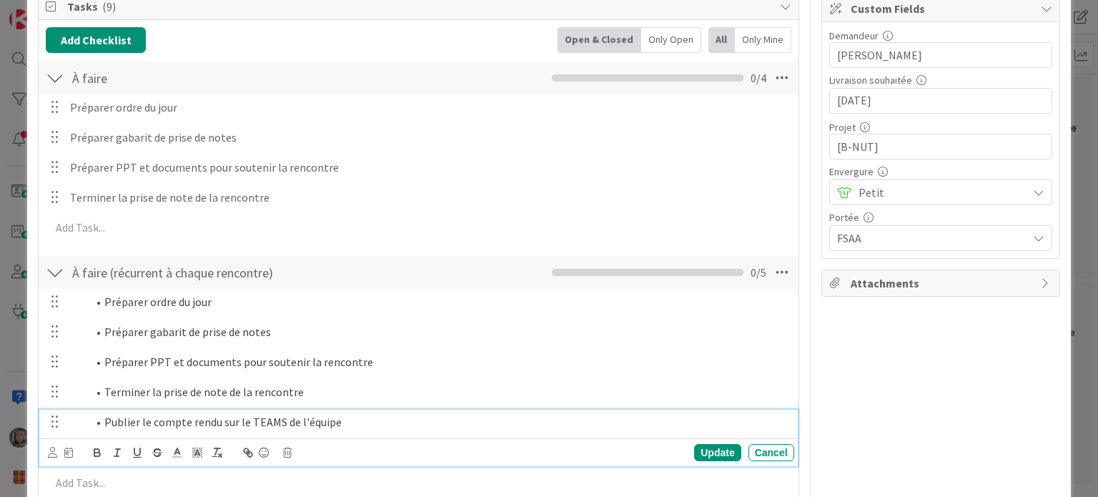
click at [312, 419] on li "Publier le compte rendu sur le TEAMS de l'équipe" at bounding box center [437, 422] width 701 height 16
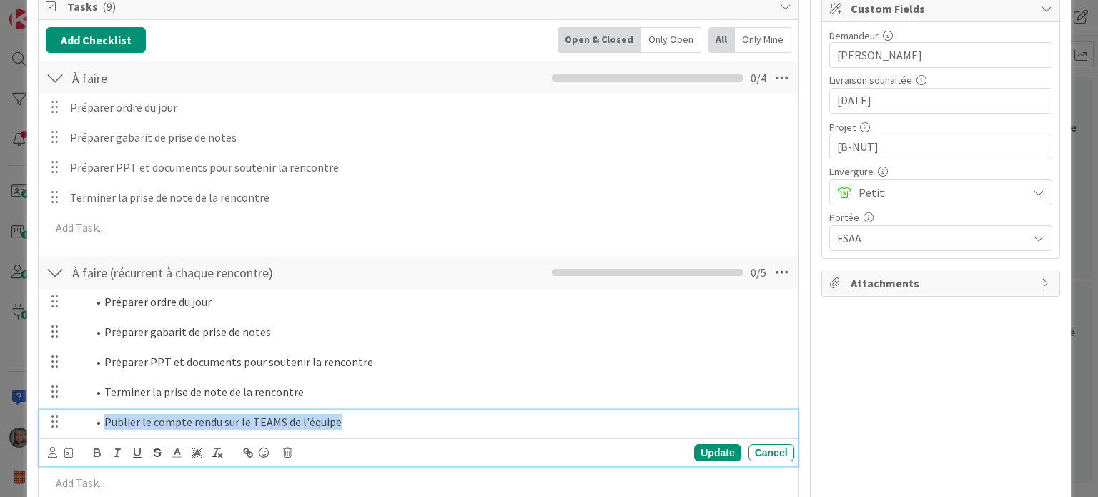
drag, startPoint x: 376, startPoint y: 428, endPoint x: 100, endPoint y: 425, distance: 276.0
click at [100, 425] on div "Publier le compte rendu sur le TEAMS de l'équipe" at bounding box center [429, 422] width 730 height 25
copy li "Publier le compte rendu sur le TEAMS de l'équipe"
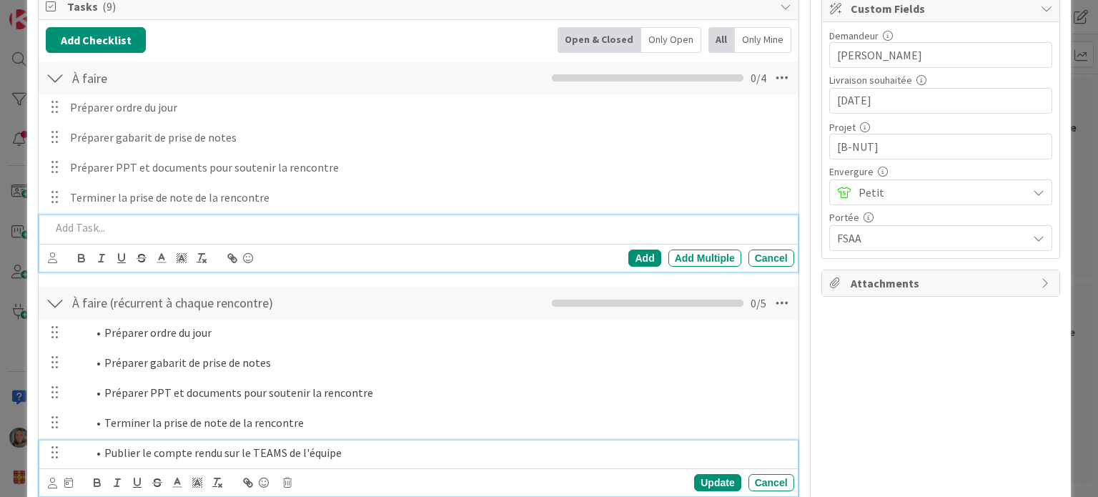
click at [82, 220] on p at bounding box center [419, 228] width 737 height 16
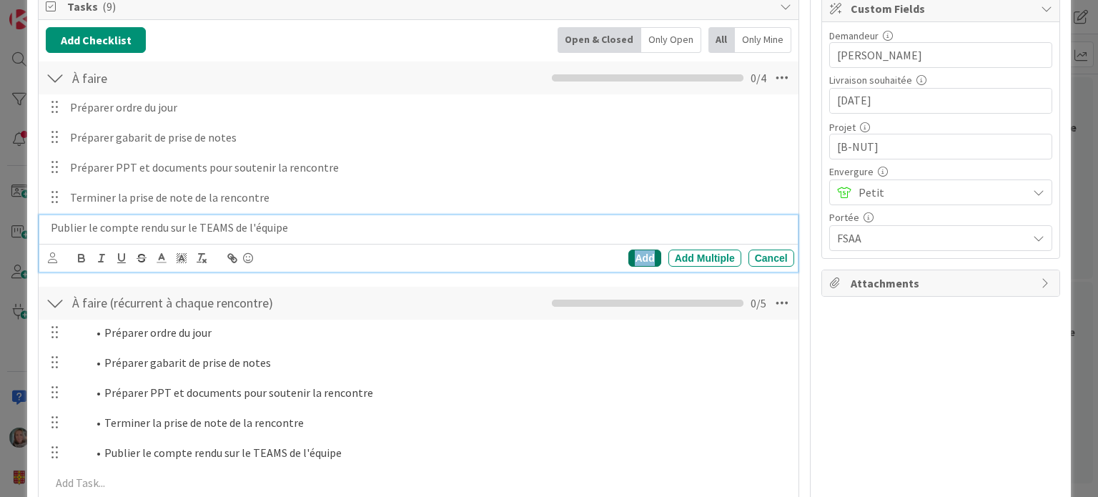
click at [635, 263] on div "Add" at bounding box center [645, 258] width 32 height 17
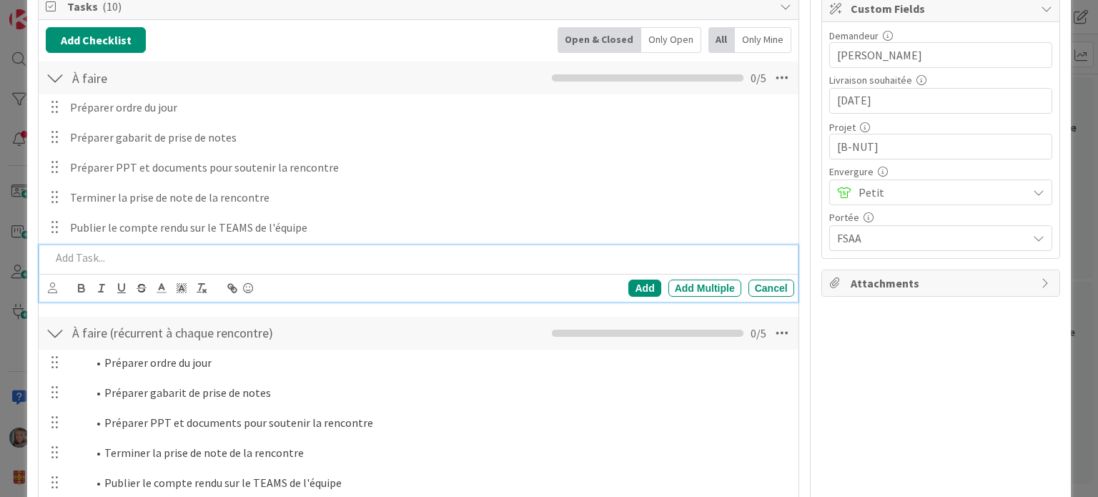
click at [131, 246] on div at bounding box center [419, 257] width 749 height 25
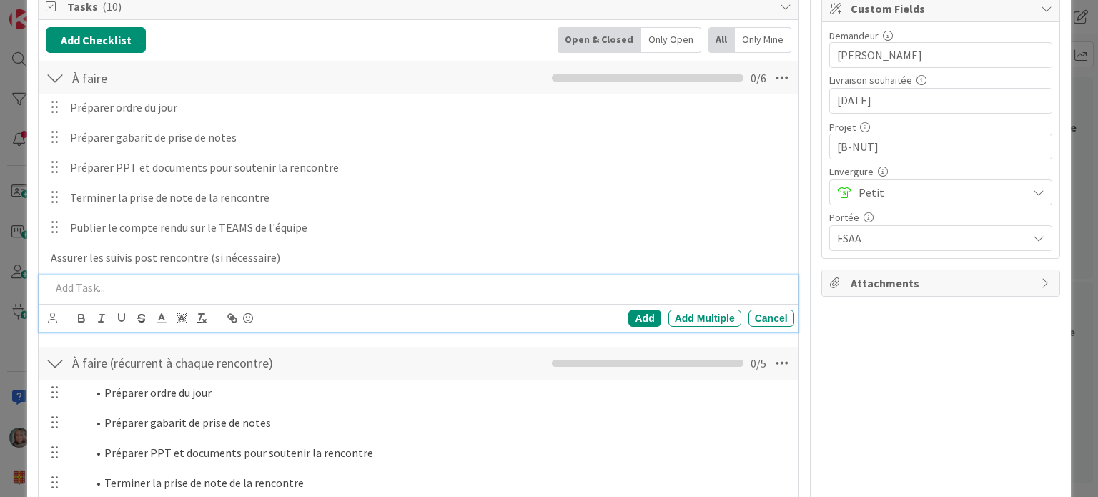
scroll to position [215, 0]
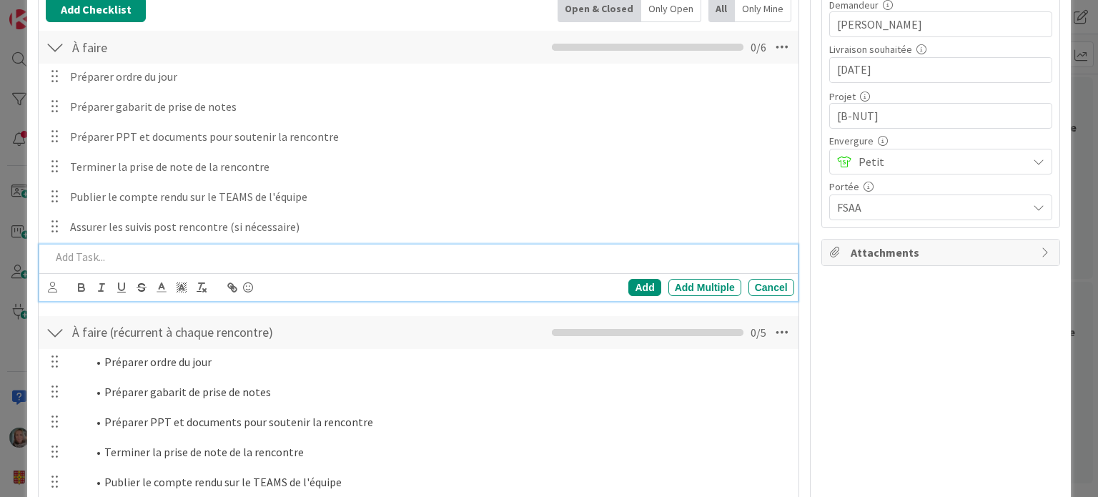
click at [739, 342] on div "À faire (récurrent à chaque rencontre) Checklist Name 38 / 64 À faire (récurren…" at bounding box center [418, 332] width 759 height 33
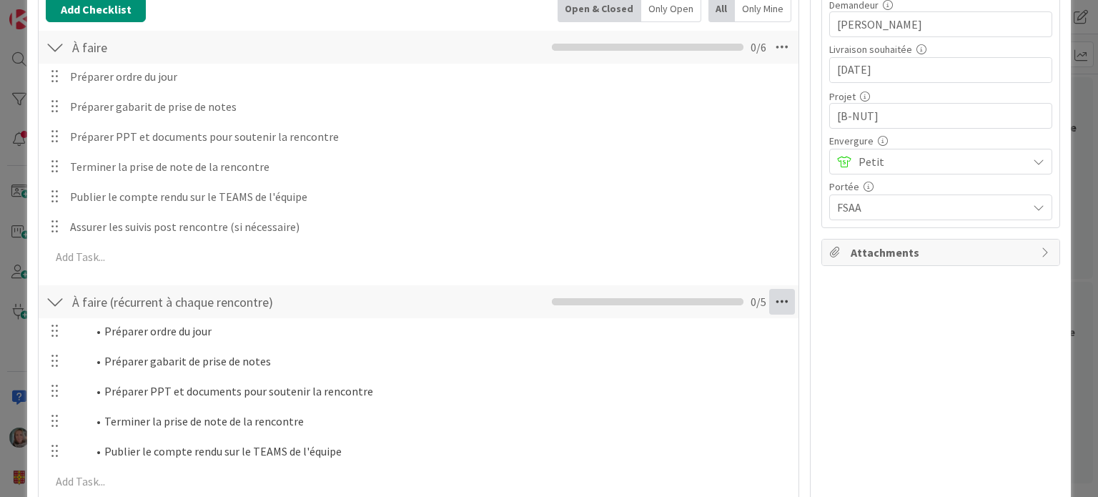
click at [769, 305] on icon at bounding box center [782, 302] width 26 height 26
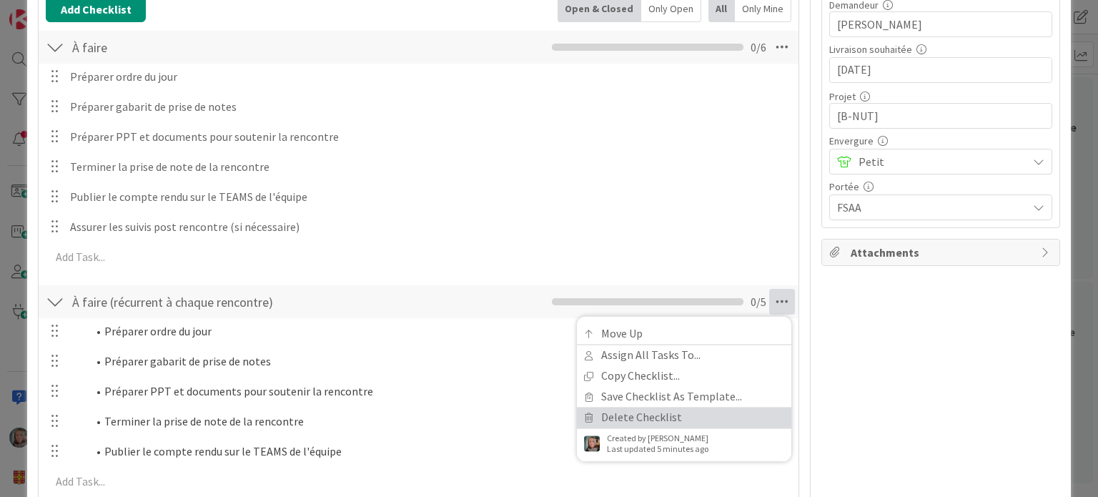
click at [593, 414] on link "Delete Checklist" at bounding box center [684, 417] width 215 height 21
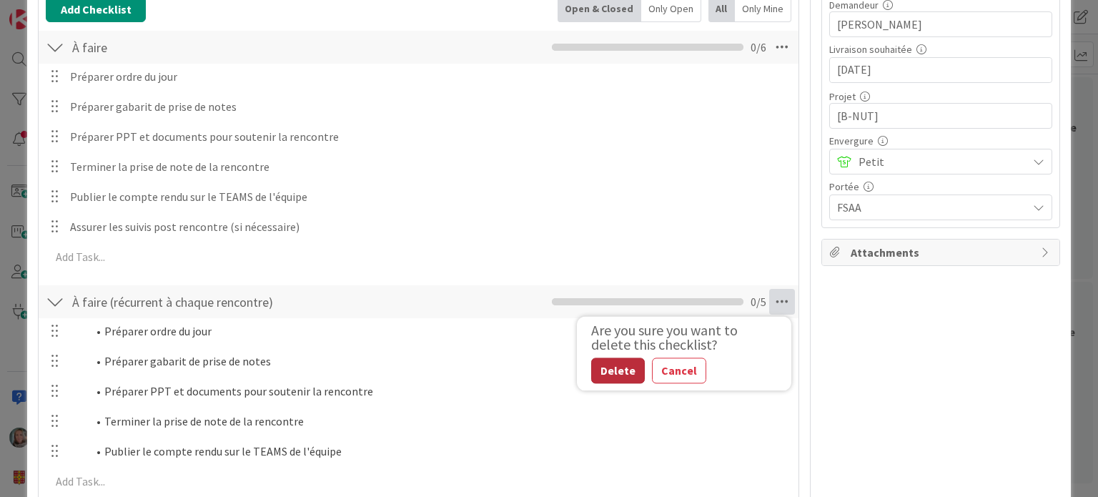
click at [611, 367] on button "Delete" at bounding box center [618, 371] width 54 height 26
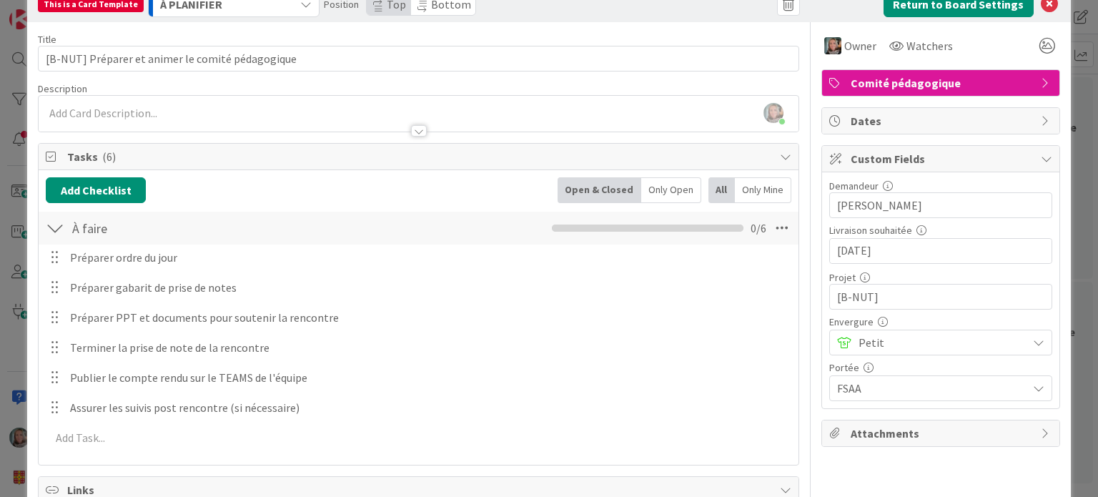
scroll to position [0, 0]
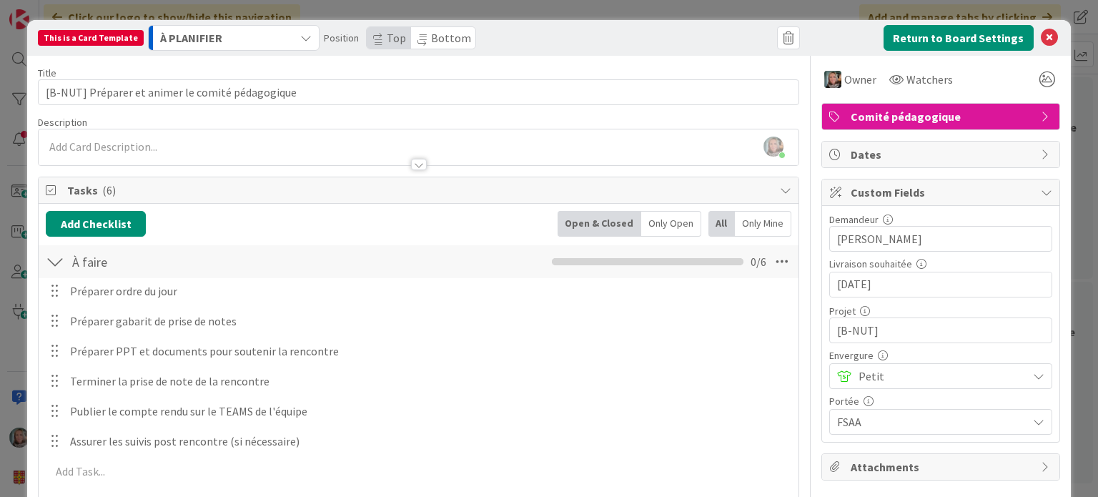
click at [97, 38] on div "This is a Card Template" at bounding box center [91, 38] width 106 height 16
click at [966, 26] on button "Return to Board Settings" at bounding box center [959, 38] width 150 height 26
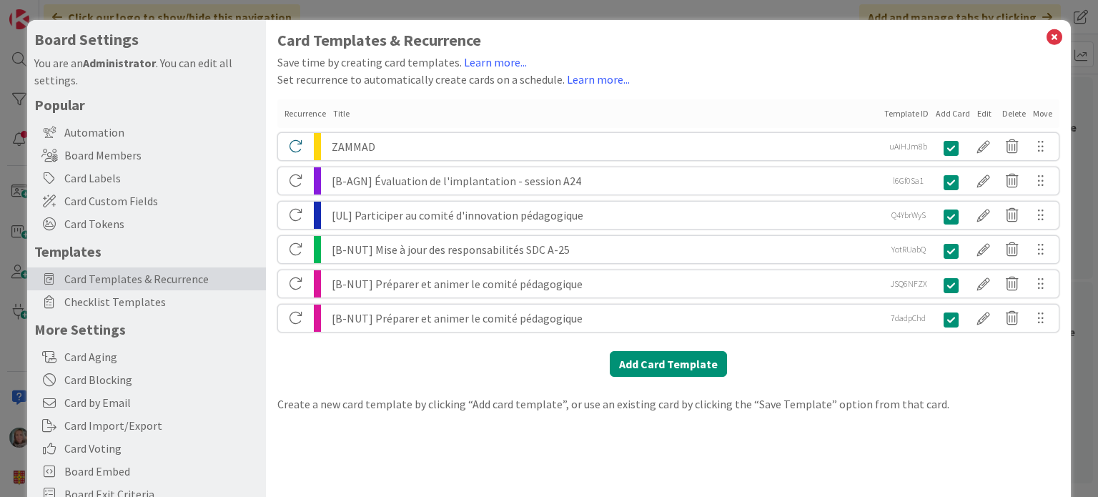
click at [489, 285] on div "[B-NUT] Préparer et animer le comité pédagogique" at bounding box center [605, 283] width 547 height 27
click at [487, 315] on div "[B-NUT] Préparer et animer le comité pédagogique" at bounding box center [605, 318] width 547 height 27
click at [970, 317] on div at bounding box center [984, 318] width 29 height 24
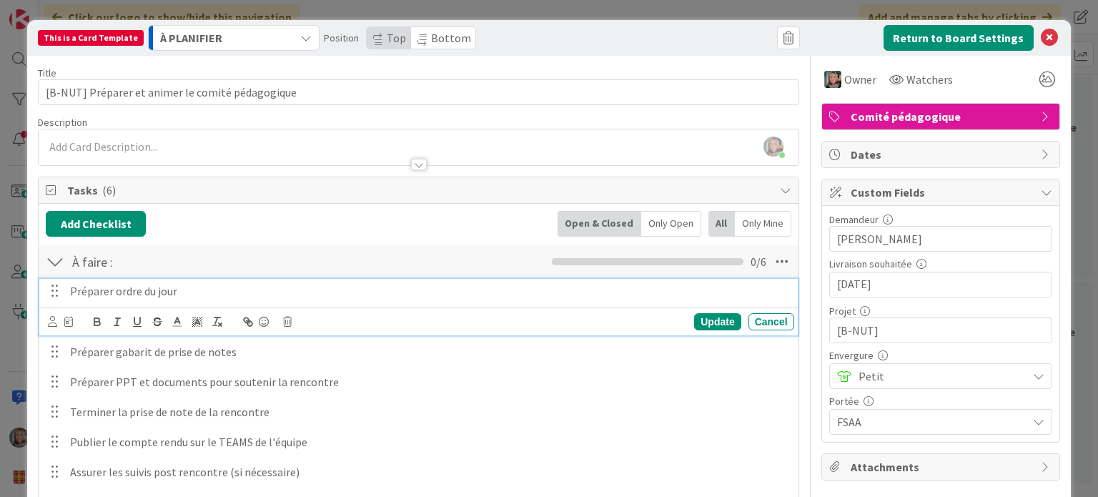
click at [142, 292] on p "Préparer ordre du jour" at bounding box center [429, 291] width 719 height 16
click at [53, 291] on div at bounding box center [54, 290] width 19 height 21
click at [510, 240] on div "Add Checklist Open & Closed Only Open All Only Mine À faire : Checklist Name 10…" at bounding box center [418, 366] width 745 height 311
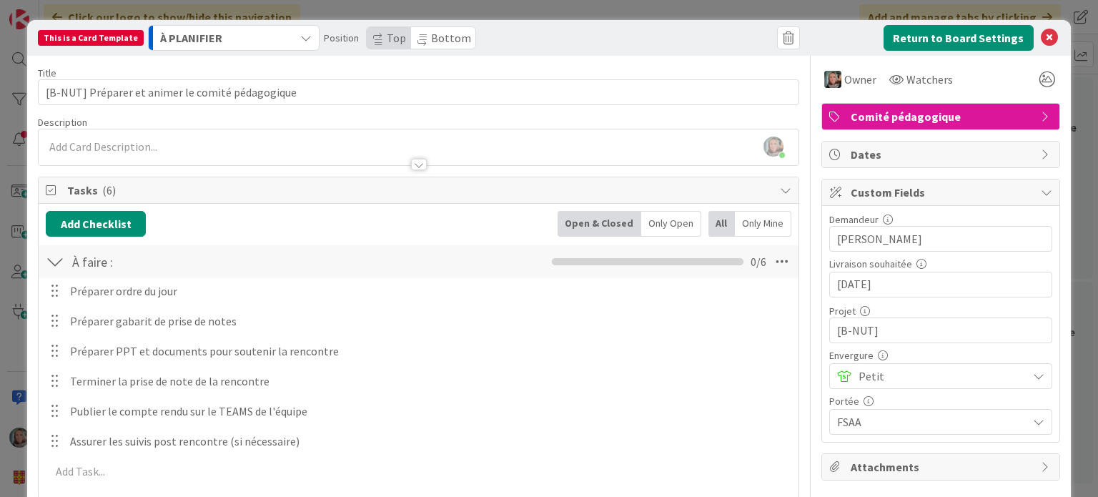
click at [74, 305] on div "Préparer ordre du jour Update Cancel Préparer gabarit de prise de notes Update …" at bounding box center [418, 384] width 745 height 212
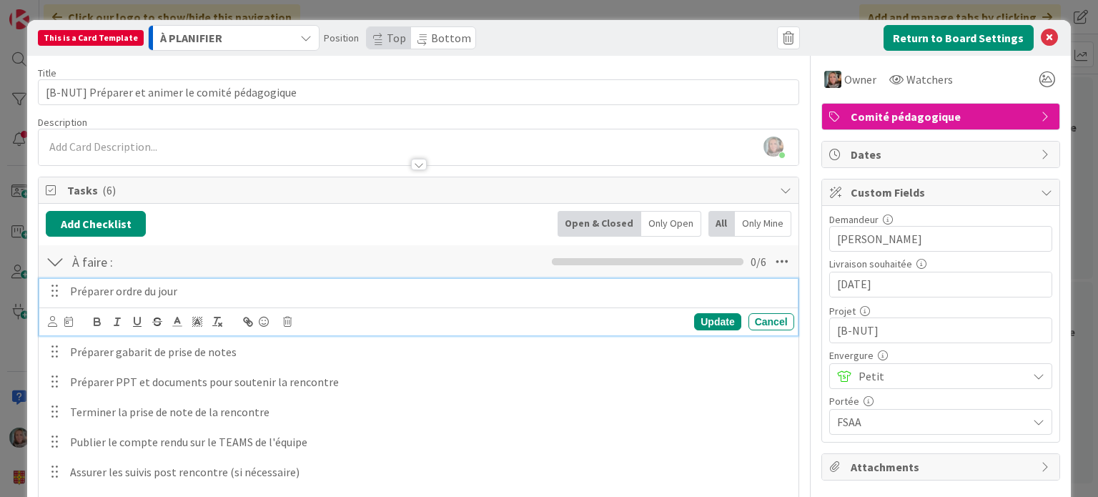
click at [70, 292] on p "Préparer ordre du jour" at bounding box center [429, 291] width 719 height 16
click at [709, 320] on div "Update" at bounding box center [717, 321] width 46 height 17
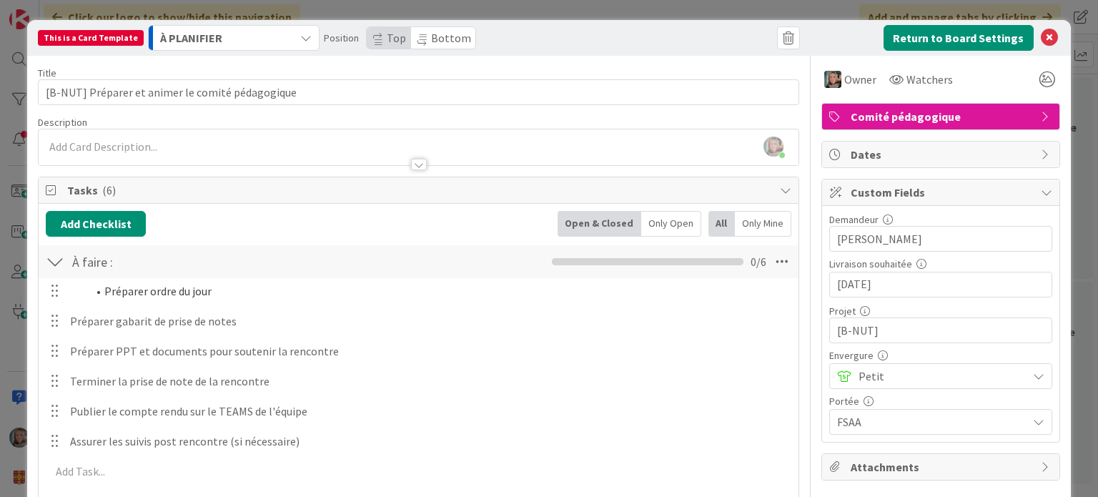
click at [62, 326] on div at bounding box center [54, 320] width 19 height 21
click at [82, 225] on button "Add Checklist" at bounding box center [96, 224] width 100 height 26
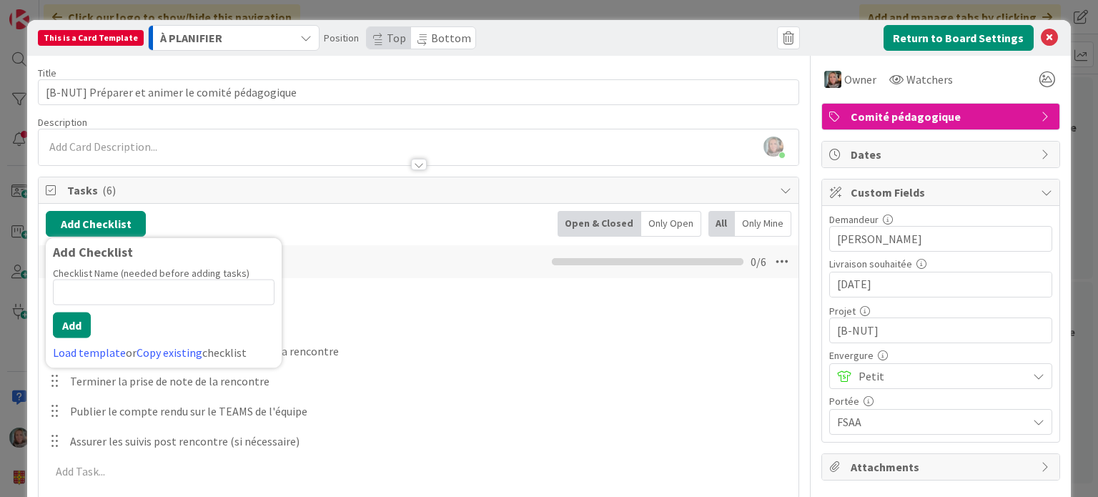
click at [116, 185] on span "Tasks ( 6 )" at bounding box center [419, 190] width 705 height 17
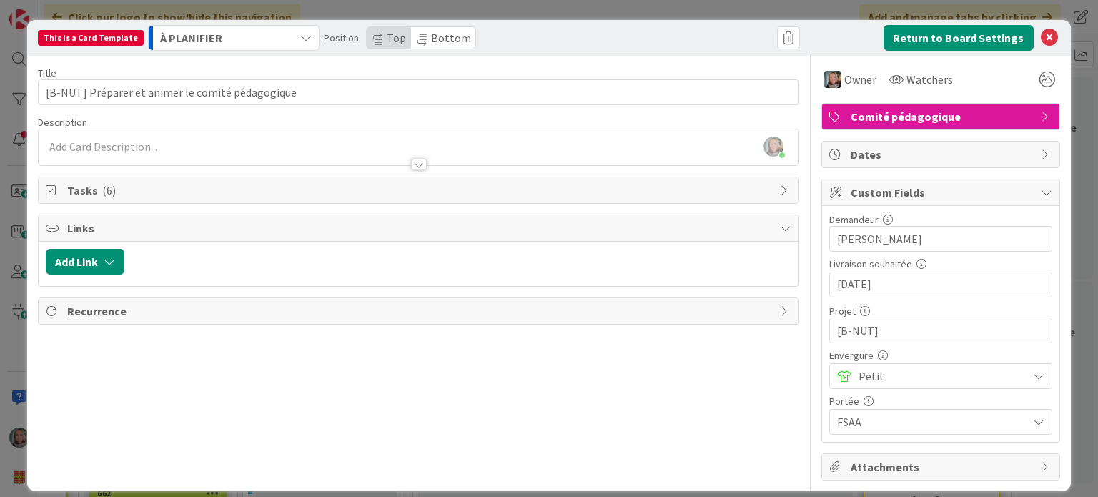
click at [116, 185] on span "Tasks ( 6 )" at bounding box center [419, 190] width 705 height 17
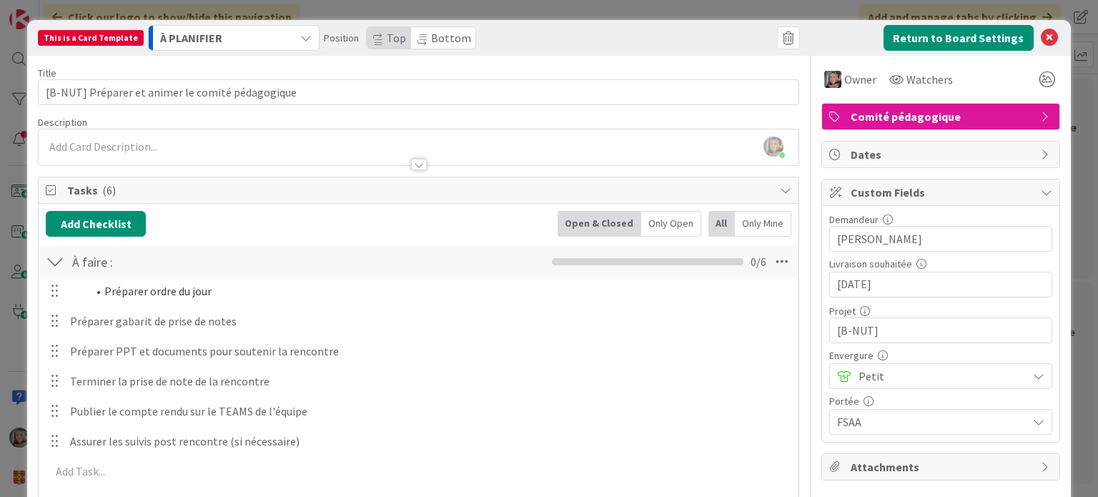
click at [215, 223] on div "Add Checklist Open & Closed Only Open All Only Mine" at bounding box center [418, 224] width 745 height 26
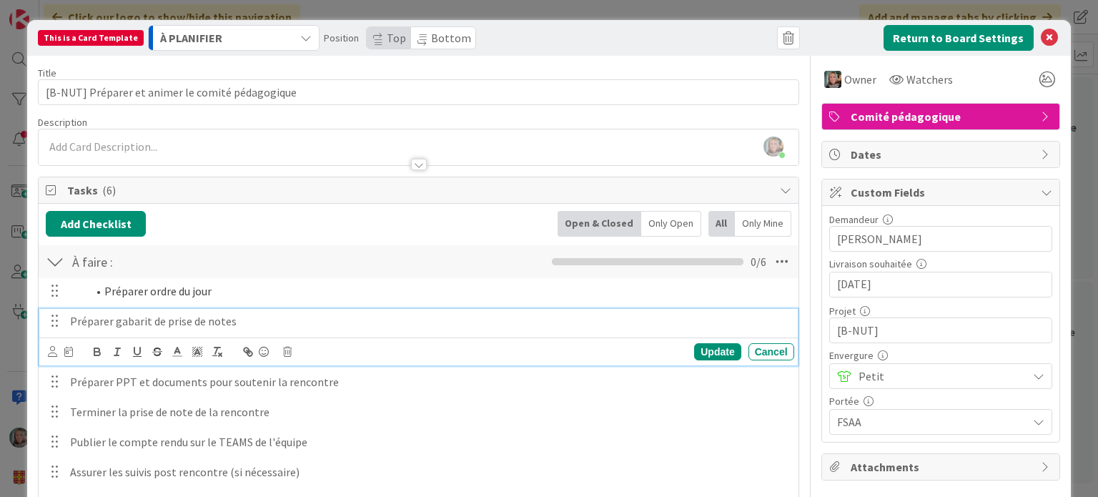
click at [148, 313] on p "Préparer gabarit de prise de notes" at bounding box center [429, 321] width 719 height 16
click at [70, 319] on p "Préparer gabarit de prise de notes" at bounding box center [429, 321] width 719 height 16
click at [414, 313] on p "Préparer gabarit de prise de notes" at bounding box center [429, 321] width 719 height 16
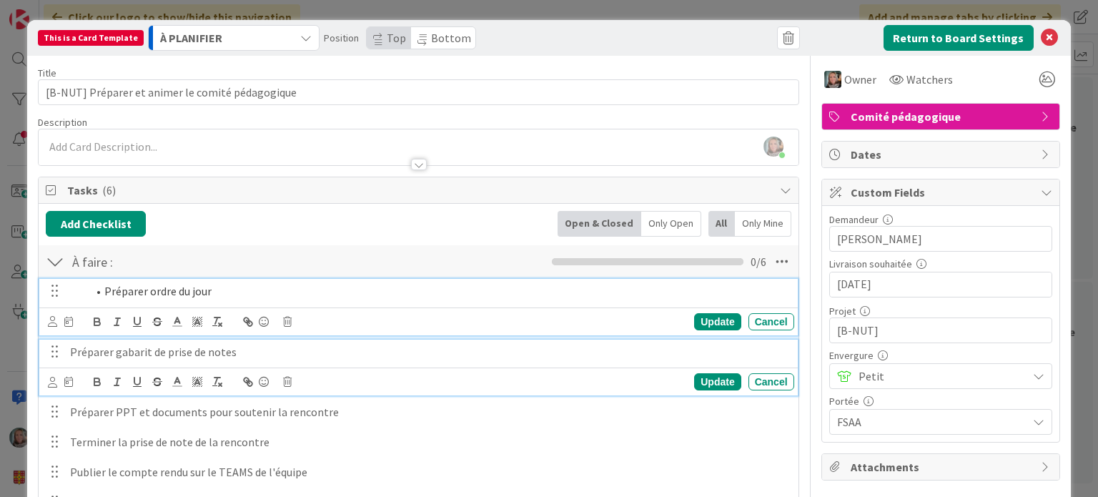
click at [420, 285] on li "Préparer ordre du jour" at bounding box center [437, 291] width 701 height 16
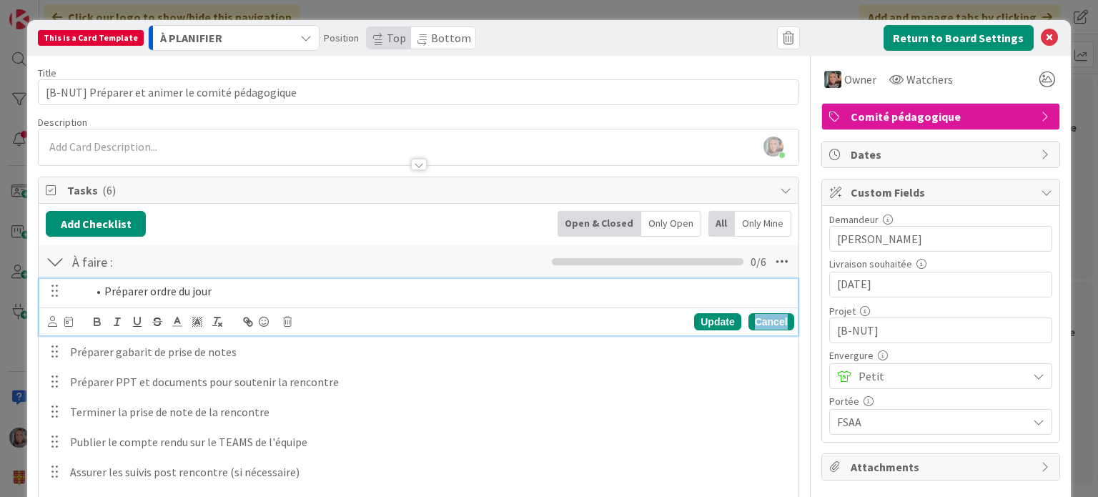
click at [769, 321] on div "Cancel" at bounding box center [772, 321] width 46 height 17
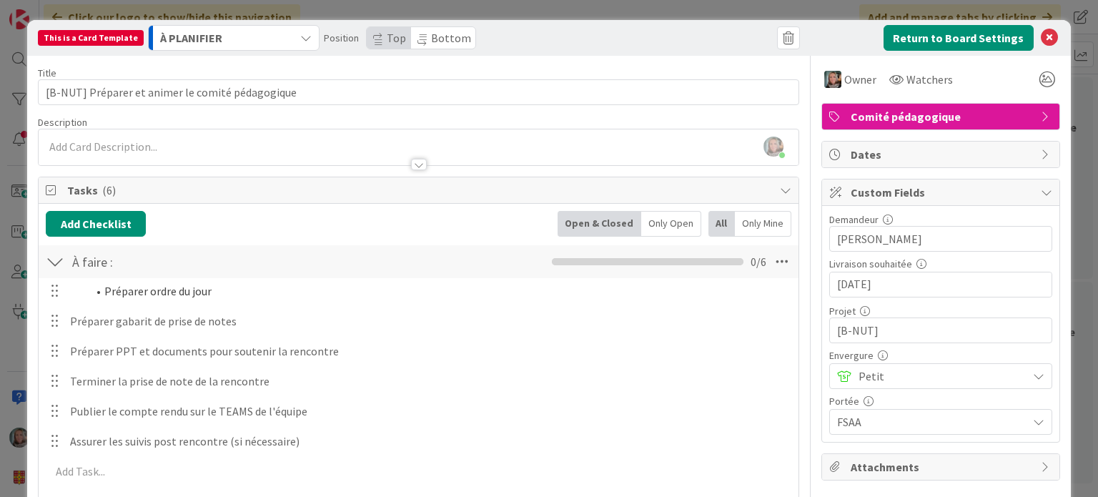
click at [187, 303] on div "Préparer ordre du jour Update Cancel Préparer gabarit de prise de notes Update …" at bounding box center [418, 384] width 745 height 212
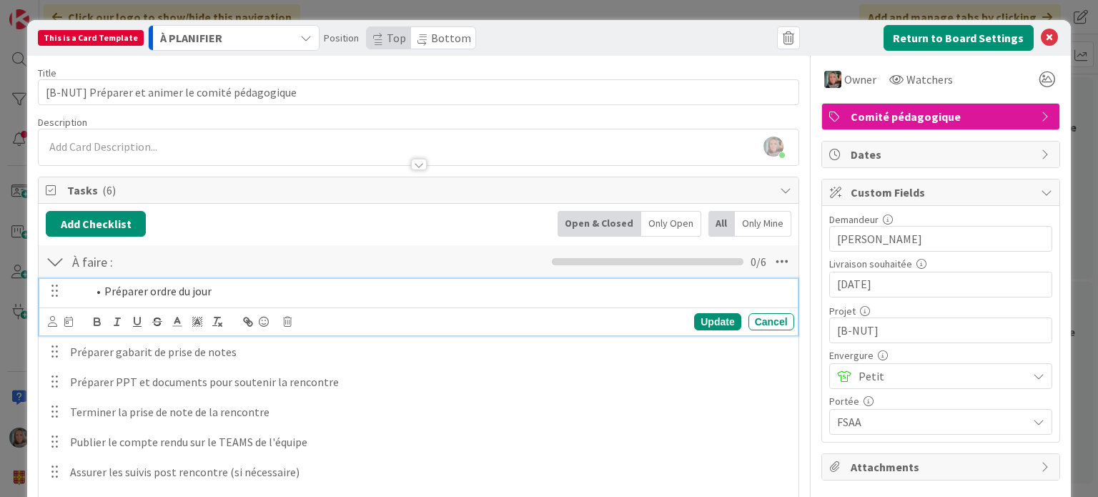
click at [173, 288] on li "Préparer ordre du jour" at bounding box center [437, 291] width 701 height 16
click at [104, 290] on span at bounding box center [104, 291] width 0 height 16
click at [706, 322] on div "Update" at bounding box center [717, 321] width 46 height 17
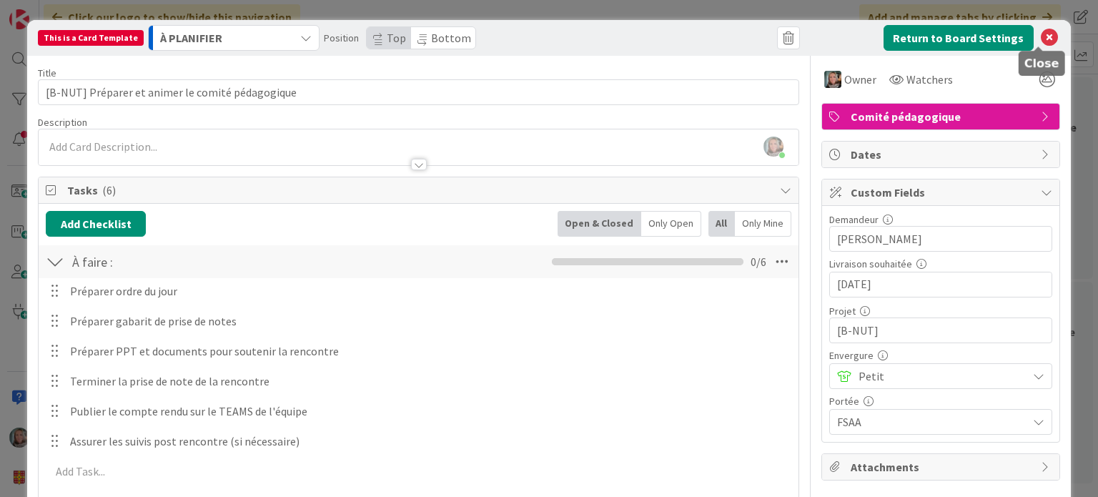
click at [1041, 34] on icon at bounding box center [1049, 37] width 17 height 17
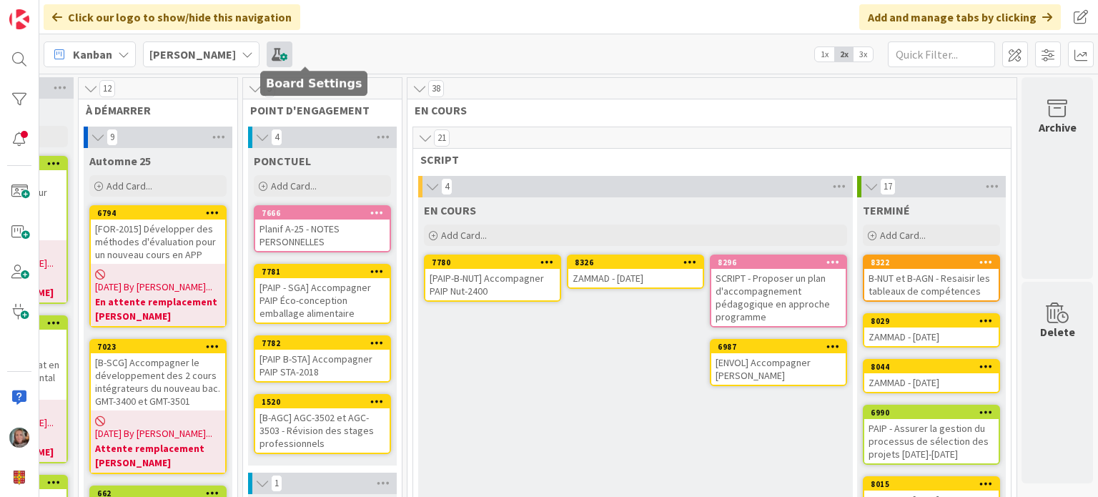
click at [292, 54] on span at bounding box center [280, 54] width 26 height 26
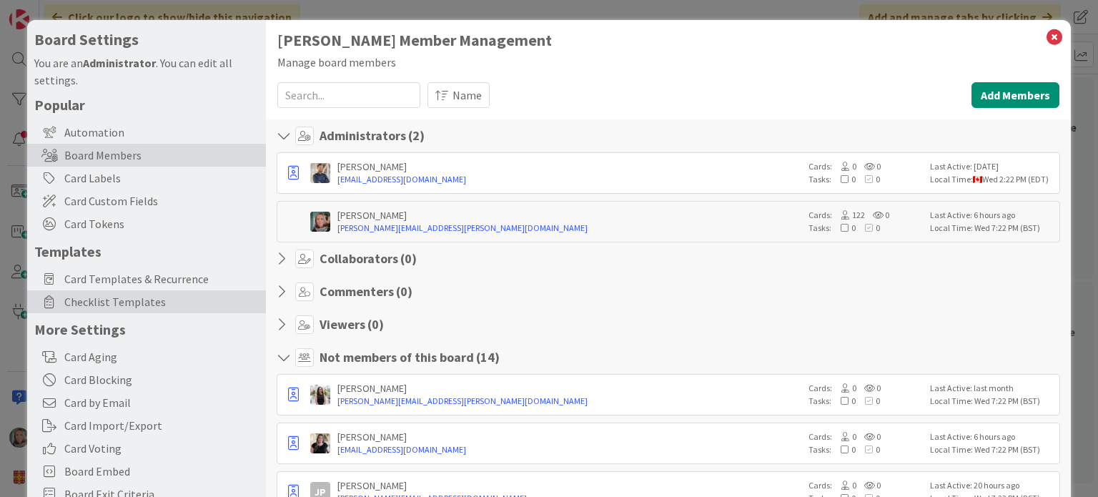
click at [87, 302] on span "Checklist Templates" at bounding box center [161, 301] width 194 height 17
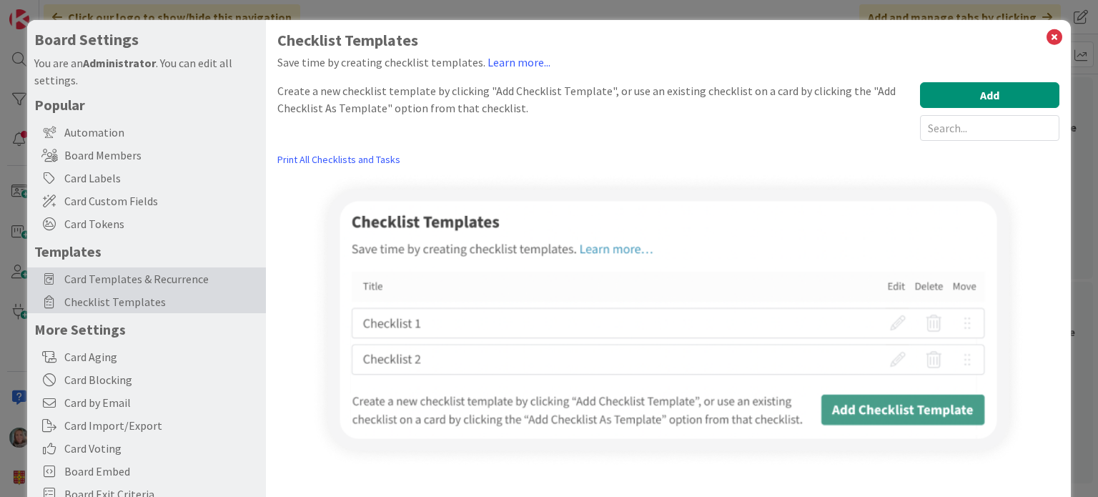
click at [94, 277] on span "Card Templates & Recurrence" at bounding box center [161, 278] width 194 height 17
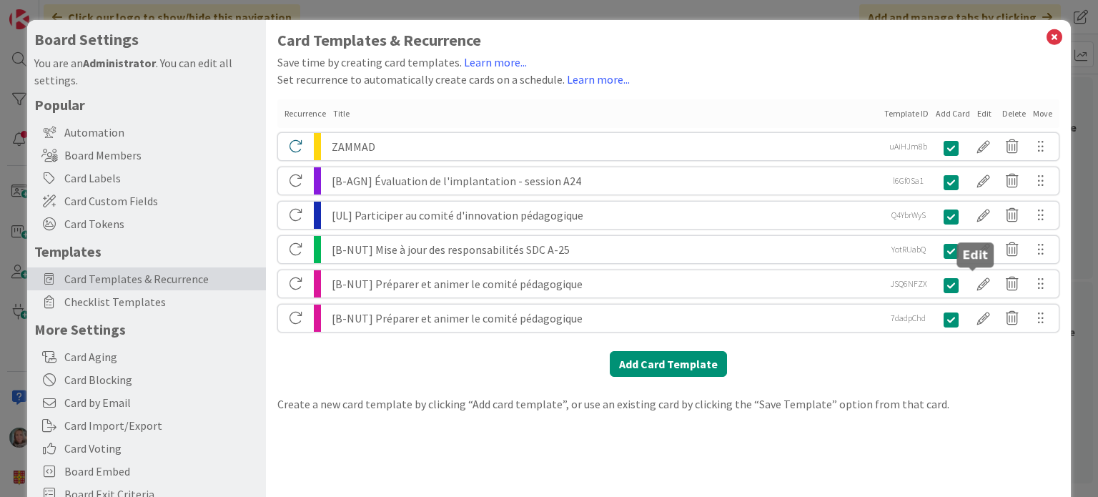
click at [970, 283] on div at bounding box center [984, 284] width 29 height 24
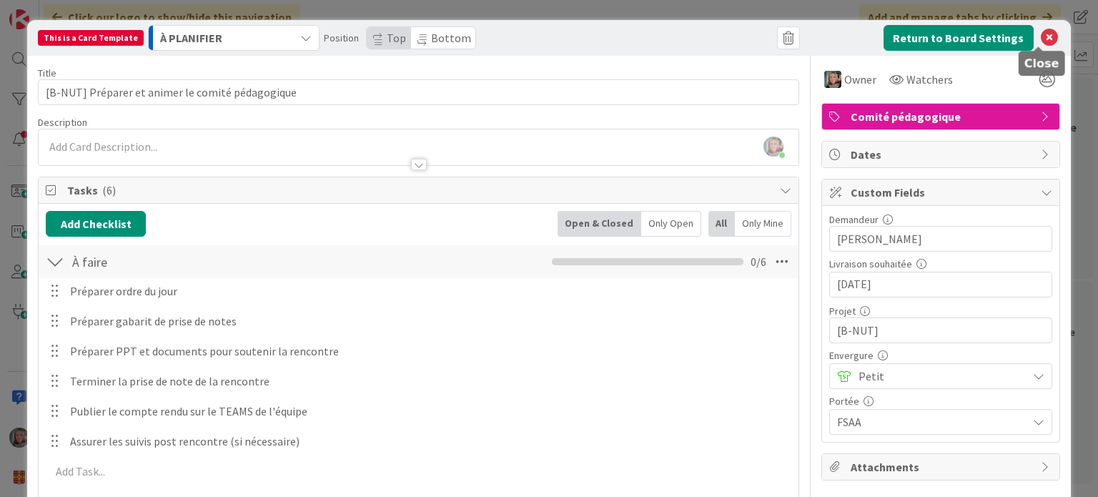
click at [1041, 38] on icon at bounding box center [1049, 37] width 17 height 17
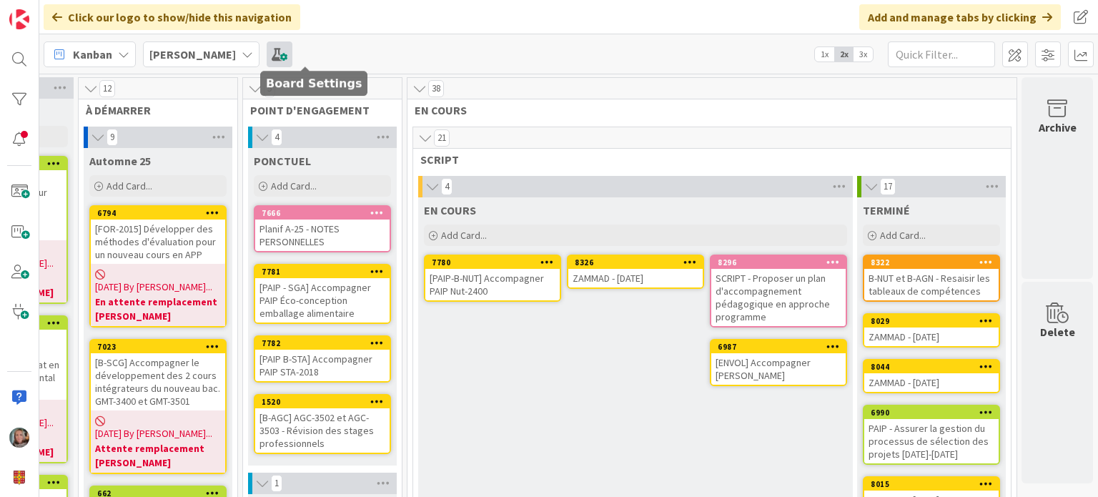
click at [292, 54] on span at bounding box center [280, 54] width 26 height 26
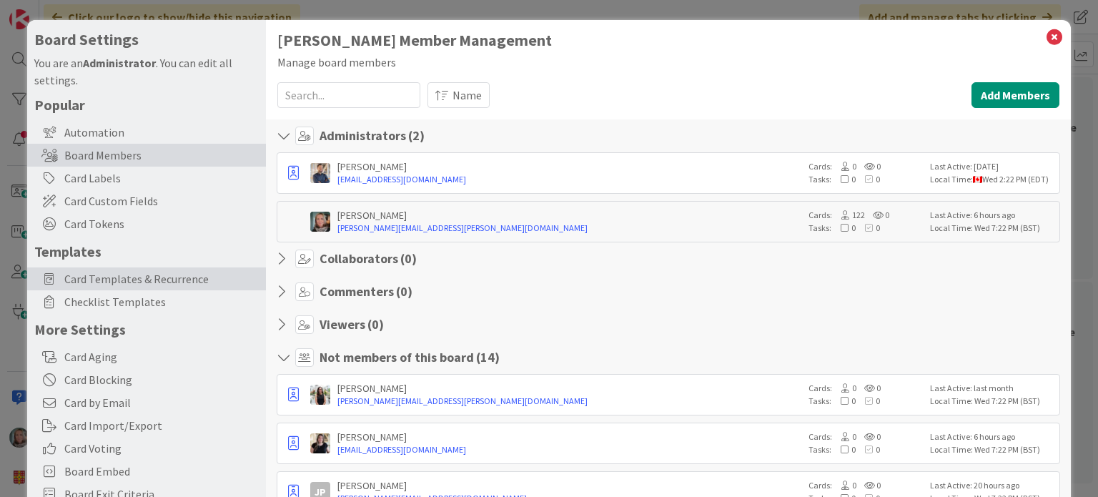
click at [122, 272] on span "Card Templates & Recurrence" at bounding box center [161, 278] width 194 height 17
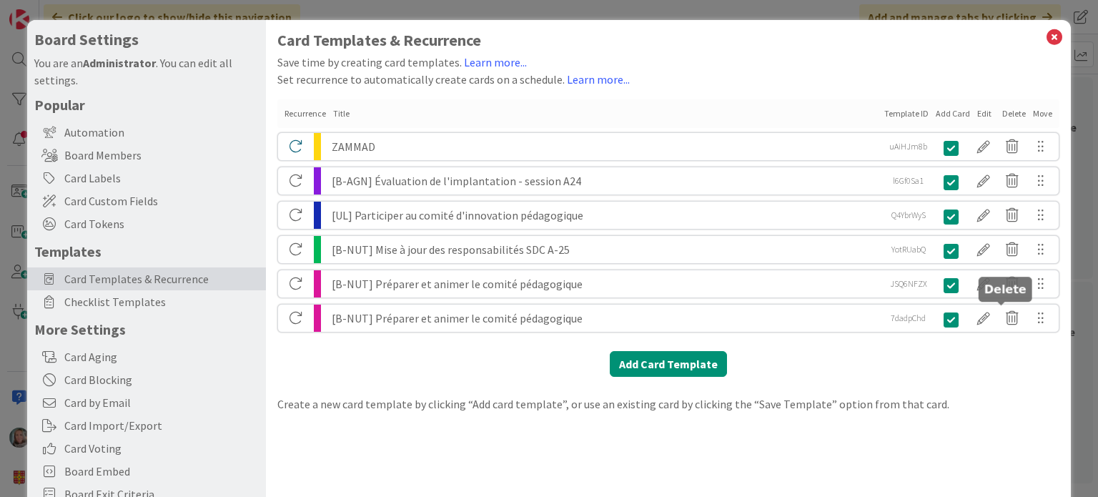
click at [1003, 322] on icon at bounding box center [1012, 318] width 29 height 24
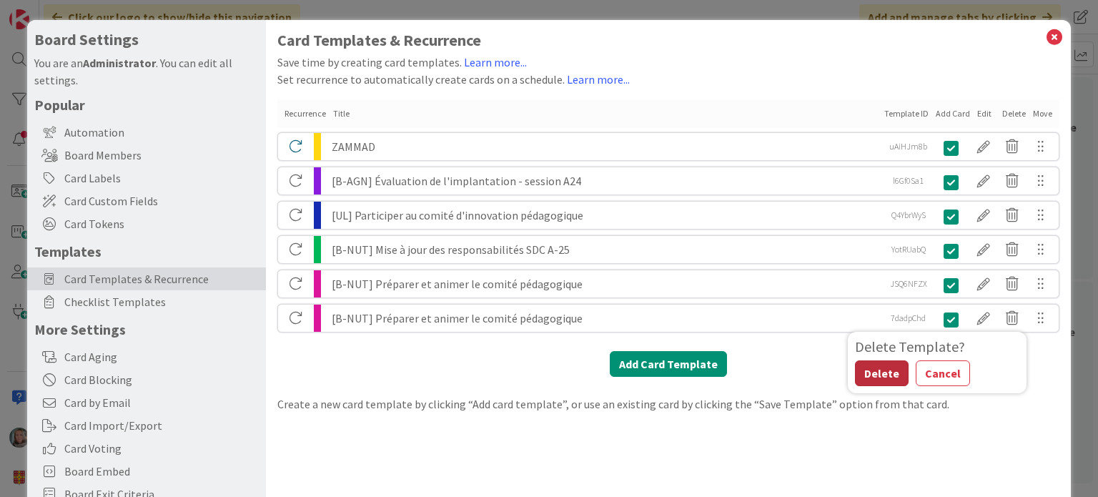
click at [866, 379] on button "Delete" at bounding box center [882, 373] width 54 height 26
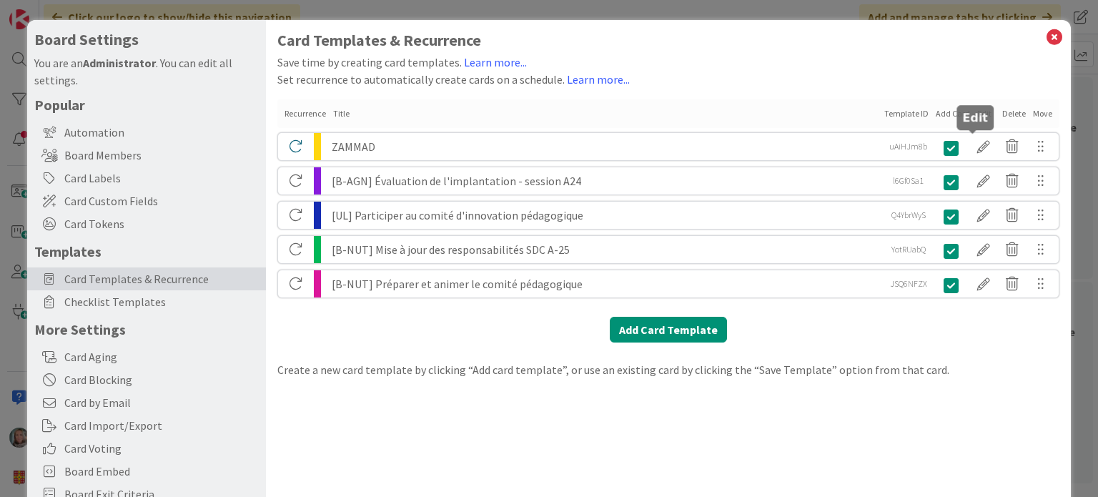
click at [972, 148] on div at bounding box center [984, 146] width 29 height 24
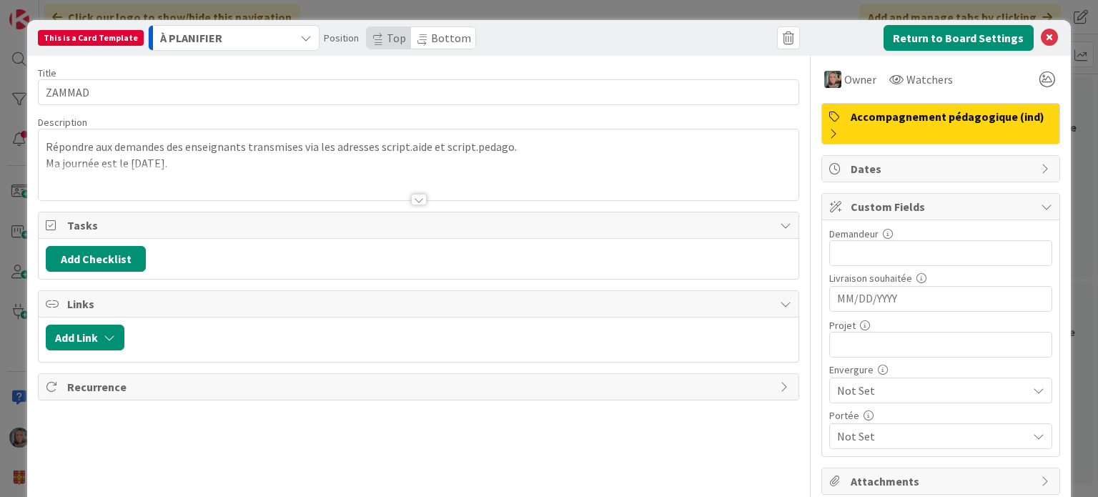
click at [184, 170] on div at bounding box center [418, 182] width 759 height 36
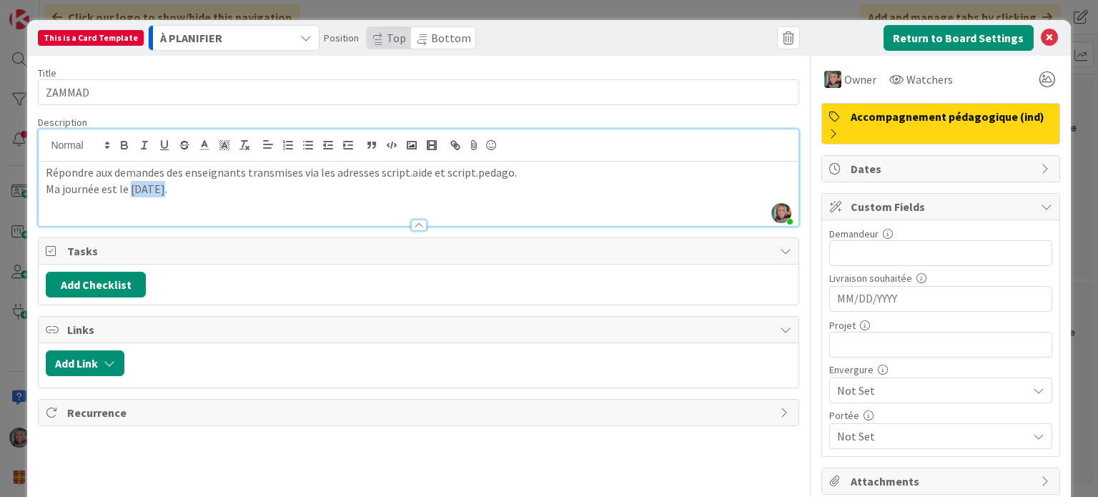
drag, startPoint x: 172, startPoint y: 189, endPoint x: 129, endPoint y: 187, distance: 42.9
click at [129, 187] on p "Ma journée est le [DATE]." at bounding box center [418, 189] width 745 height 16
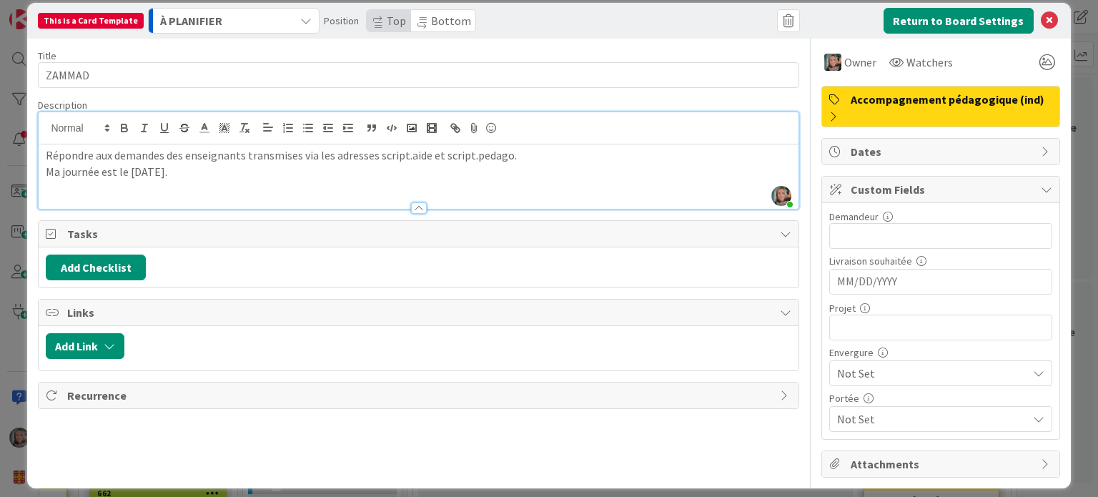
scroll to position [26, 0]
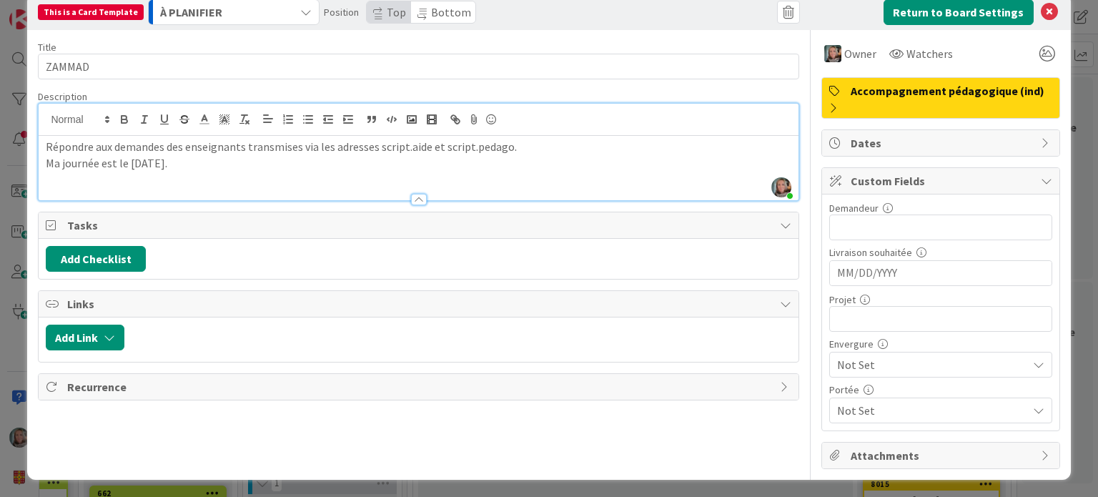
click at [71, 385] on span "Recurrence" at bounding box center [419, 386] width 705 height 17
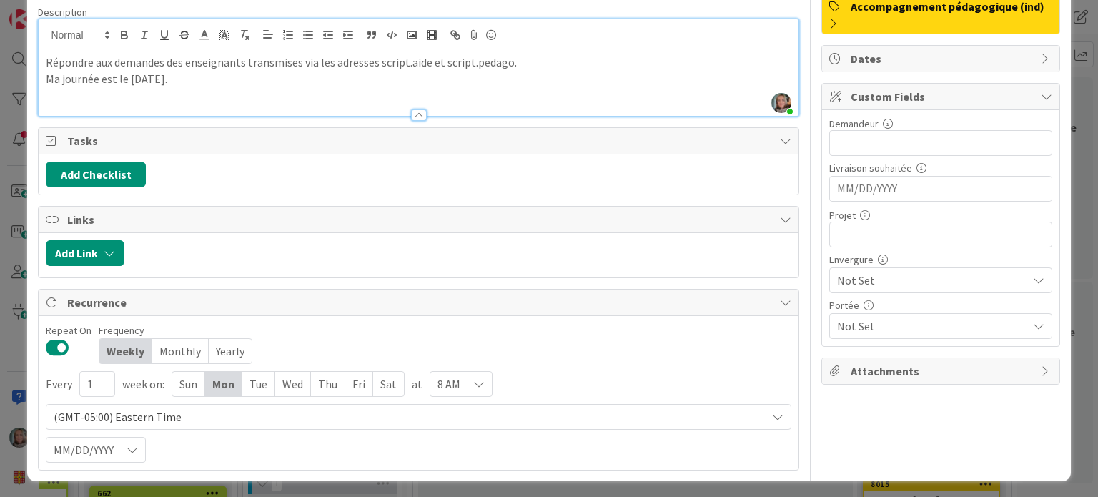
scroll to position [112, 0]
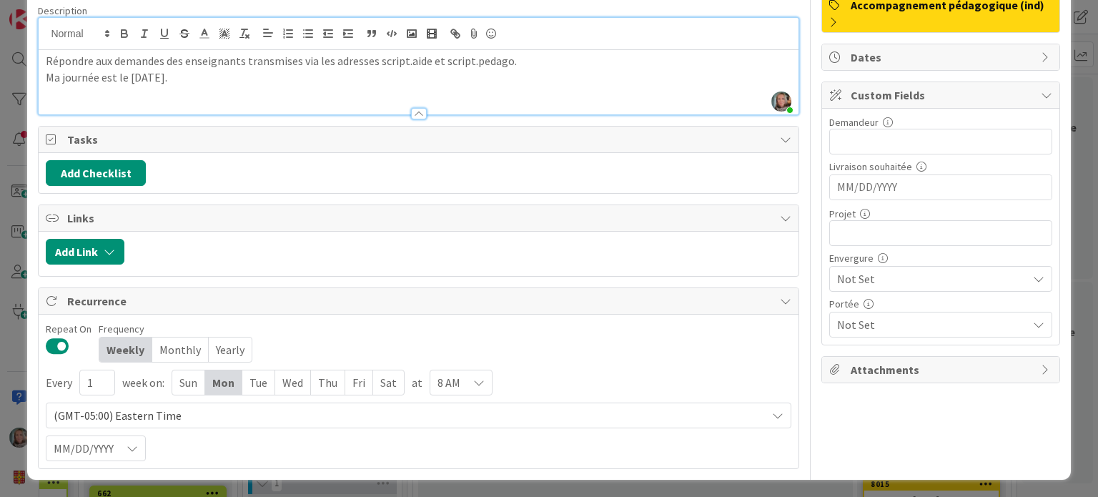
click at [258, 385] on div "Tue" at bounding box center [258, 382] width 33 height 24
click at [227, 384] on div "Mon" at bounding box center [223, 382] width 37 height 24
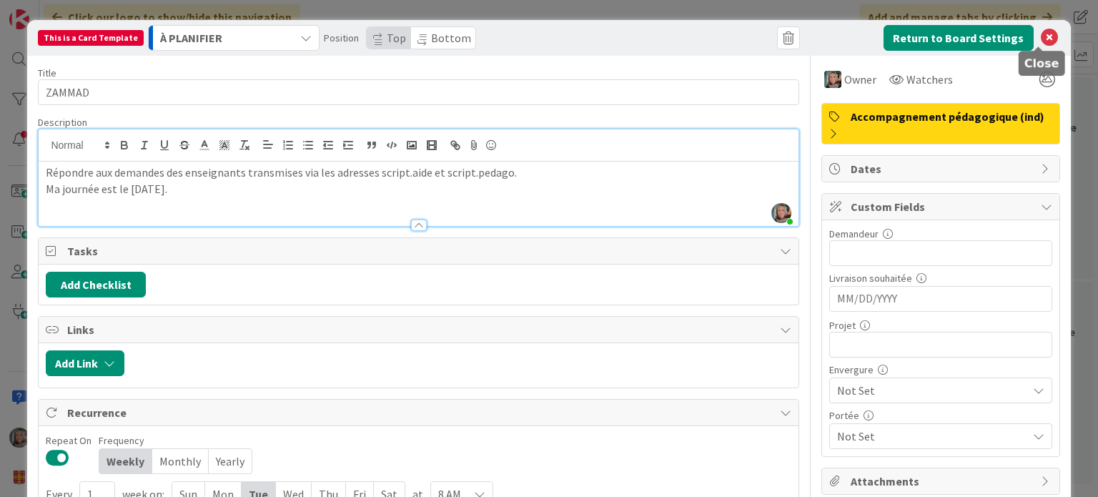
click at [1041, 35] on icon at bounding box center [1049, 37] width 17 height 17
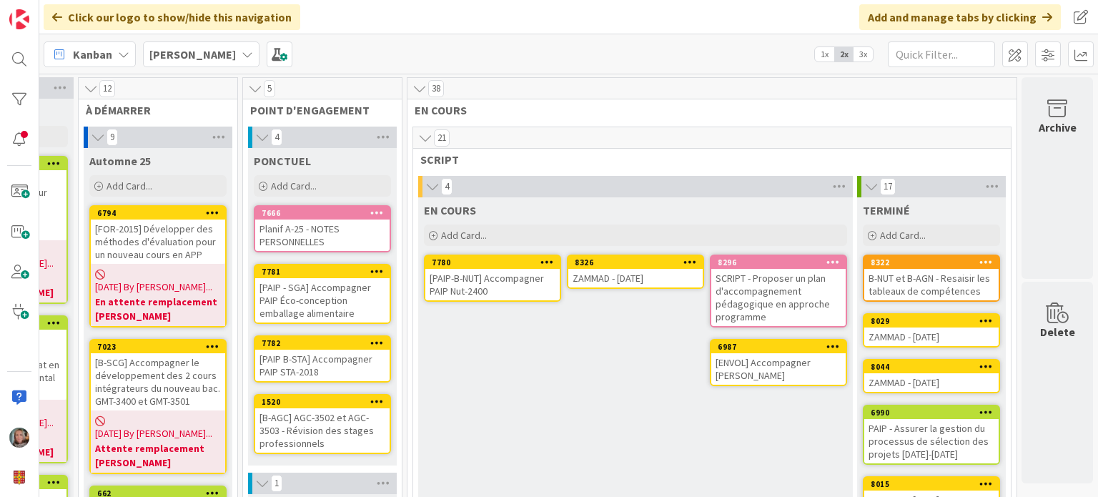
click at [658, 115] on span "EN COURS" at bounding box center [707, 110] width 584 height 14
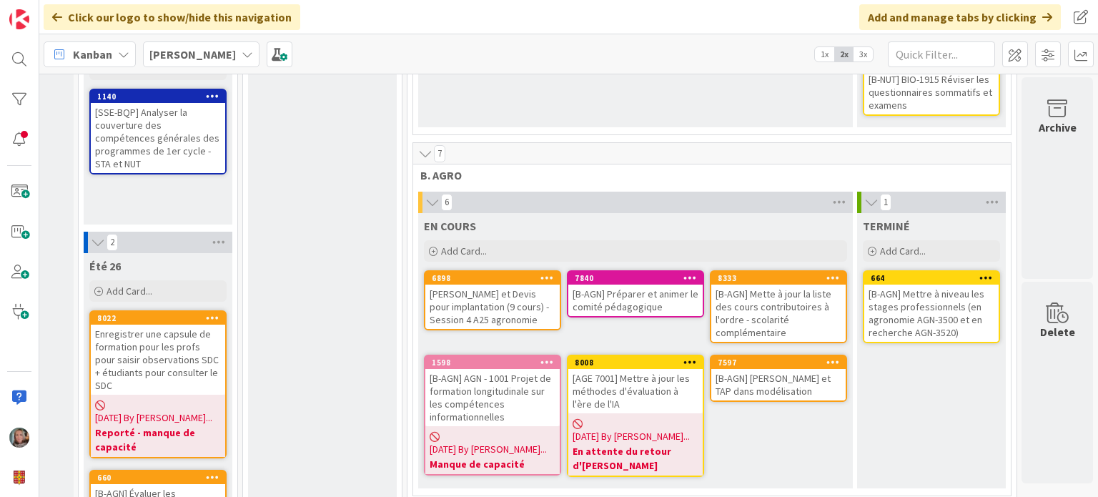
scroll to position [1287, 129]
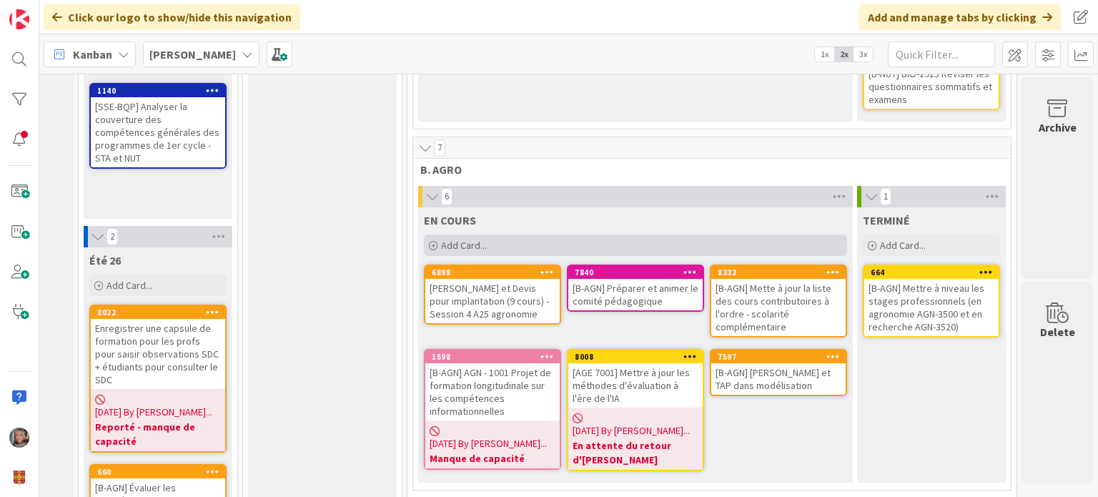
click at [441, 239] on span "Add Card..." at bounding box center [464, 245] width 46 height 13
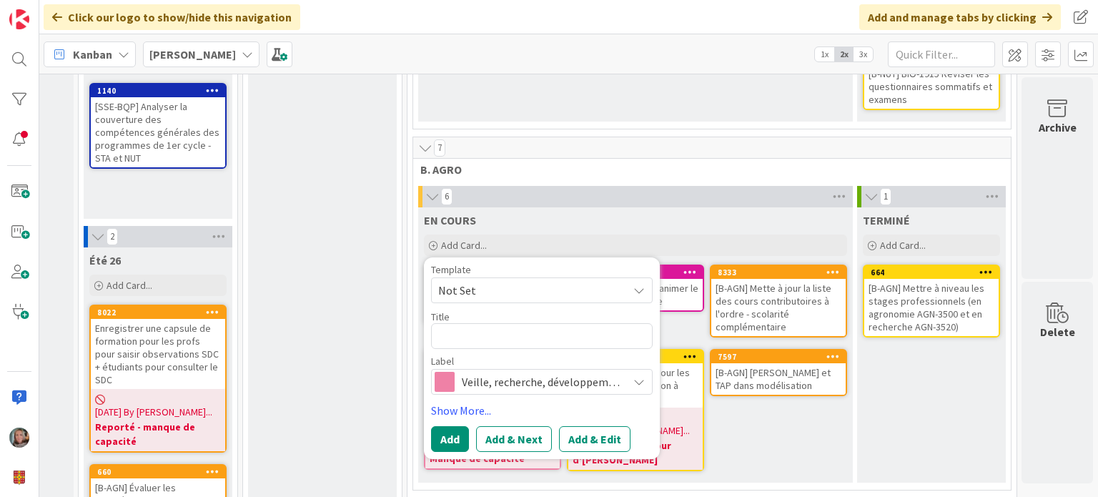
type textarea "x"
type textarea "["
type textarea "x"
type textarea "[]"
type textarea "x"
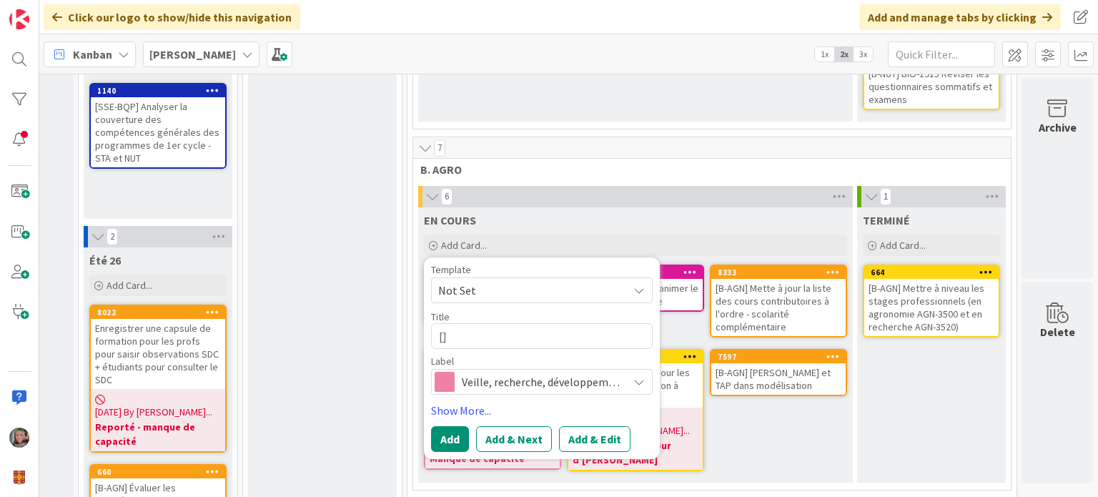
type textarea "[B]"
type textarea "x"
type textarea "[B=]"
type textarea "x"
type textarea "[B=A]"
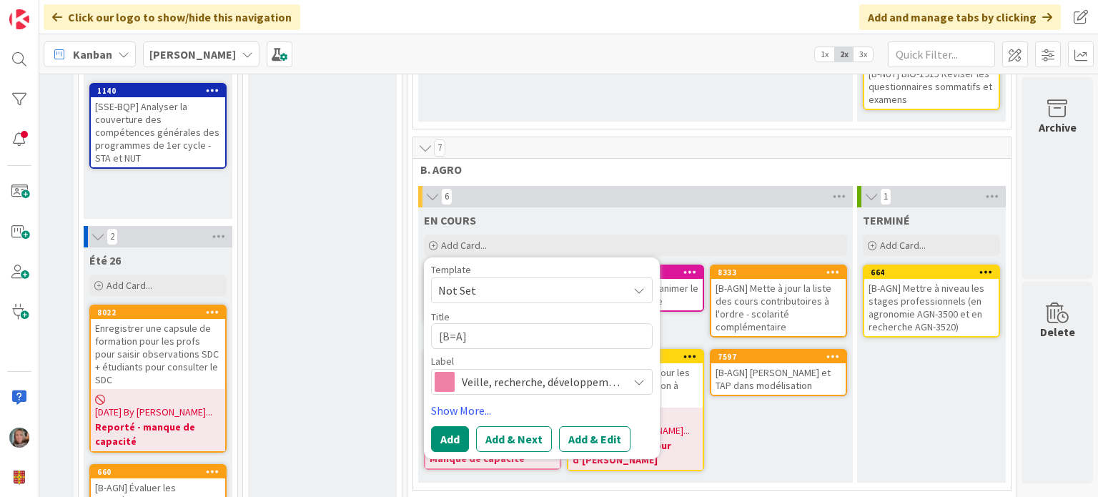
type textarea "x"
type textarea "[B=AG]"
type textarea "x"
type textarea "[B=A]"
type textarea "x"
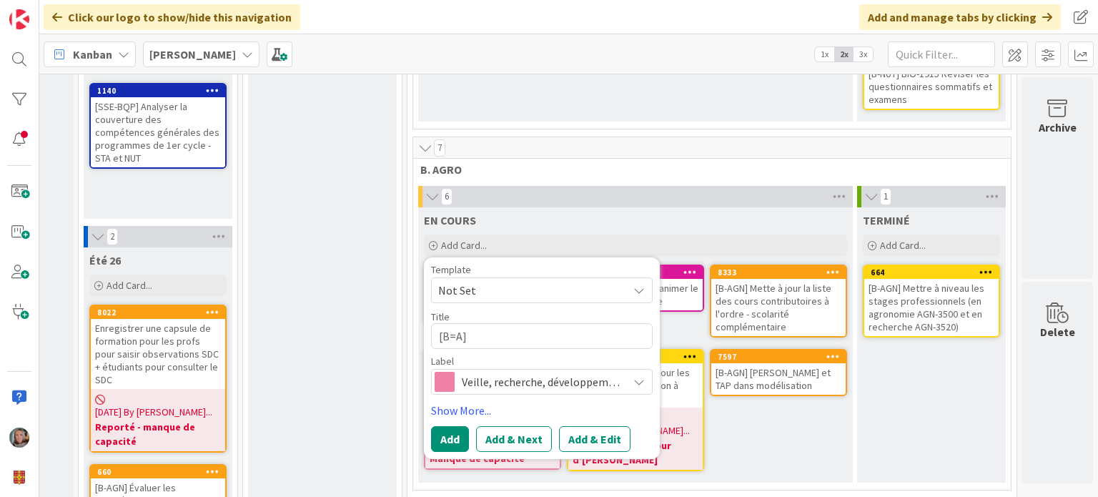
type textarea "[B=]"
type textarea "x"
type textarea "[B]"
type textarea "x"
type textarea "[B-]"
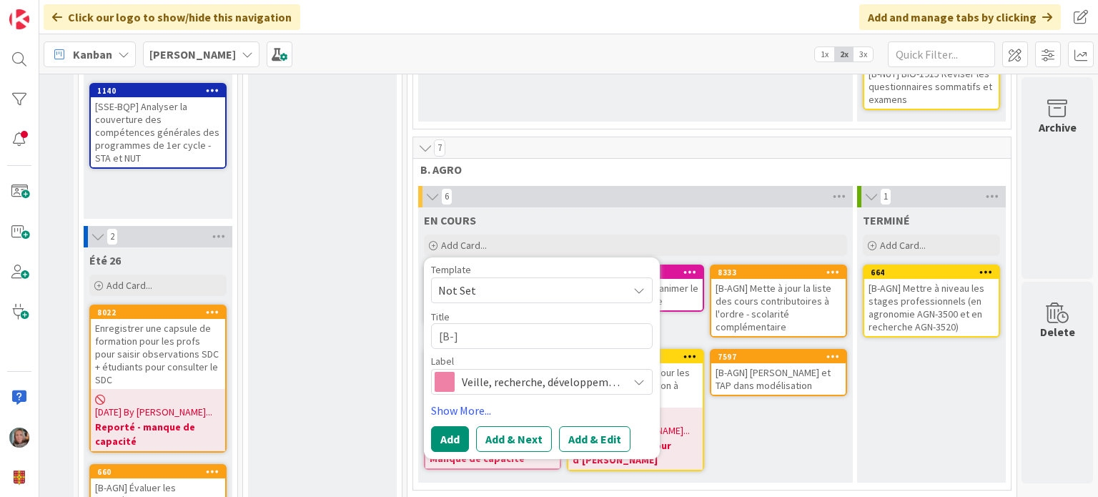
type textarea "x"
type textarea "[B-A]"
type textarea "x"
type textarea "[B-AG]"
type textarea "x"
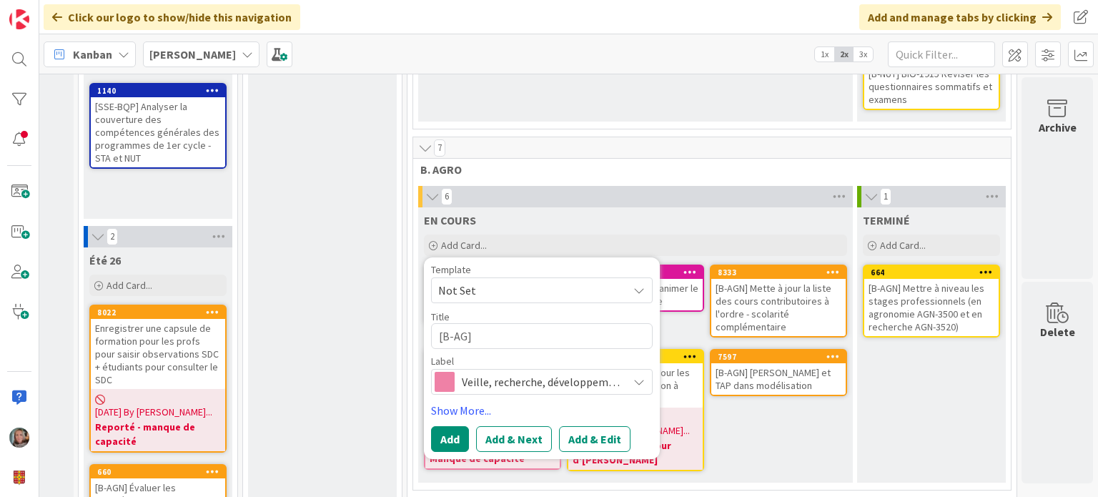
type textarea "[B-AGN]"
type textarea "x"
type textarea "[B-AGN]"
type textarea "x"
type textarea "[B-AGN] R"
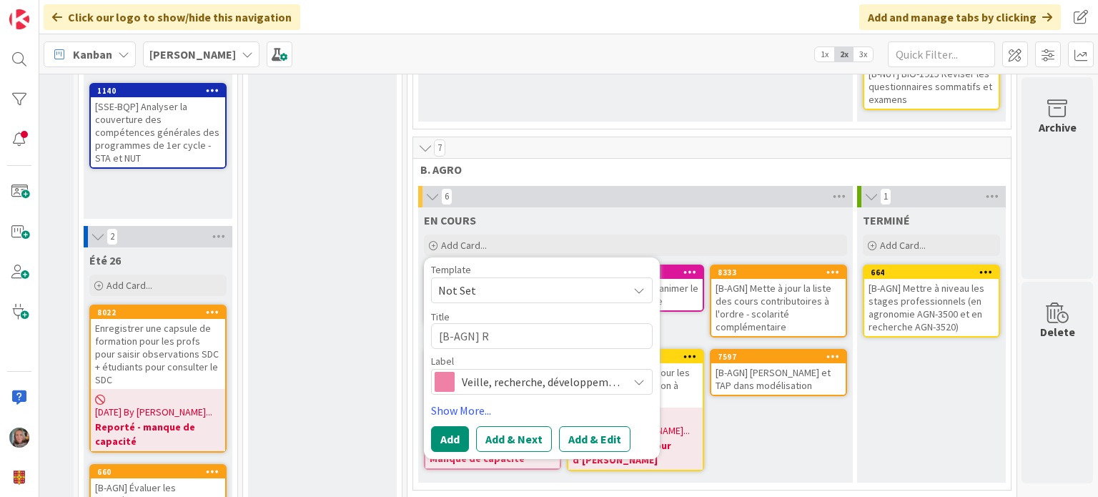
type textarea "x"
type textarea "[B-AGN] Re"
type textarea "x"
type textarea "[B-AGN] Refo"
type textarea "x"
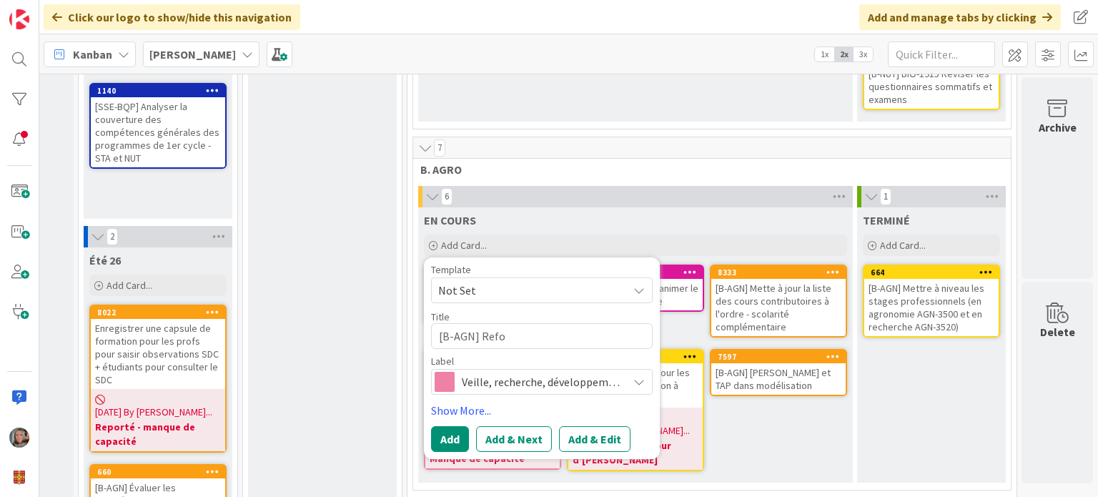
type textarea "[B-AGN] Refon"
type textarea "x"
type textarea "[B-AGN] Refo"
type textarea "x"
type textarea "[B-AGN] Ref"
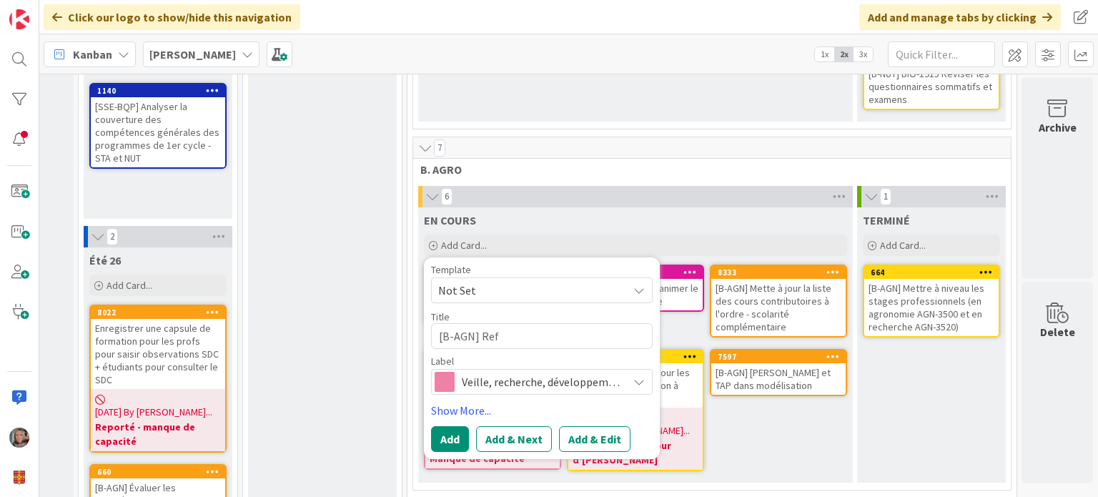
type textarea "x"
type textarea "[B-AGN] Re"
type textarea "x"
type textarea "[B-AGN] R"
type textarea "x"
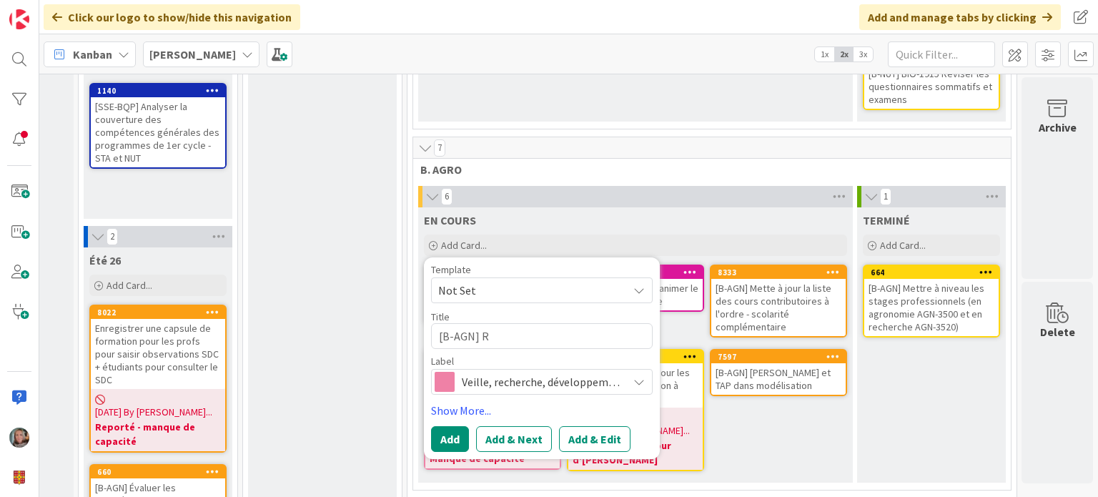
type textarea "[B-AGN]"
type textarea "x"
type textarea "[B-AGN] R"
type textarea "x"
type textarea "[B-AGN] Re"
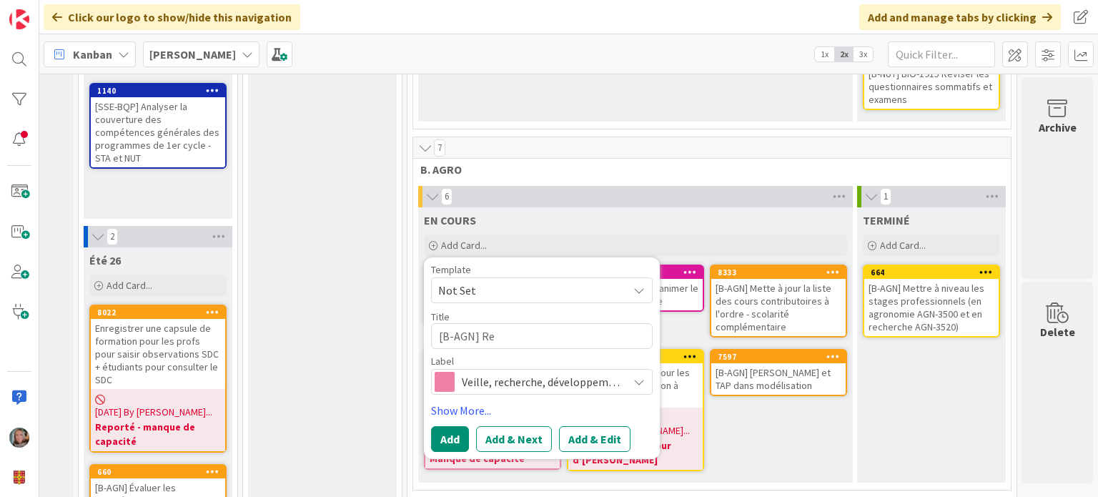
type textarea "x"
type textarea "[B-AGN] Red"
type textarea "x"
type textarea "[B-AGN] Rede"
type textarea "x"
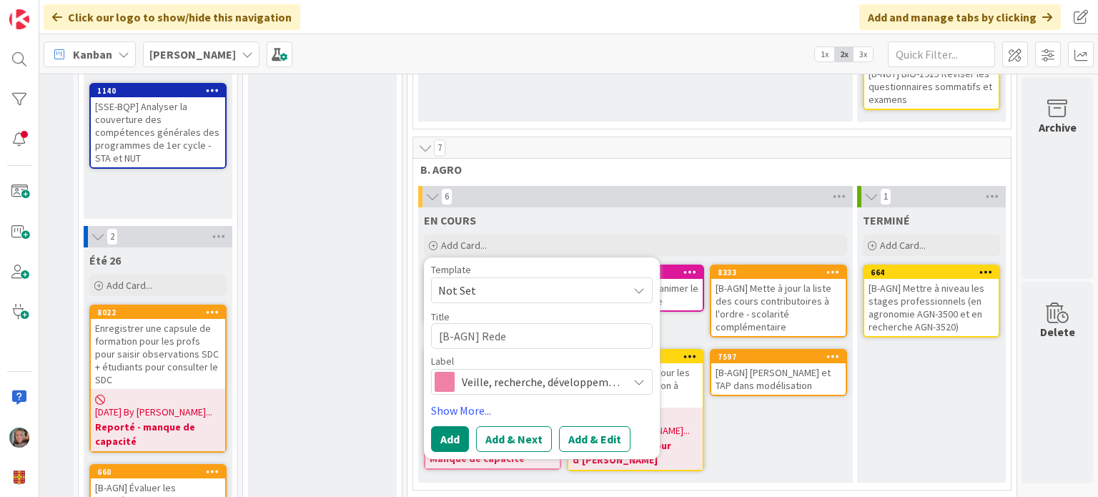
type textarea "[B-AGN] Redes"
type textarea "x"
type textarea "[B-AGN] Redesi"
type textarea "x"
type textarea "[B-AGN] Redesig"
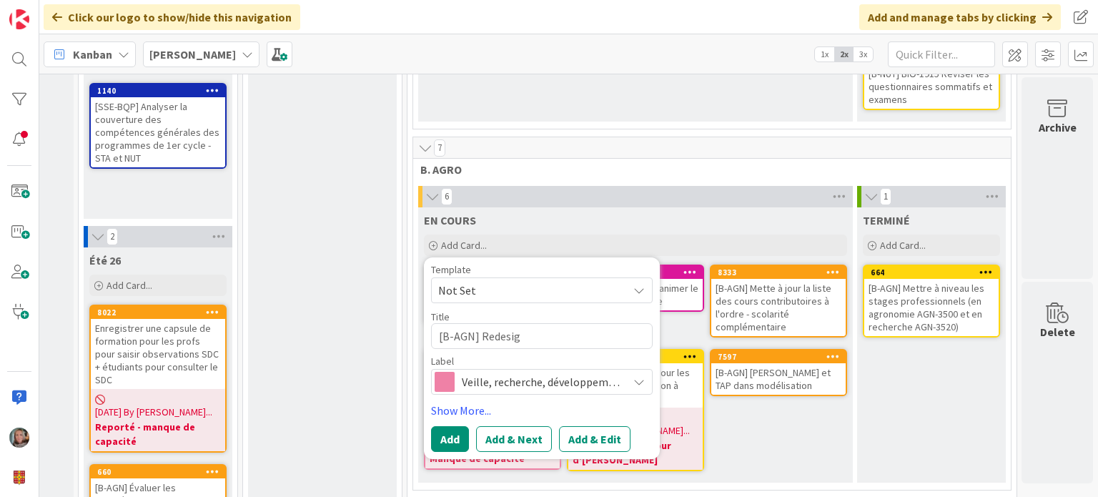
type textarea "x"
type textarea "[B-AGN] Redesign"
type textarea "x"
type textarea "[B-AGN] Redesigner"
type textarea "x"
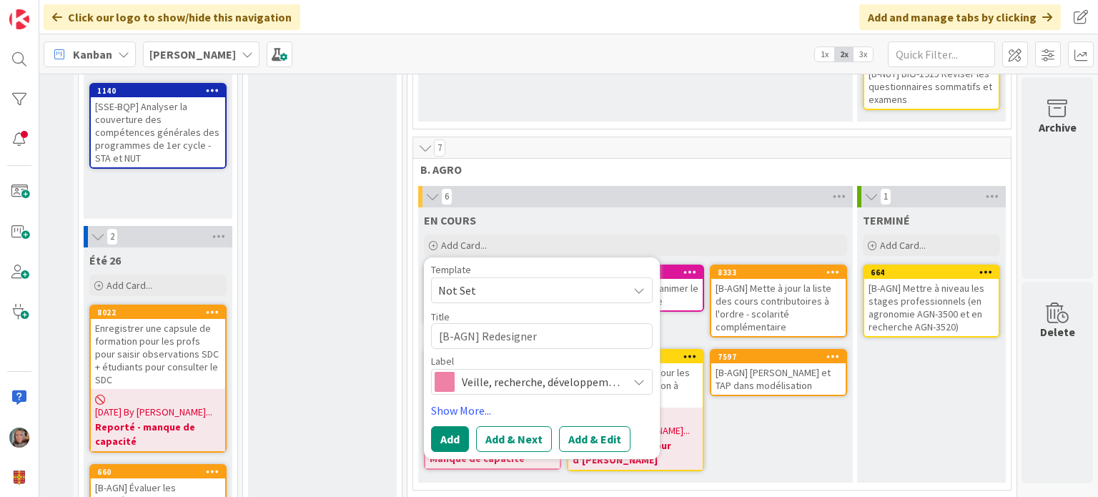
type textarea "[B-AGN] Redesigner"
type textarea "x"
type textarea "[B-AGN] Redesigner l"
type textarea "x"
type textarea "[B-AGN] Redesigner le"
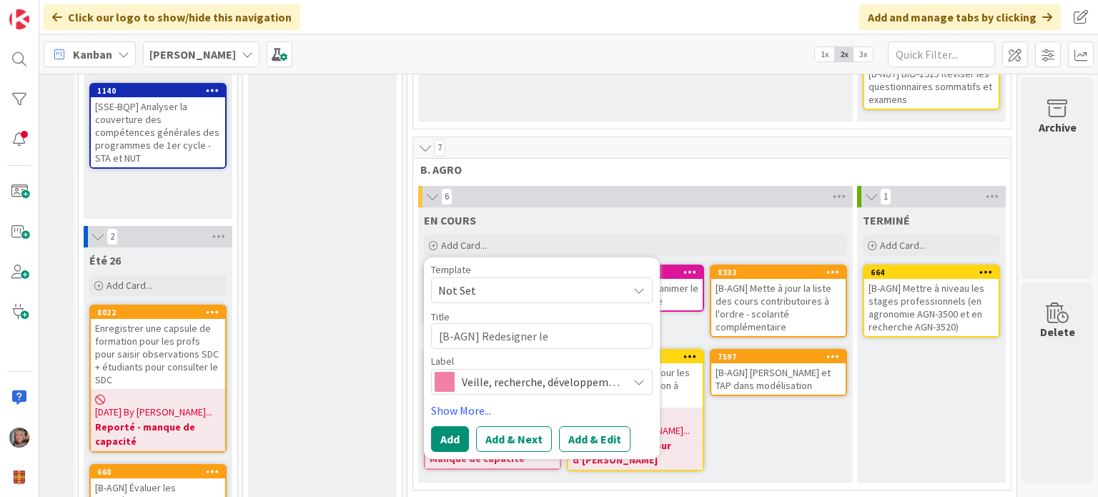
type textarea "x"
type textarea "[B-AGN] Redesigner le c"
type textarea "x"
type textarea "[B-AGN] Redesigner le cou"
type textarea "x"
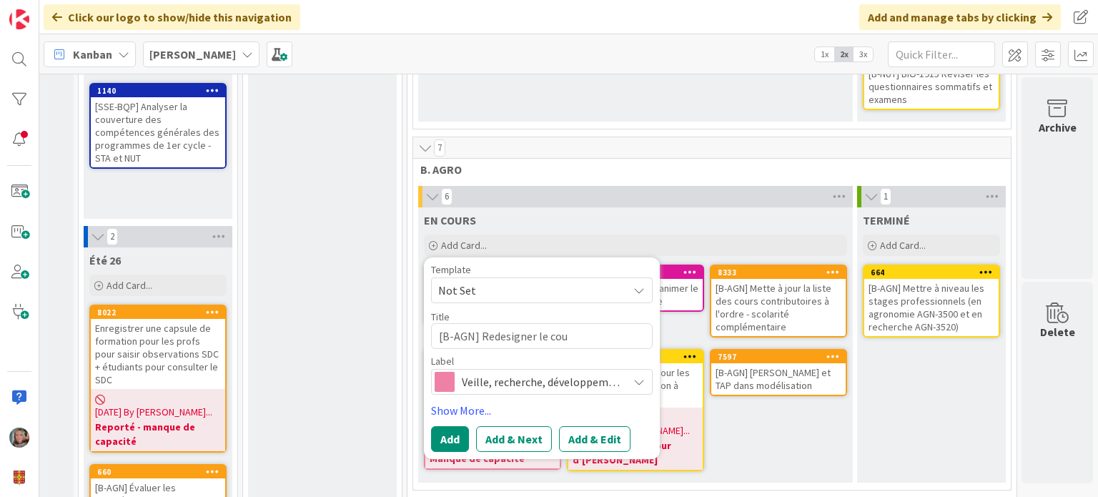
type textarea "[B-AGN] Redesigner le cour"
type textarea "x"
type textarea "[B-AGN] Redesigner le cours"
type textarea "x"
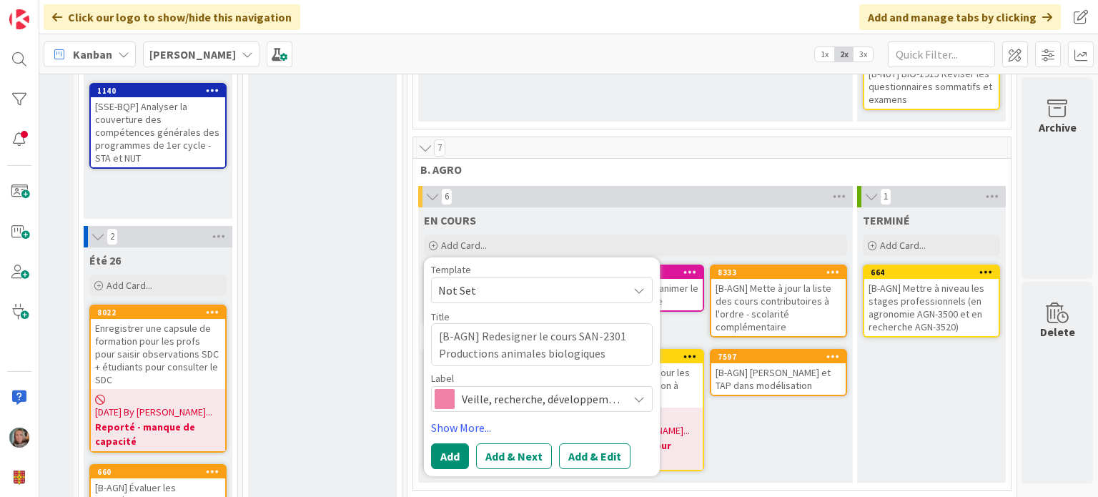
type textarea "[B-AGN] Redesigner le cours SAN-2301 Productions animales biologiques"
click at [515, 389] on span "Veille, recherche, développement" at bounding box center [541, 399] width 159 height 20
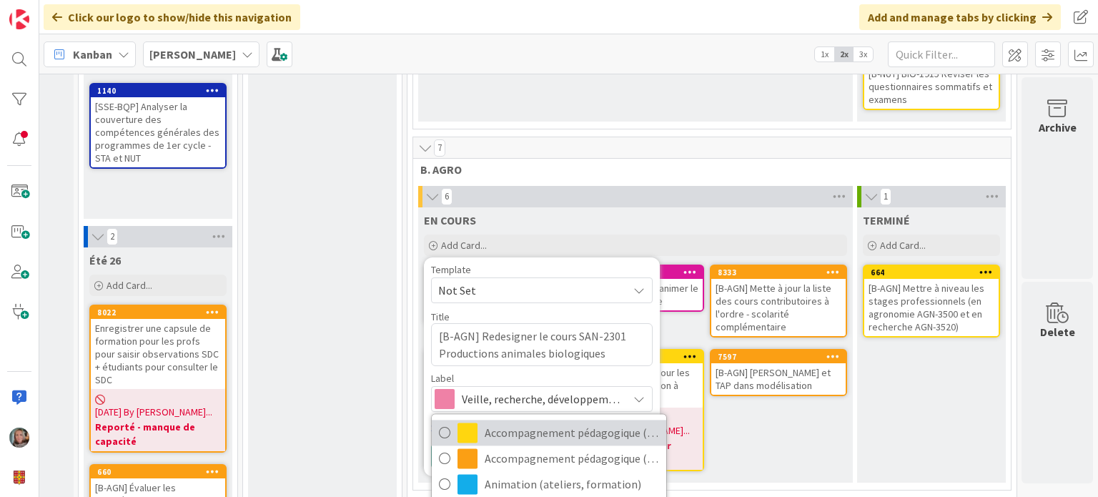
click at [526, 422] on span "Accompagnement pédagogique (ind)" at bounding box center [572, 432] width 174 height 21
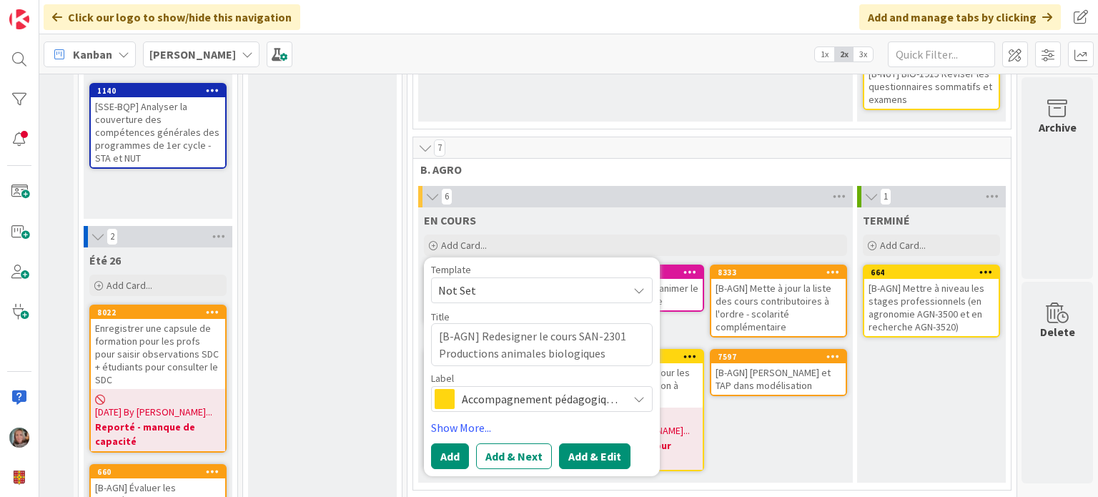
click at [575, 443] on button "Add & Edit" at bounding box center [595, 456] width 72 height 26
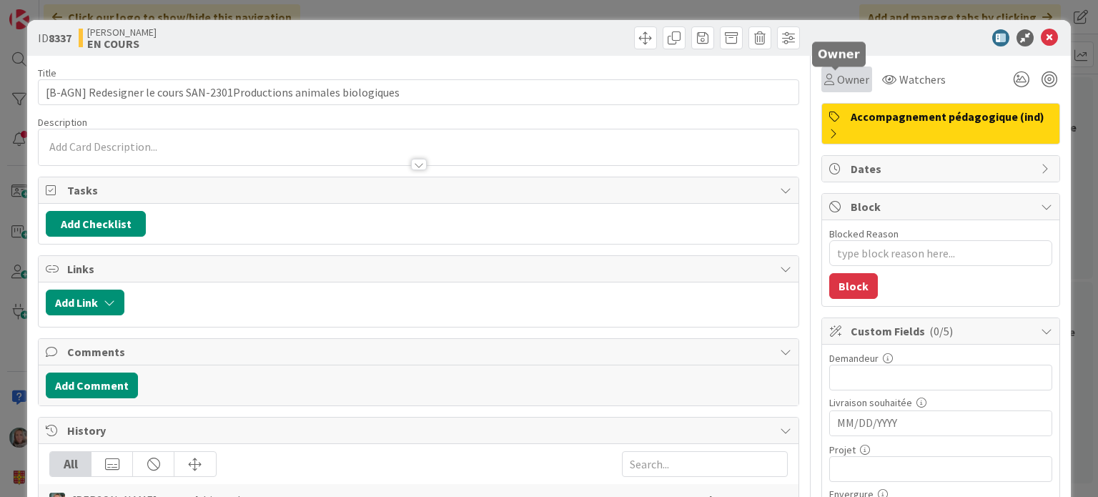
click at [837, 80] on span "Owner" at bounding box center [853, 79] width 32 height 17
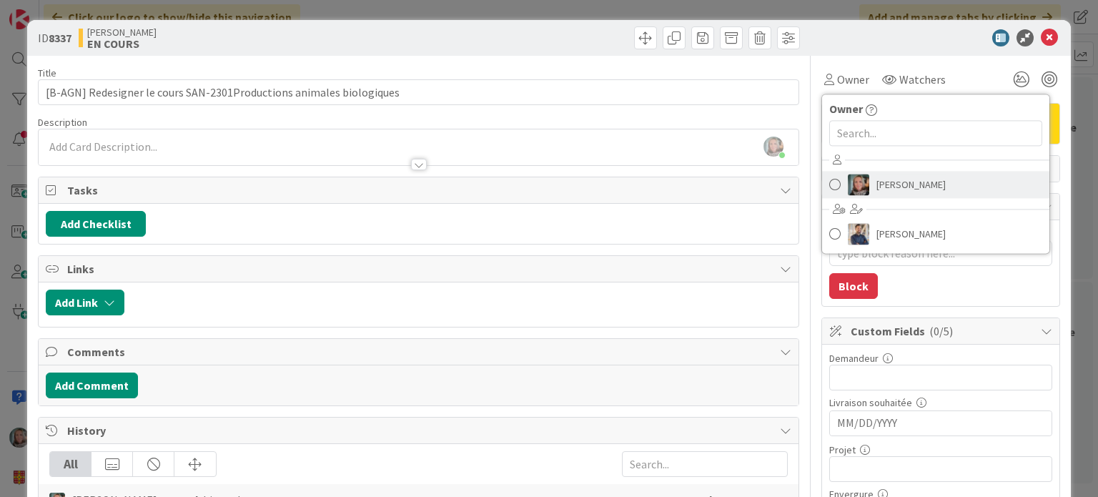
click at [896, 188] on span "[PERSON_NAME]" at bounding box center [911, 184] width 69 height 21
type textarea "x"
type input "[B-AGN] Redesigner le cours SAN-2301Productions animales biologiques"
type textarea "x"
type input "[B-AGN] Redesigner le cours SAN-2301Productions animales biologiques"
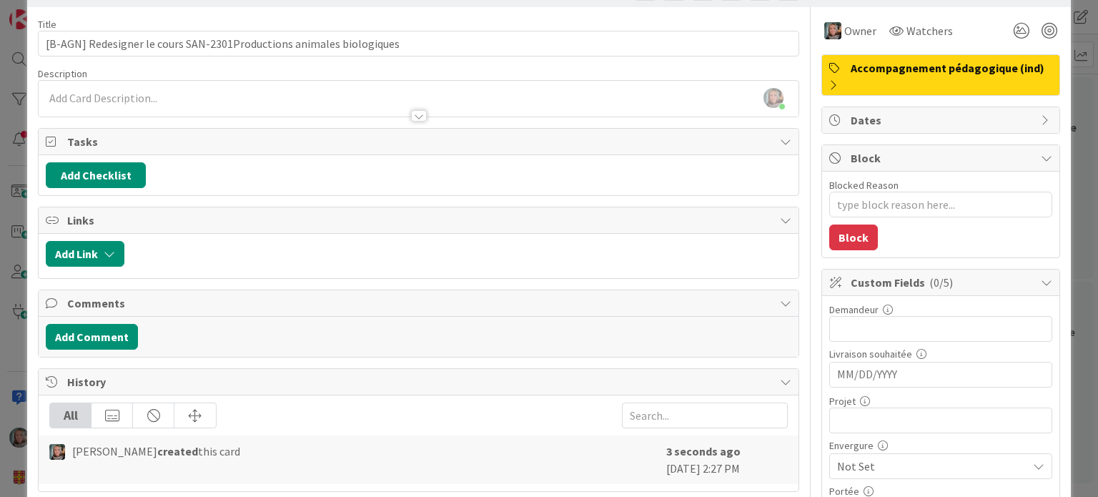
scroll to position [72, 0]
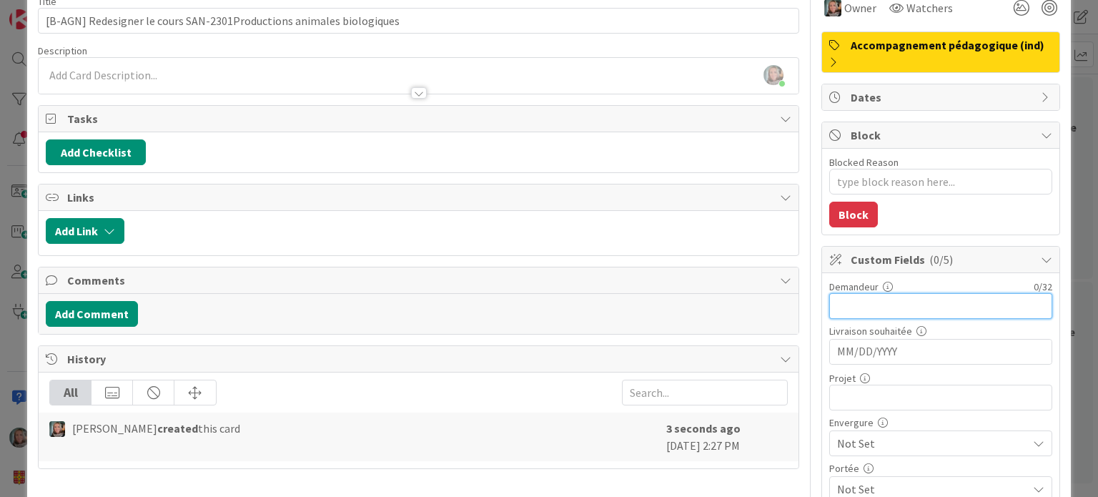
click at [842, 310] on input "text" at bounding box center [940, 306] width 223 height 26
type input "[PERSON_NAME]"
type textarea "x"
type input "[B-AGN] Redesigner le cours SAN-2301Productions animales biologiques"
type textarea "x"
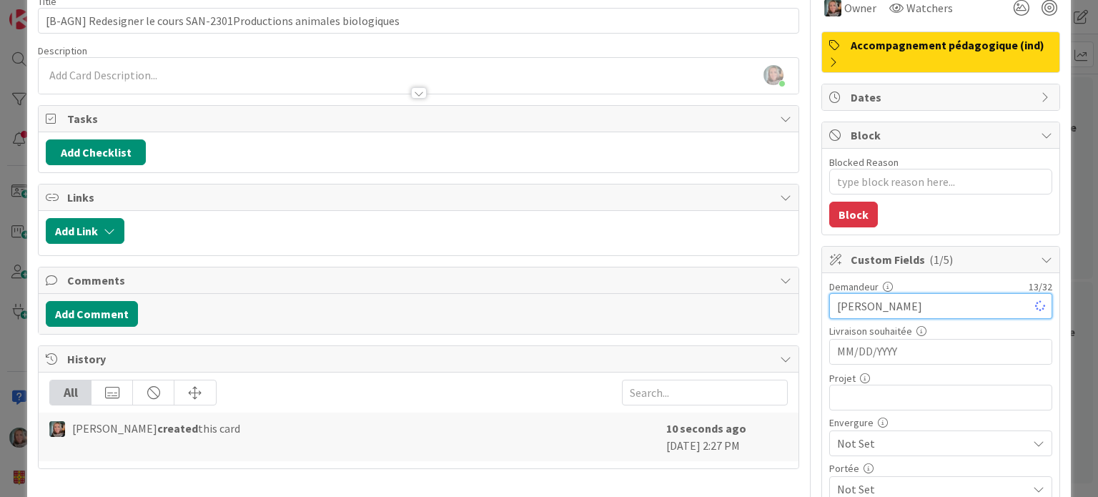
type input "[B-AGN] Redesigner le cours SAN-2301Productions animales biologiques"
type input "[PERSON_NAME]"
click at [852, 342] on input "MM/DD/YYYY" at bounding box center [940, 352] width 207 height 24
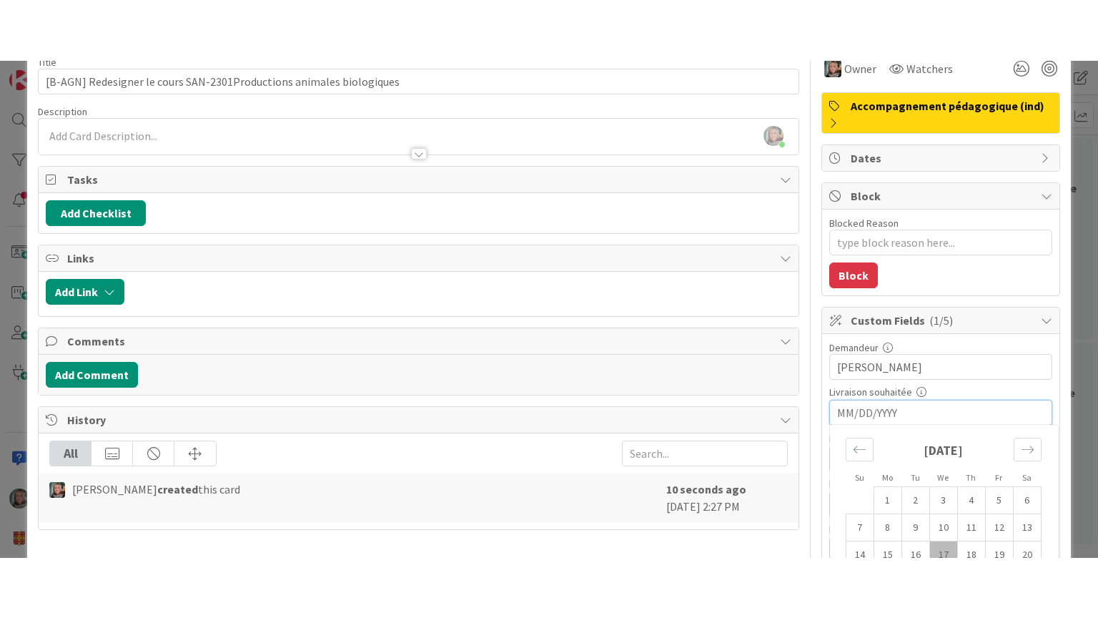
scroll to position [143, 0]
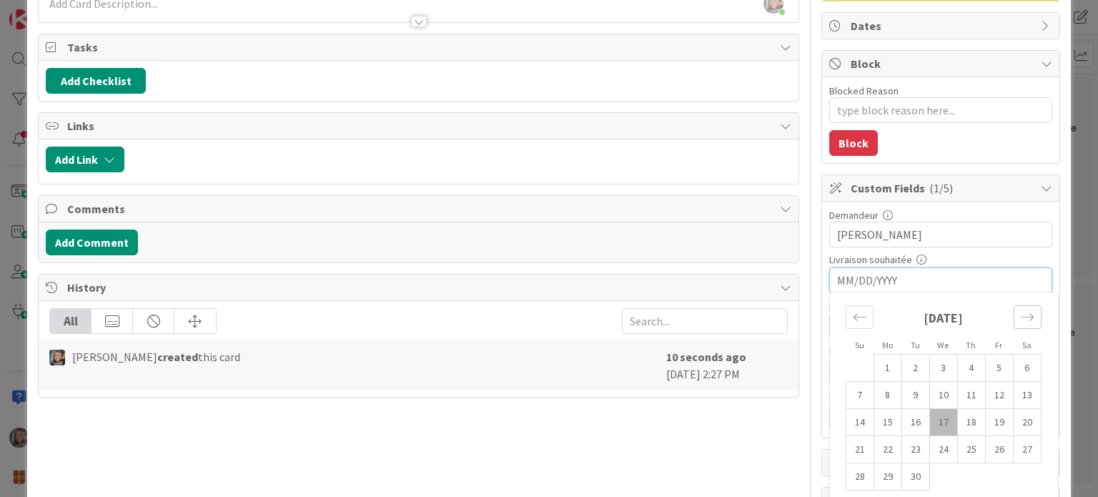
click at [1021, 311] on icon "Move forward to switch to the next month." at bounding box center [1028, 317] width 14 height 14
click at [887, 445] on td "22" at bounding box center [888, 449] width 28 height 27
type textarea "x"
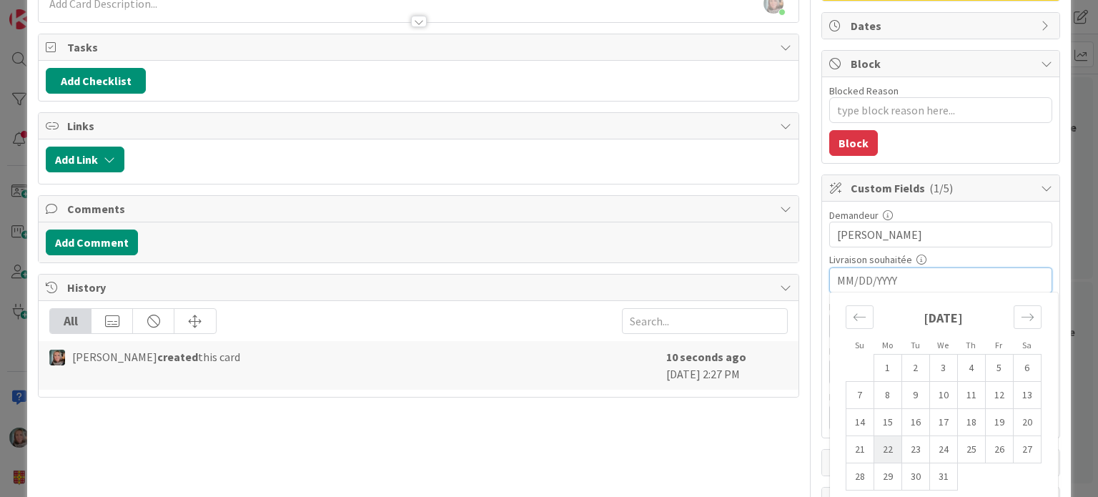
type input "[B-AGN] Redesigner le cours SAN-2301Productions animales biologiques"
type input "[DATE]"
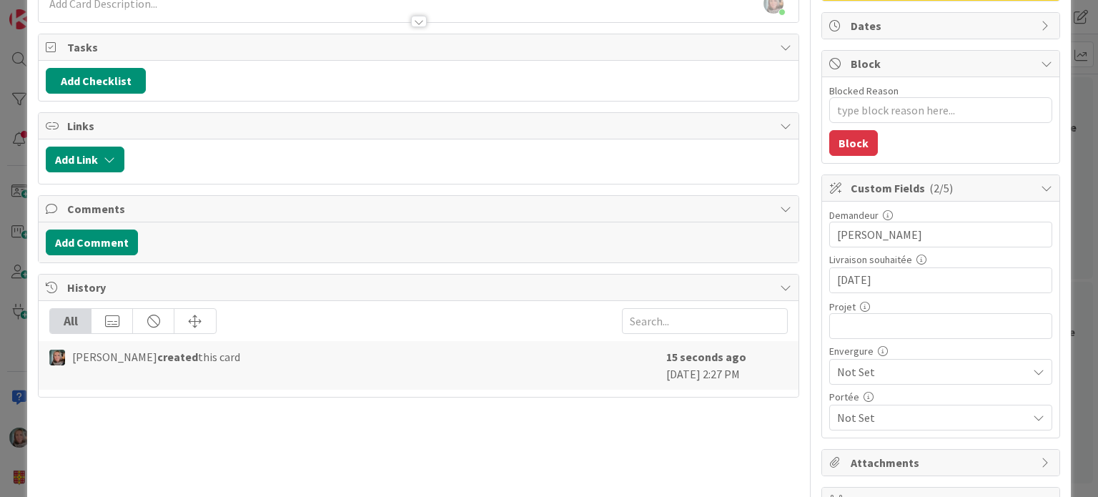
type textarea "x"
type input "[B-AGN] Redesigner le cours SAN-2301Productions animales biologiques"
click at [897, 317] on input "text" at bounding box center [940, 326] width 223 height 26
type input "[]"
type textarea "x"
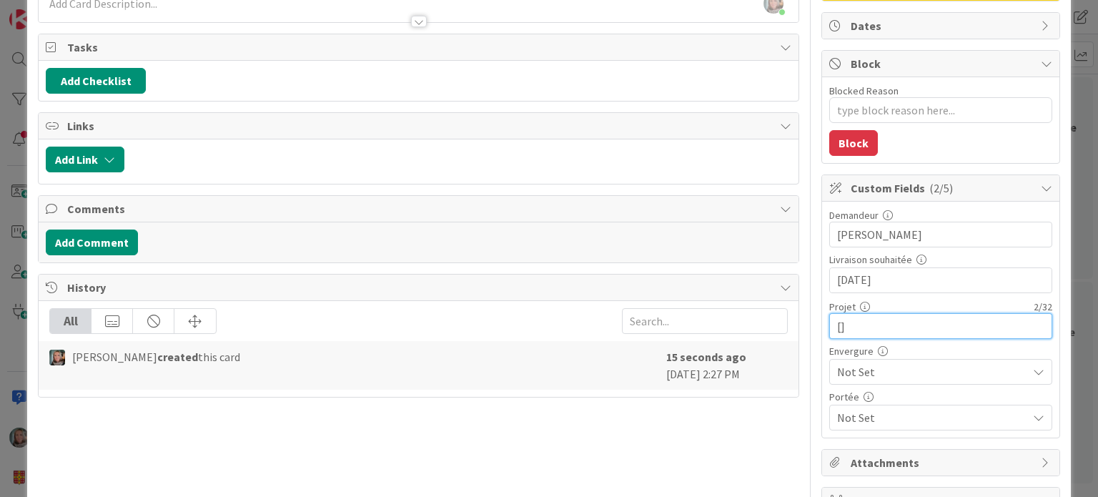
type input "[B-AGN] Redesigner le cours SAN-2301Productions animales biologiques"
type textarea "x"
type input "[B-AGN] Redesigner le cours SAN-2301Productions animales biologiques"
type input "[B=]"
type textarea "x"
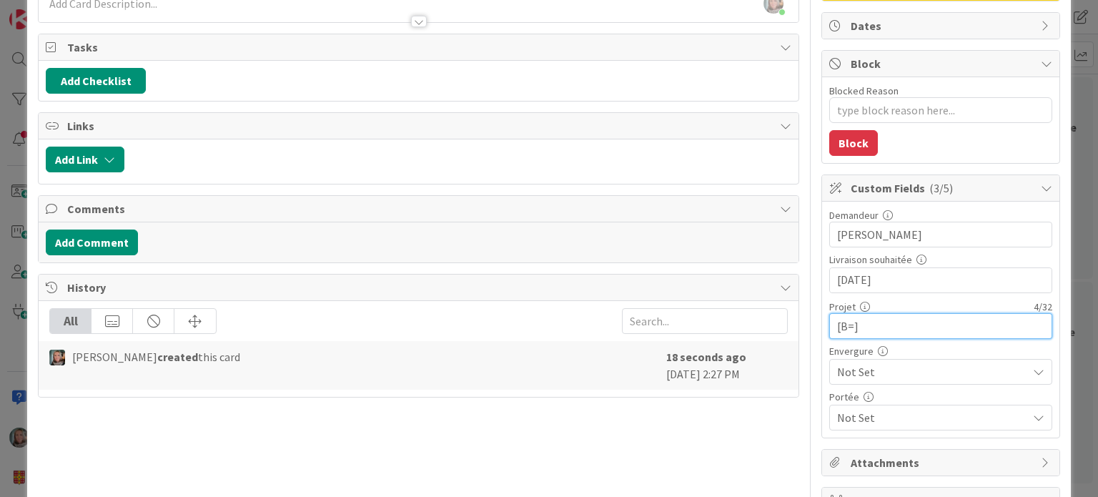
type input "[B-AGN] Redesigner le cours SAN-2301Productions animales biologiques"
type textarea "x"
type input "[B-AGN] Redesigner le cours SAN-2301Productions animales biologiques"
type textarea "x"
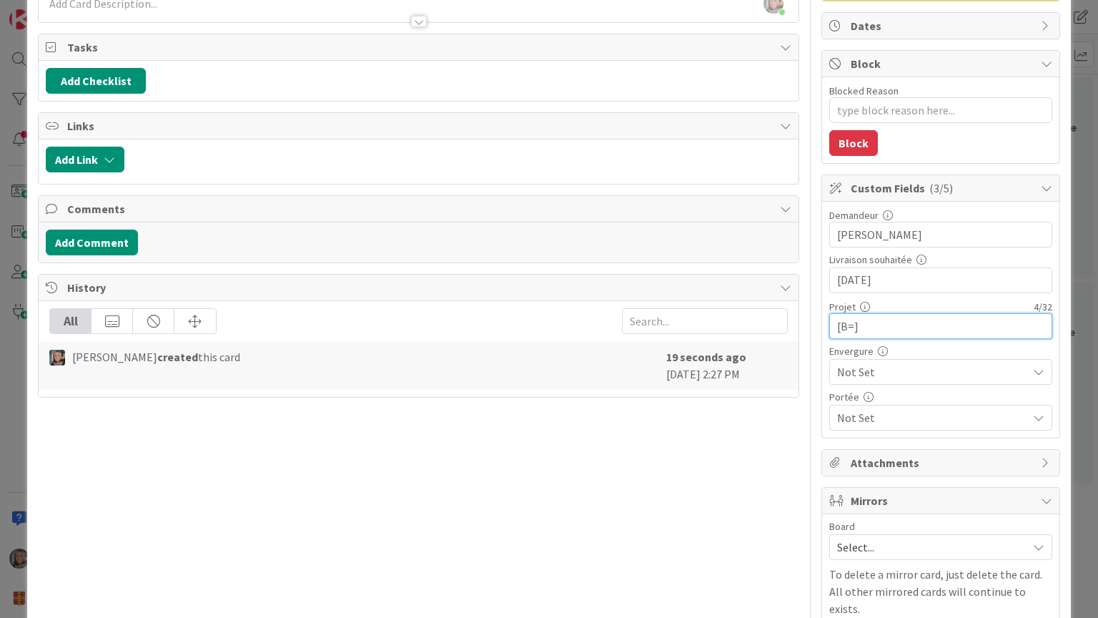
type input "[B]"
type textarea "x"
type input "[B-AGN] Redesigner le cours SAN-2301Productions animales biologiques"
type textarea "x"
type input "[B-AGN] Redesigner le cours SAN-2301Productions animales biologiques"
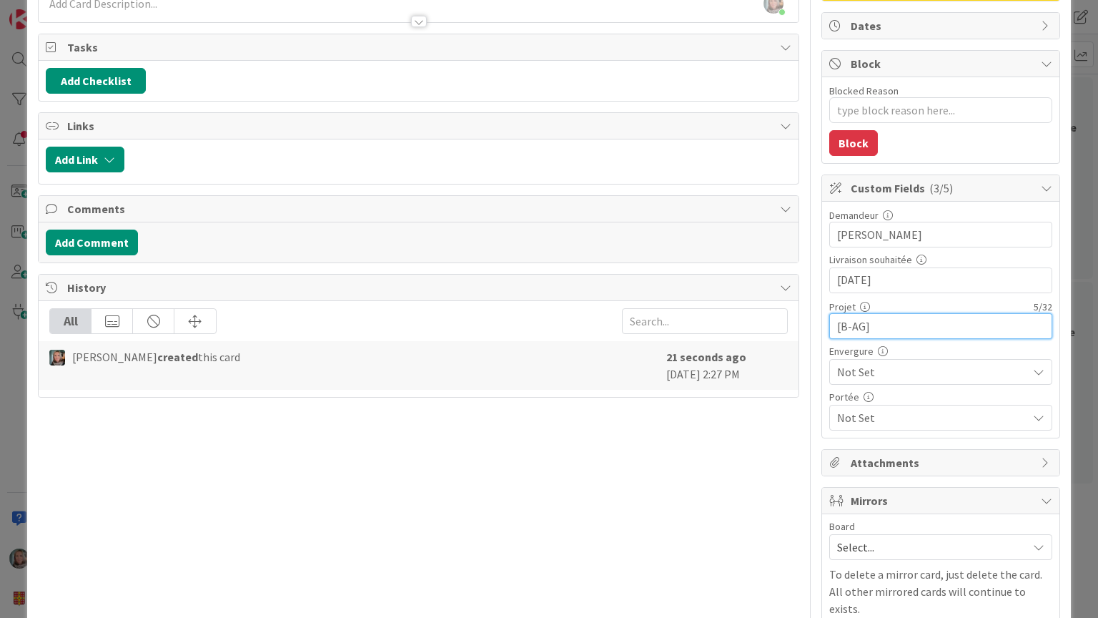
type input "[B-AGN]"
type textarea "x"
type input "[B-AGN] Redesigner le cours SAN-2301Productions animales biologiques"
type textarea "x"
type input "[B-AGN] Redesigner le cours SAN-2301Productions animales biologiques"
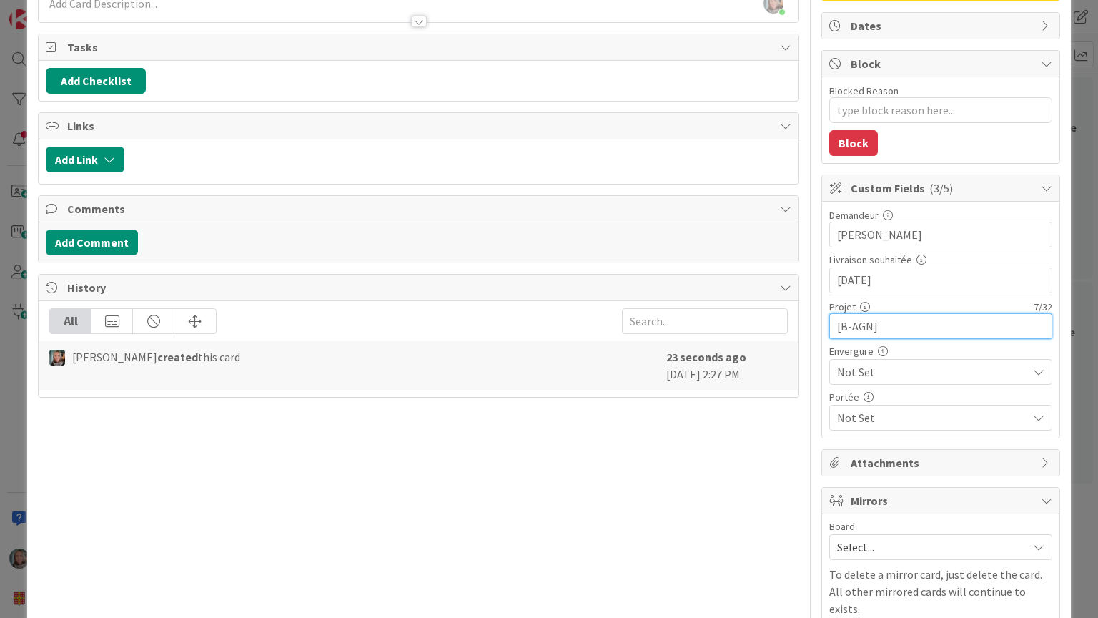
type input "[B-AGN]"
click at [939, 373] on span "Not Set" at bounding box center [928, 372] width 183 height 20
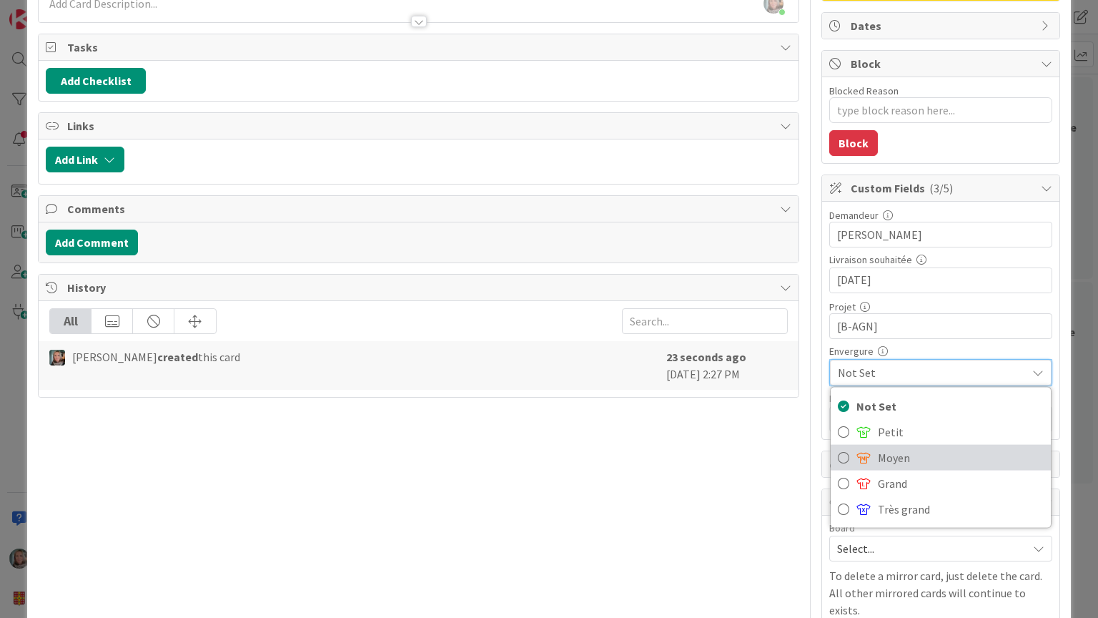
click at [857, 458] on span at bounding box center [864, 457] width 14 height 11
type textarea "x"
type input "[B-AGN] Redesigner le cours SAN-2301Productions animales biologiques"
type textarea "x"
type input "[B-AGN] Redesigner le cours SAN-2301Productions animales biologiques"
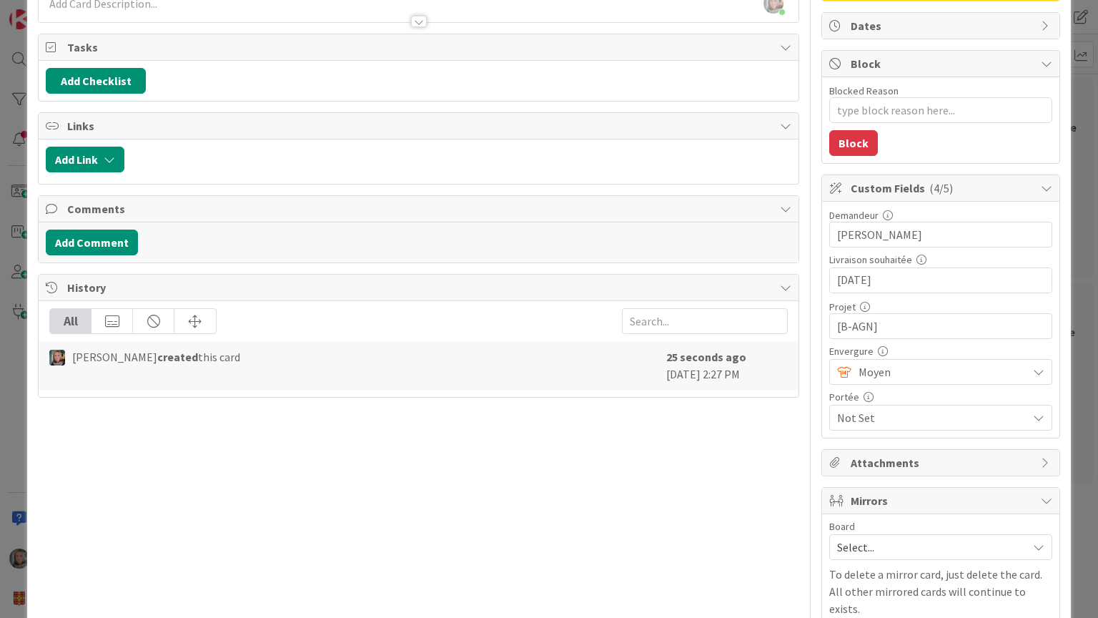
click at [864, 420] on span "Not Set" at bounding box center [932, 417] width 190 height 17
click at [850, 474] on span "FSAA" at bounding box center [862, 476] width 24 height 21
type textarea "x"
type input "[B-AGN] Redesigner le cours SAN-2301Productions animales biologiques"
type textarea "x"
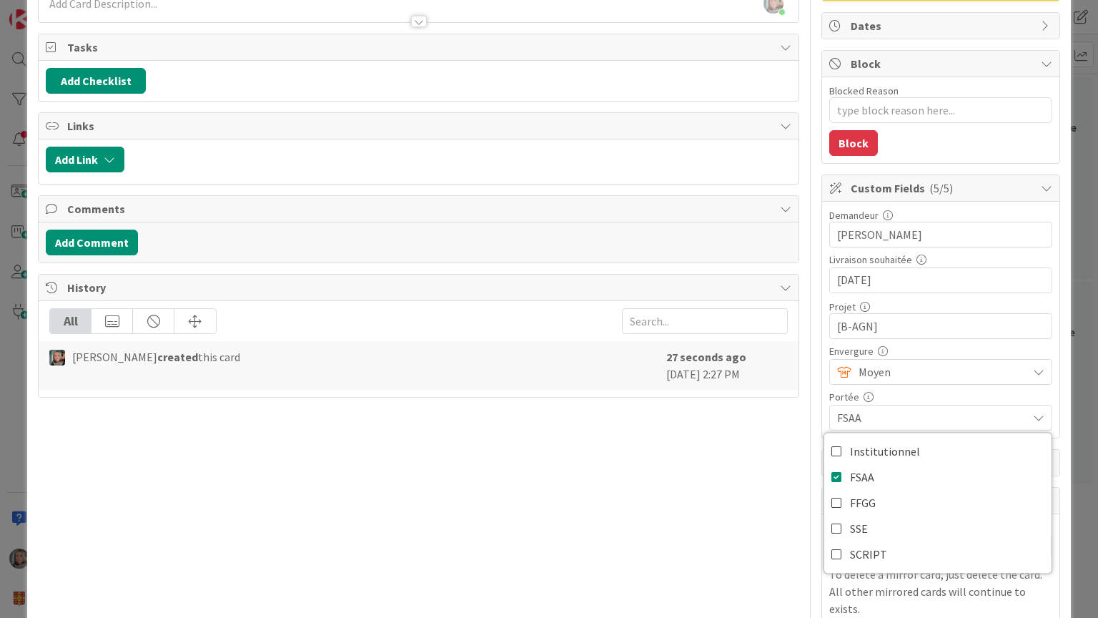
type input "[B-AGN] Redesigner le cours SAN-2301Productions animales biologiques"
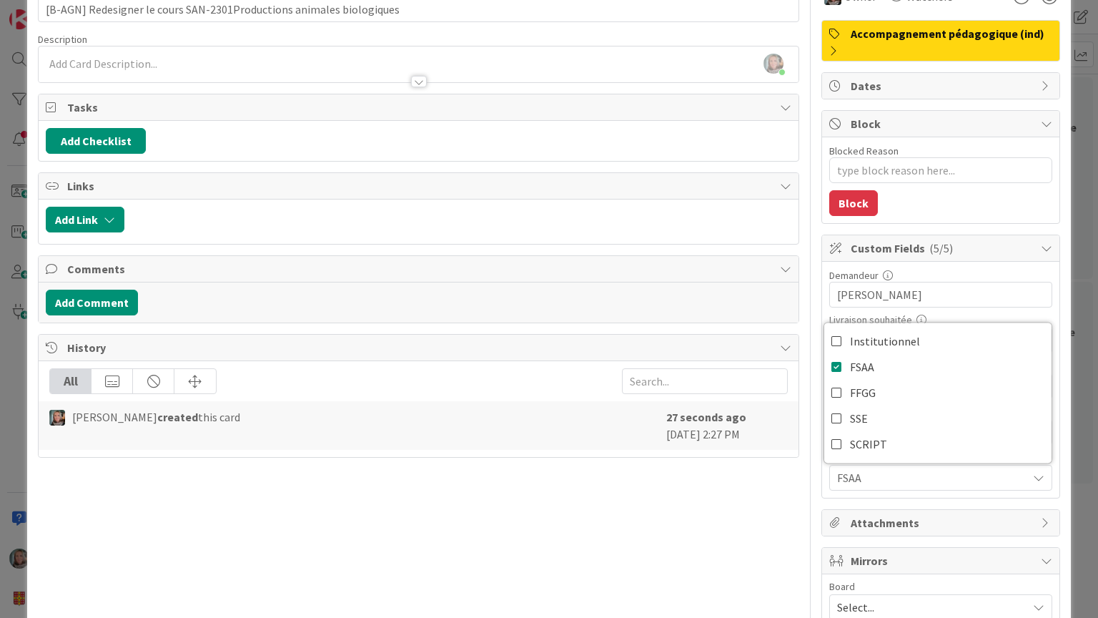
scroll to position [0, 0]
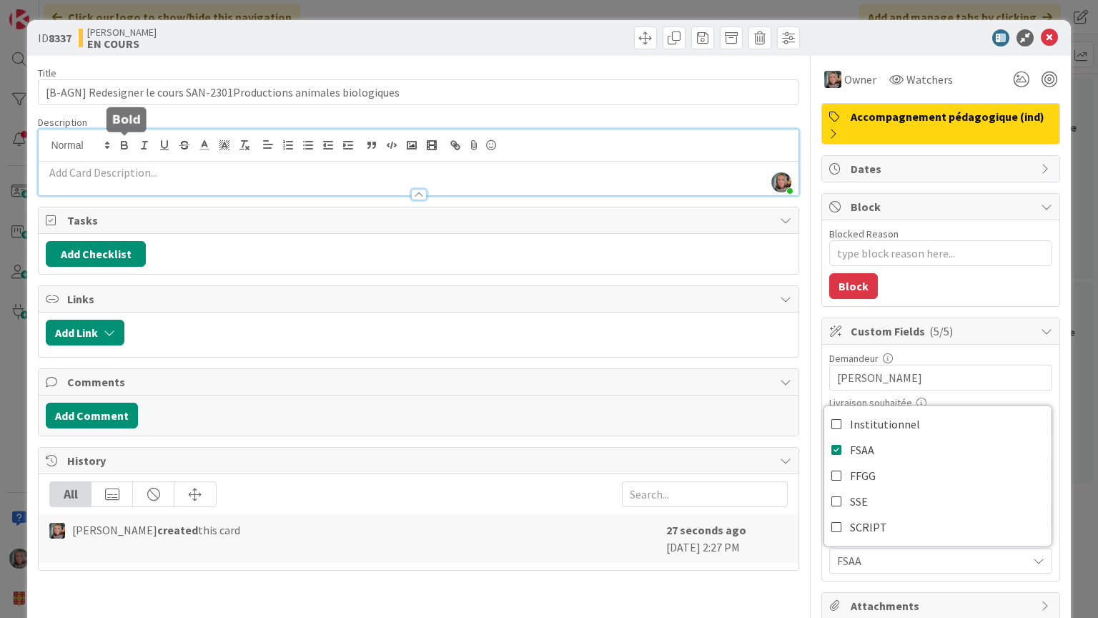
click at [128, 148] on div "[PERSON_NAME] just joined" at bounding box center [418, 162] width 759 height 66
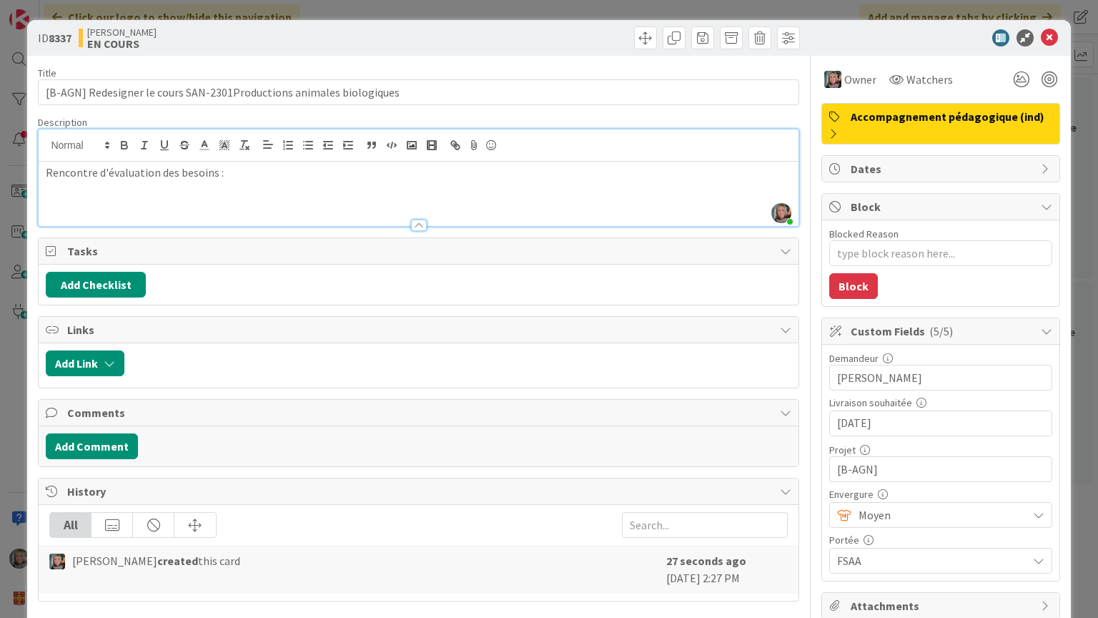
type textarea "x"
type input "[B-AGN] Redesigner le cours SAN-2301Productions animales biologiques"
type textarea "x"
type input "[B-AGN] Redesigner le cours SAN-2301Productions animales biologiques"
type textarea "x"
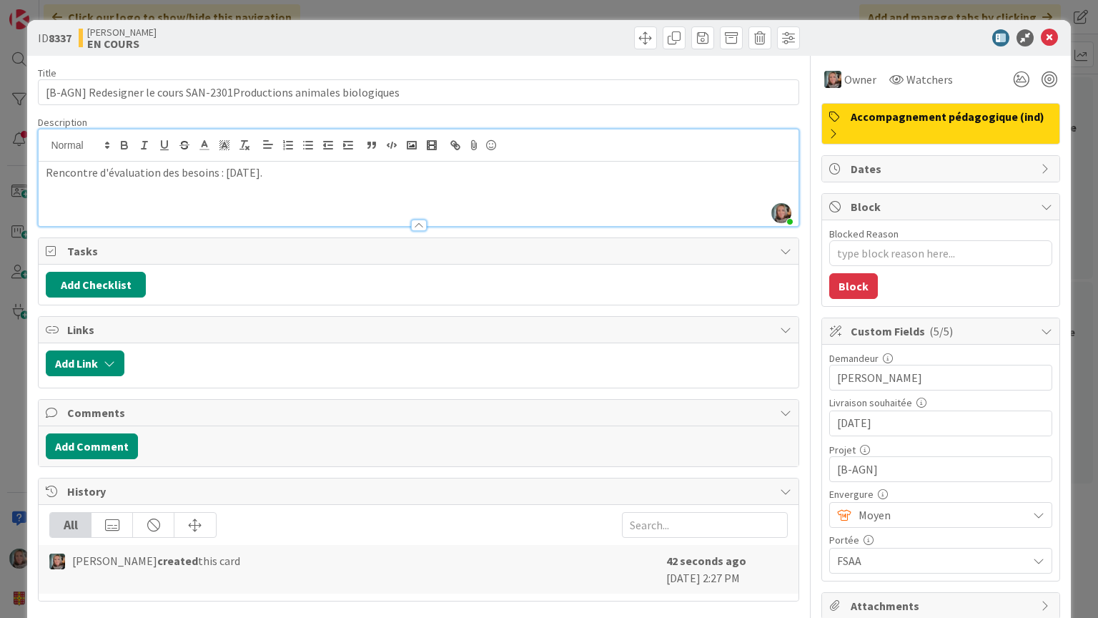
type input "[B-AGN] Redesigner le cours SAN-2301Productions animales biologiques"
type textarea "x"
type input "[B-AGN] Redesigner le cours SAN-2301Productions animales biologiques"
type textarea "x"
type input "[B-AGN] Redesigner le cours SAN-2301Productions animales biologiques"
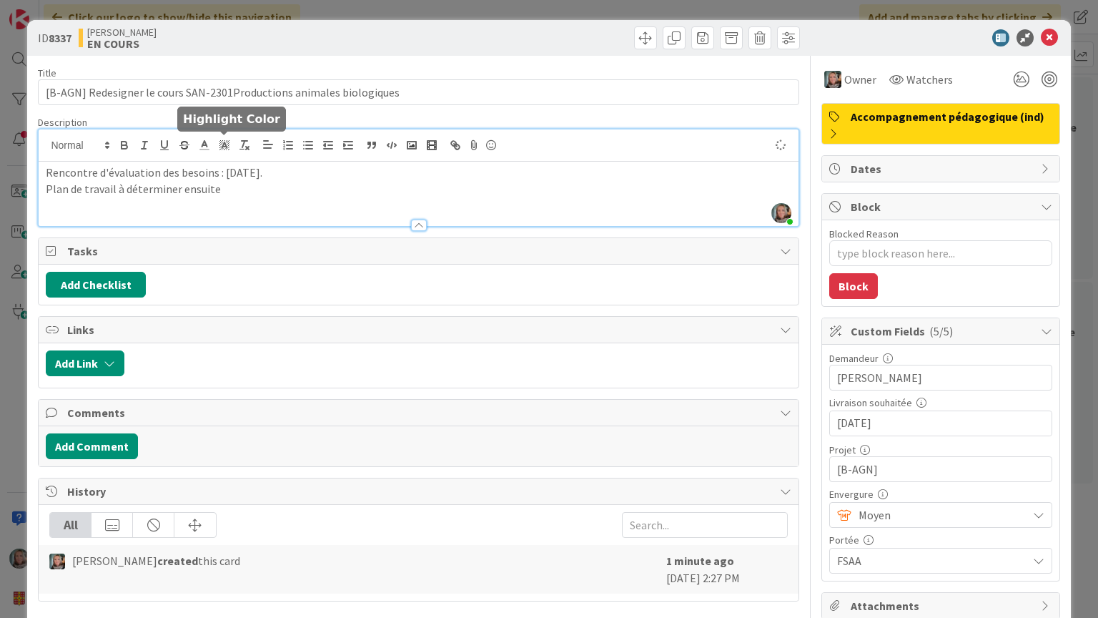
type textarea "x"
type input "[B-AGN] Redesigner le cours SAN-2301Productions animales biologiques"
click at [215, 169] on p "Rencontre d'évaluation des besoins : [DATE]." at bounding box center [418, 172] width 745 height 16
type textarea "x"
type input "[B-AGN] Redesigner le cours SAN-2301Productions animales biologiques"
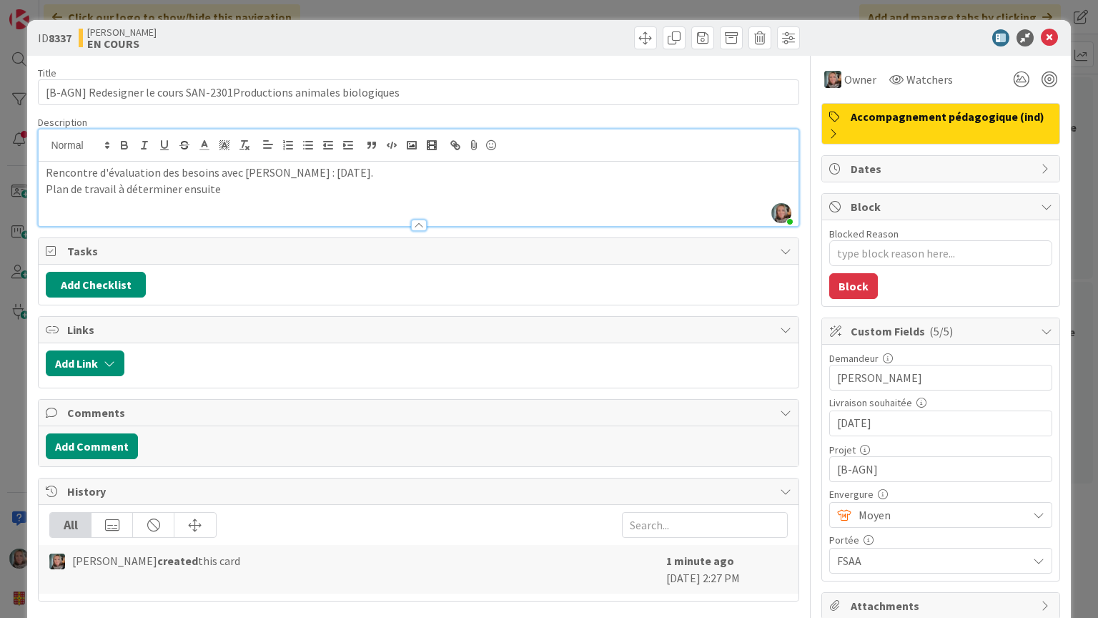
type textarea "x"
type input "[B-AGN] Redesigner le cours SAN-2301Productions animales biologiques"
click at [240, 194] on p "Plan de travail à déterminer ensuite" at bounding box center [418, 189] width 745 height 16
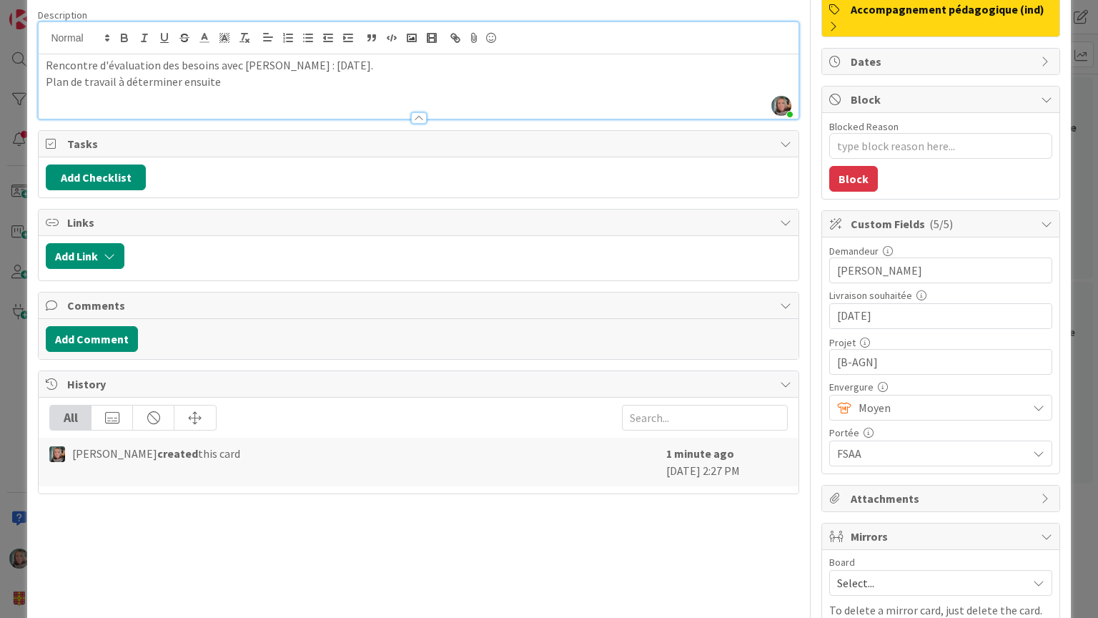
scroll to position [197, 0]
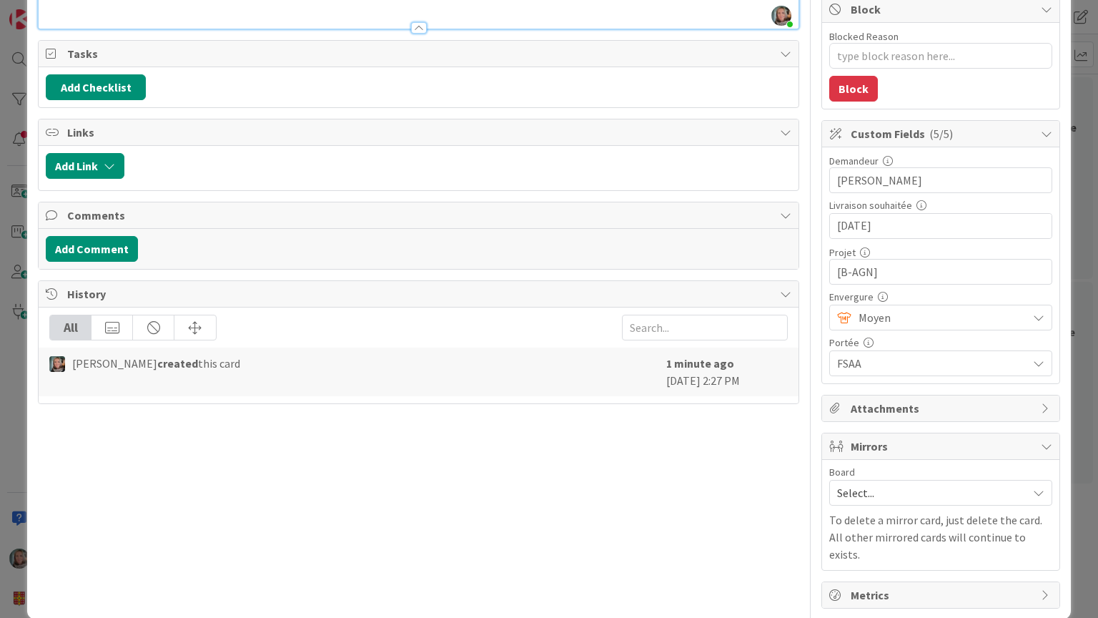
click at [867, 489] on span "Select..." at bounding box center [928, 493] width 183 height 20
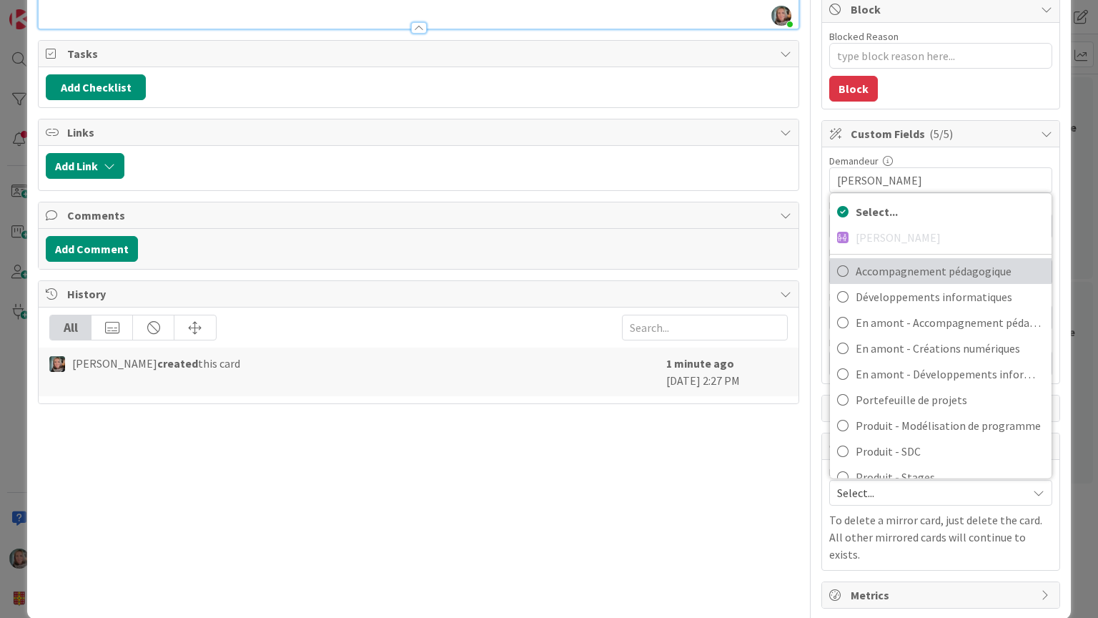
click at [924, 264] on span "Accompagnement pédagogique" at bounding box center [950, 270] width 189 height 21
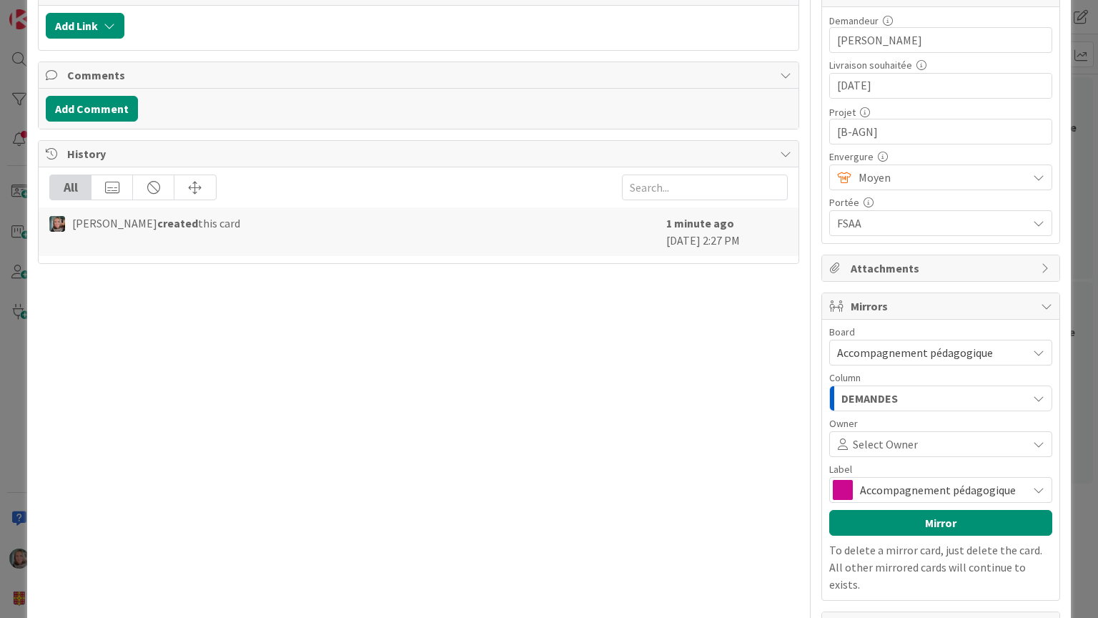
scroll to position [340, 0]
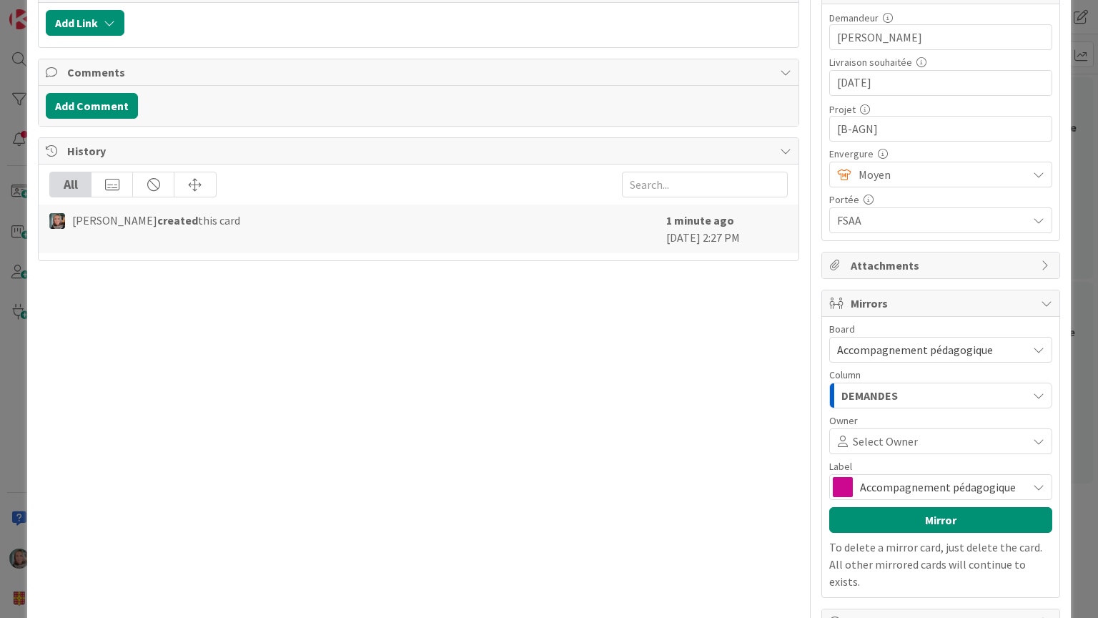
click at [906, 390] on div "DEMANDES" at bounding box center [932, 395] width 189 height 23
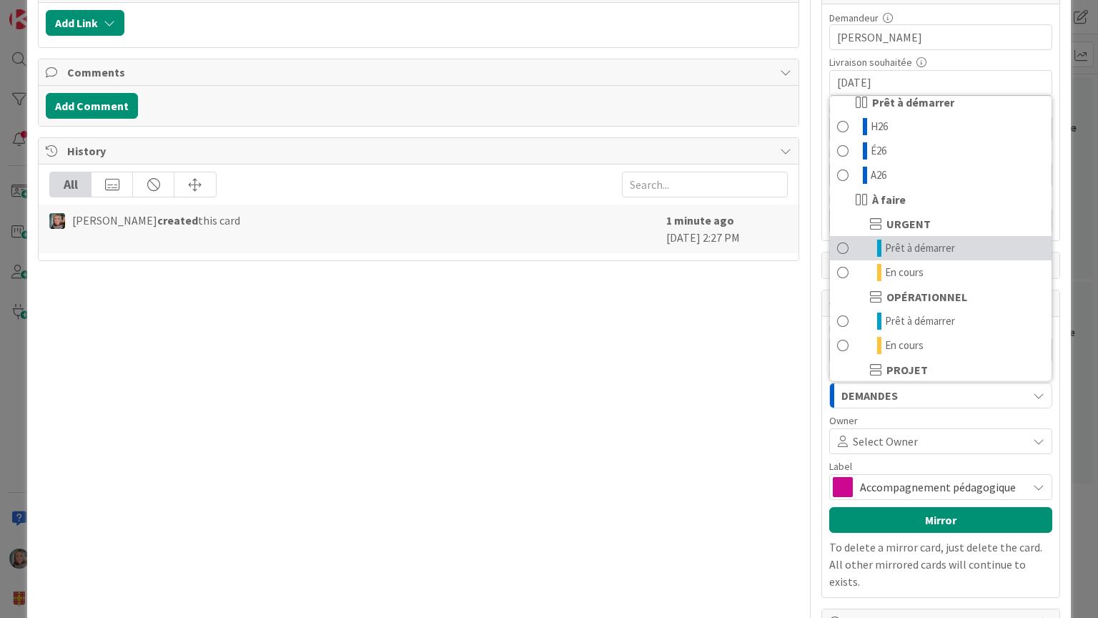
scroll to position [143, 0]
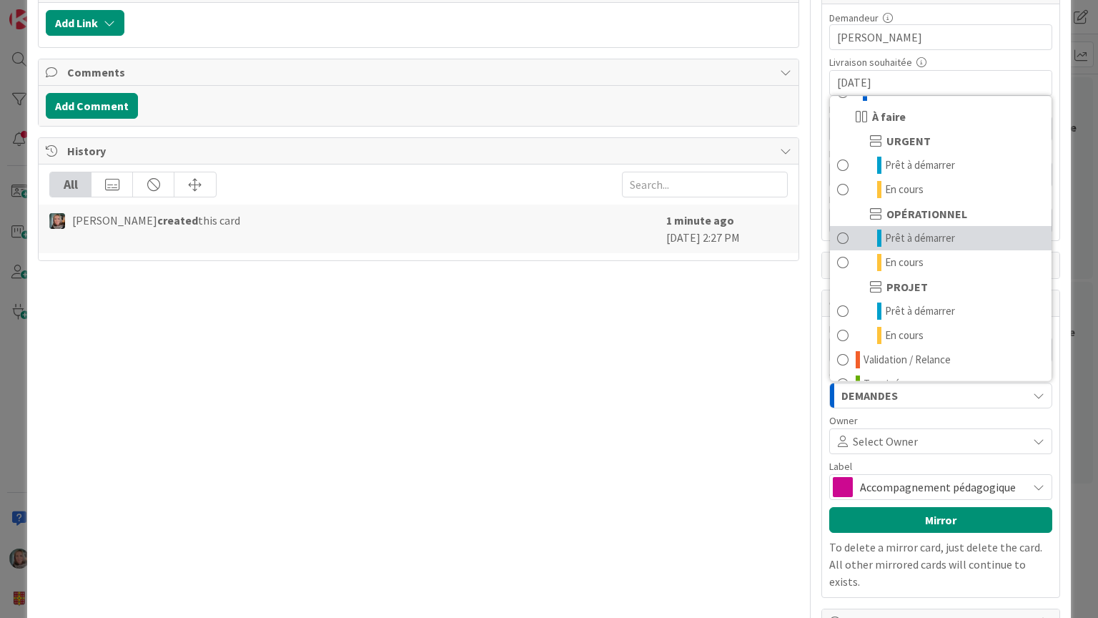
click at [837, 234] on span at bounding box center [842, 238] width 11 height 17
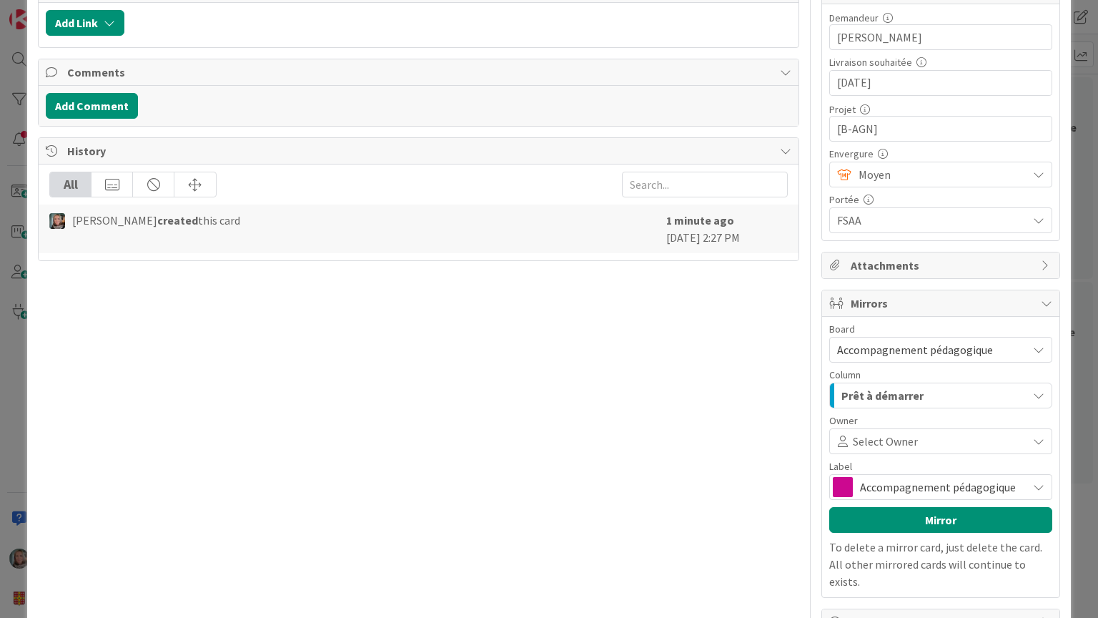
click at [897, 435] on span "Select Owner" at bounding box center [885, 441] width 65 height 17
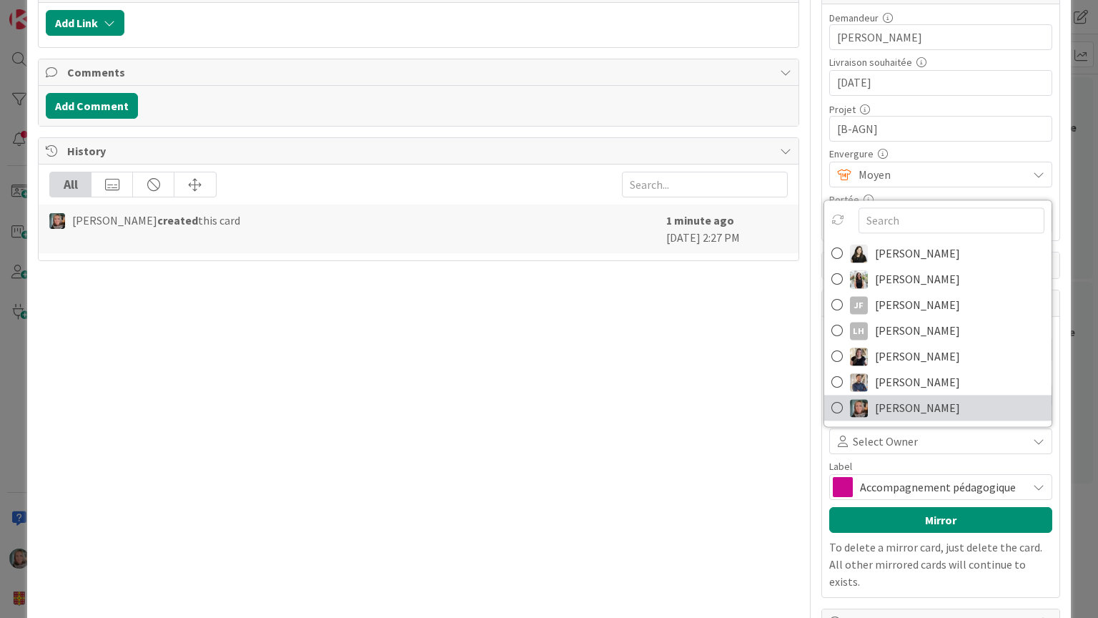
click at [899, 400] on span "[PERSON_NAME]" at bounding box center [917, 407] width 85 height 21
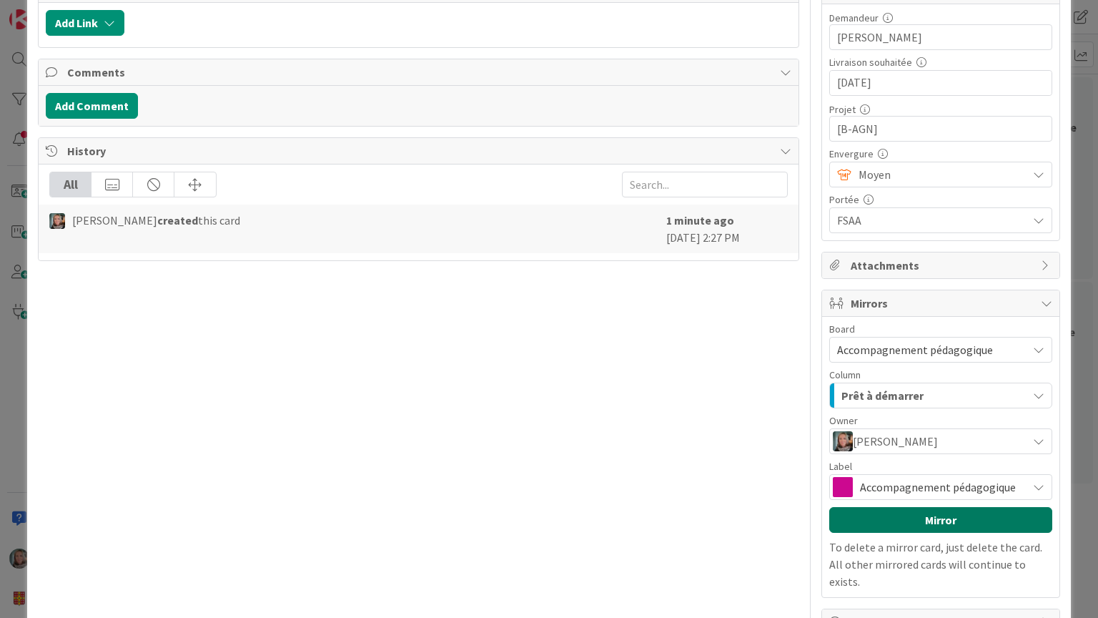
click at [932, 496] on button "Mirror" at bounding box center [940, 520] width 223 height 26
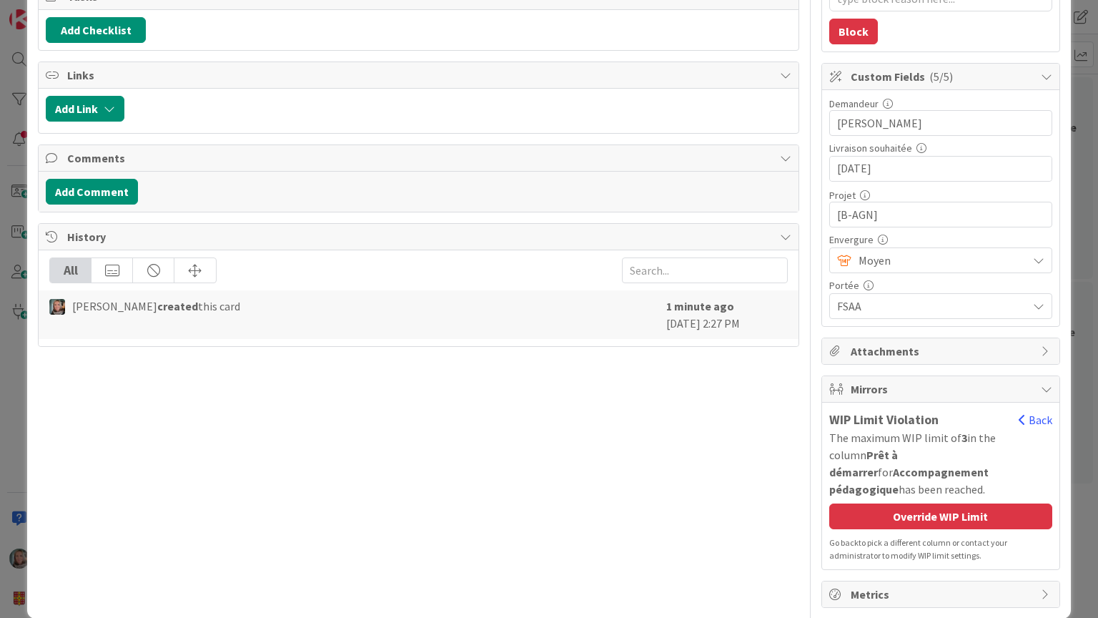
scroll to position [0, 0]
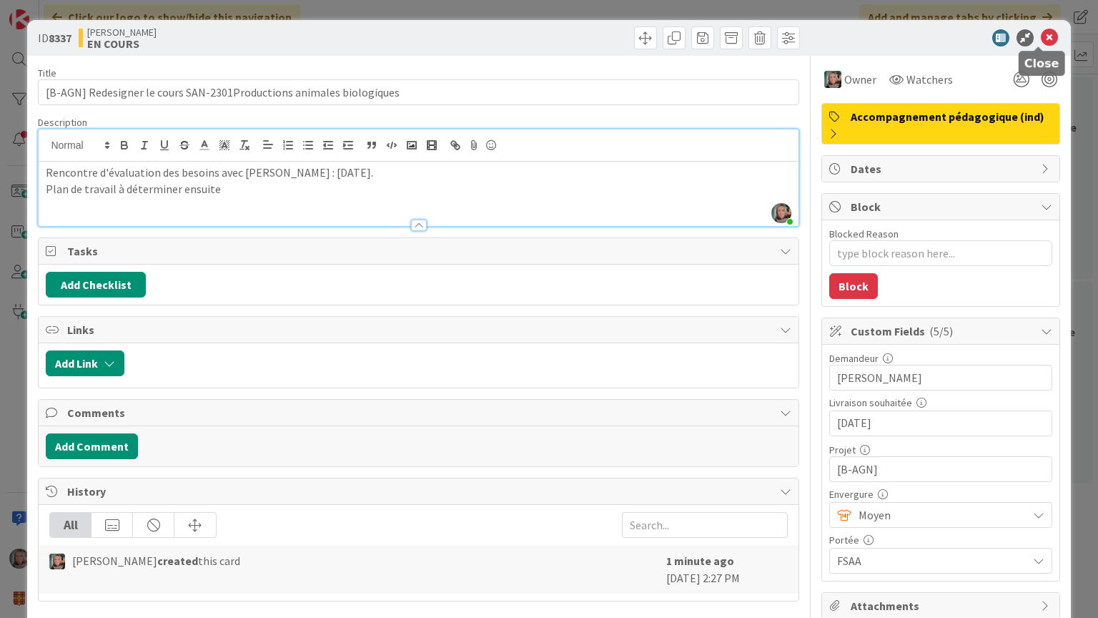
click at [1041, 37] on icon at bounding box center [1049, 37] width 17 height 17
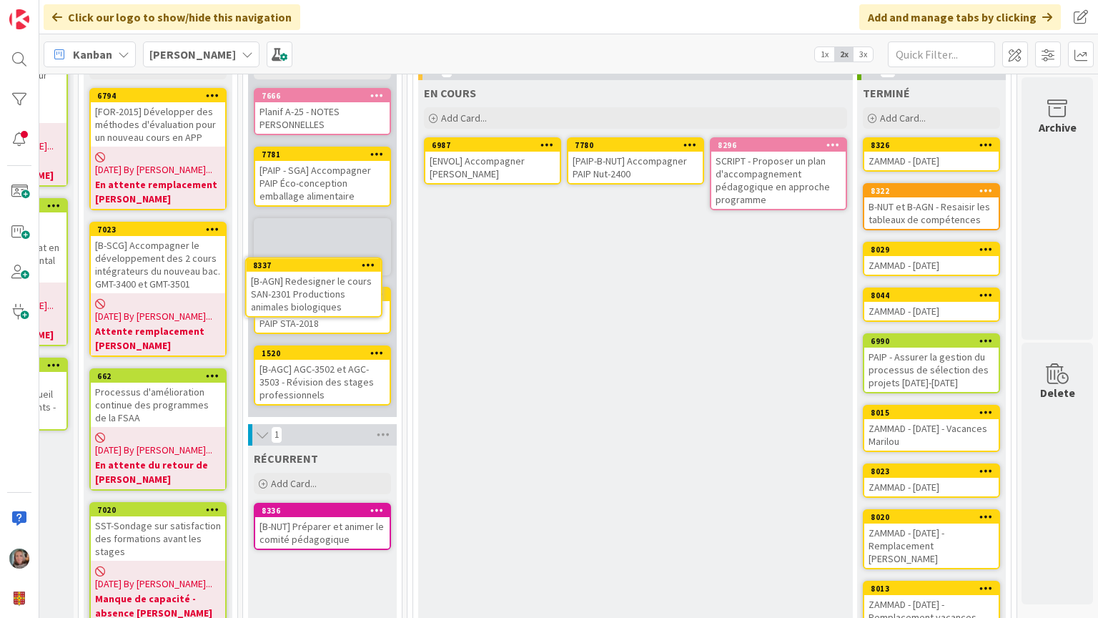
scroll to position [112, 129]
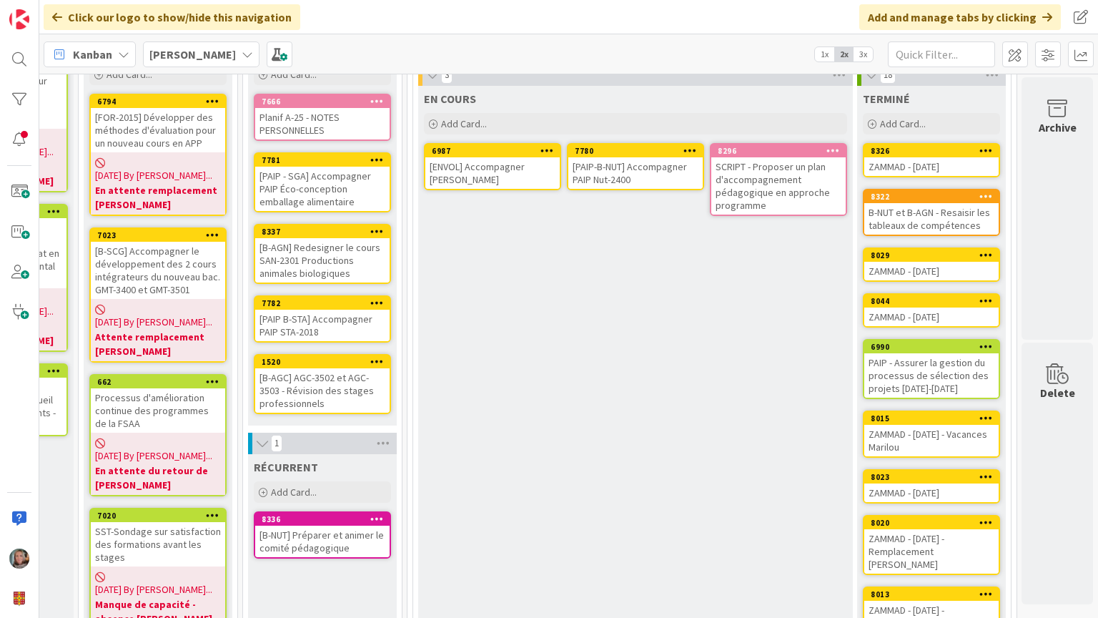
click at [303, 385] on div "[B-AGC] AGC-3502 et AGC-3503 - Révision des stages professionnels" at bounding box center [322, 390] width 134 height 44
type textarea "x"
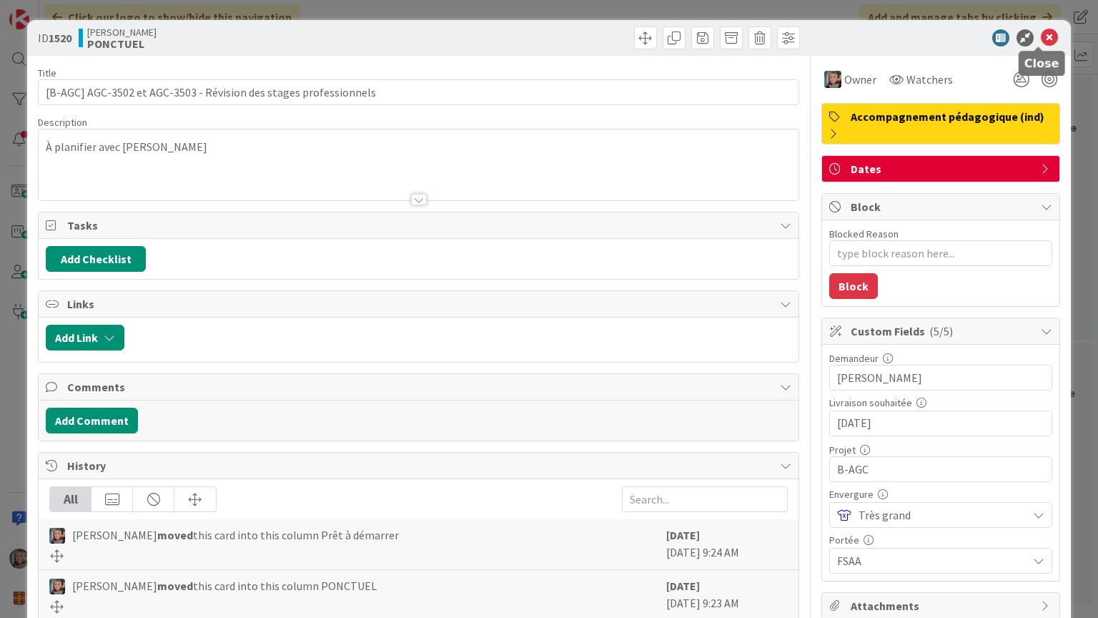
click at [1041, 38] on icon at bounding box center [1049, 37] width 17 height 17
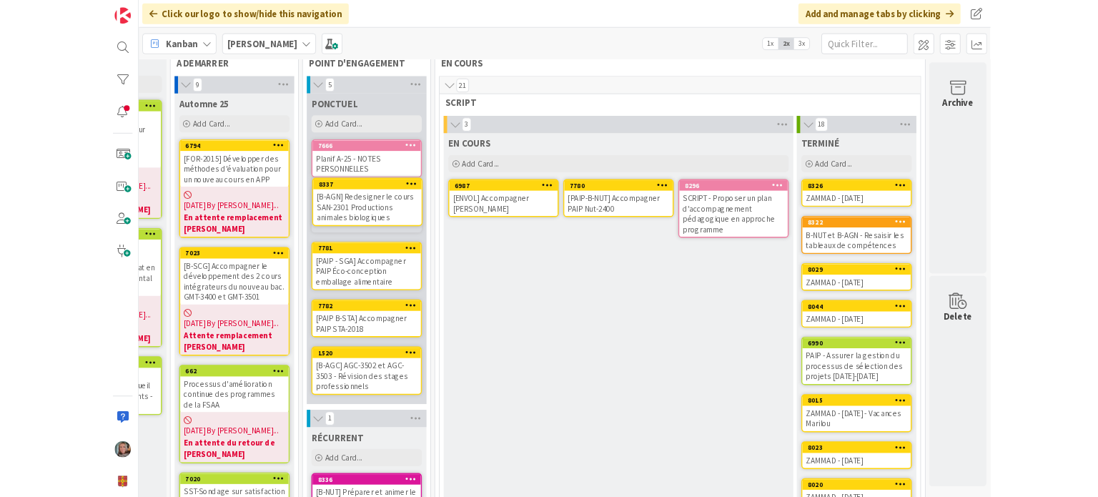
scroll to position [28, 129]
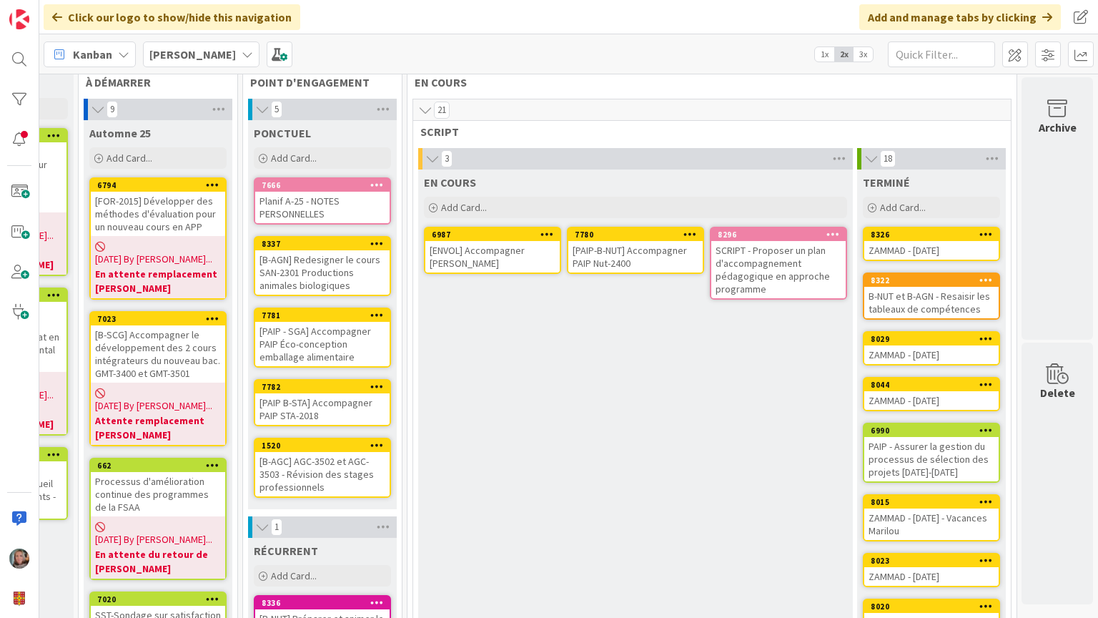
click at [728, 6] on div "Click our logo to show/hide this navigation Add and manage tabs by clicking" at bounding box center [568, 17] width 1059 height 34
click at [1078, 16] on span at bounding box center [1081, 17] width 26 height 26
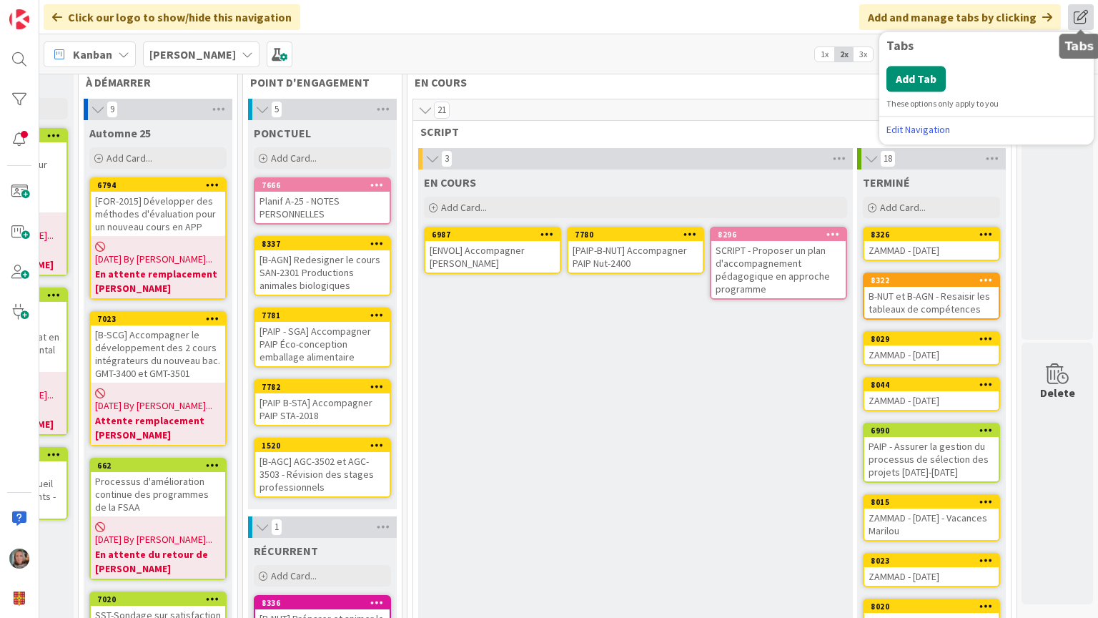
click at [1078, 16] on span at bounding box center [1081, 17] width 26 height 26
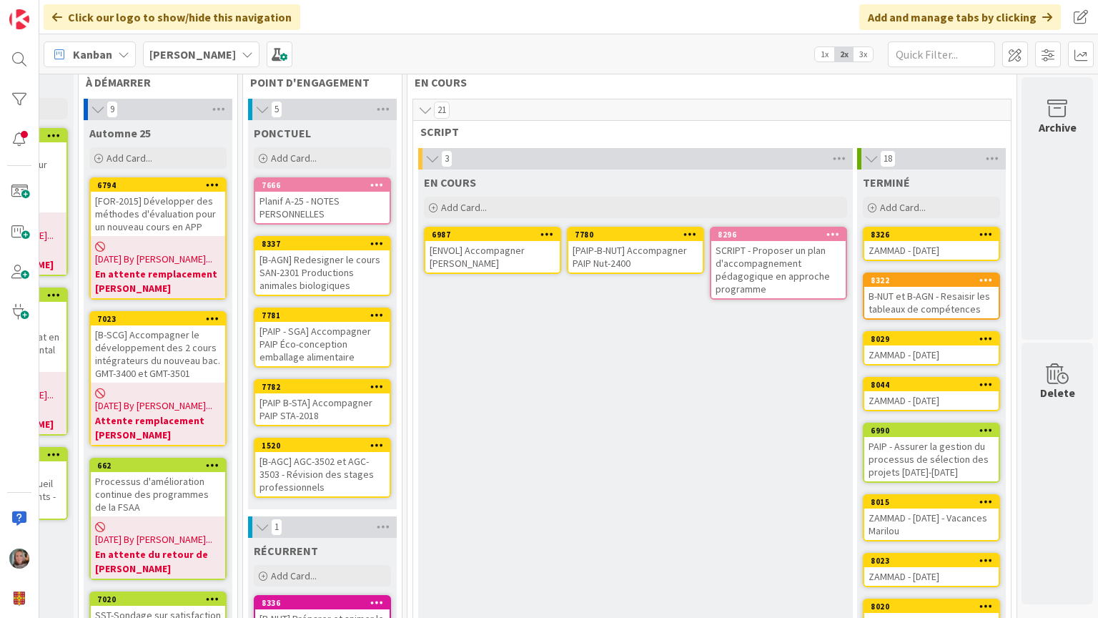
click at [728, 489] on div "EN COURS Add Card... 8296 SCRIPT - Proposer un plan d'accompagnement pédagogiqu…" at bounding box center [635, 501] width 435 height 665
